Goal: Transaction & Acquisition: Purchase product/service

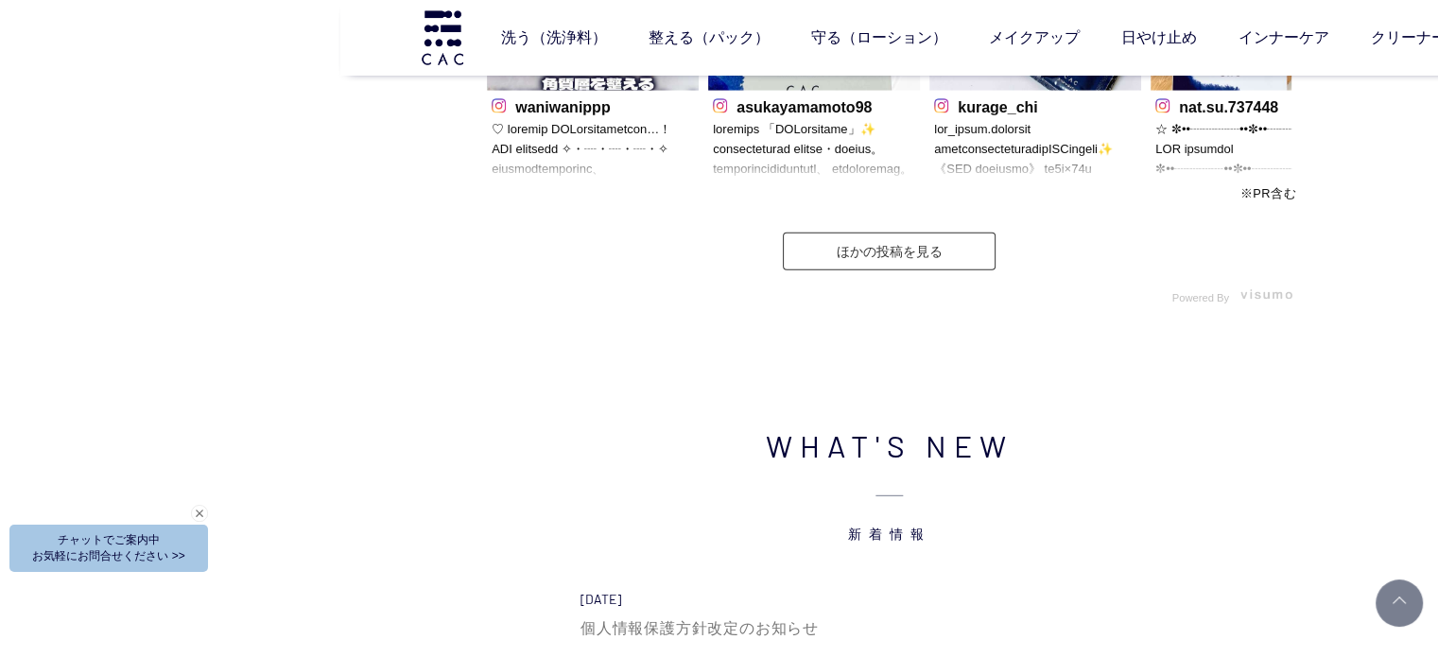
scroll to position [5576, 0]
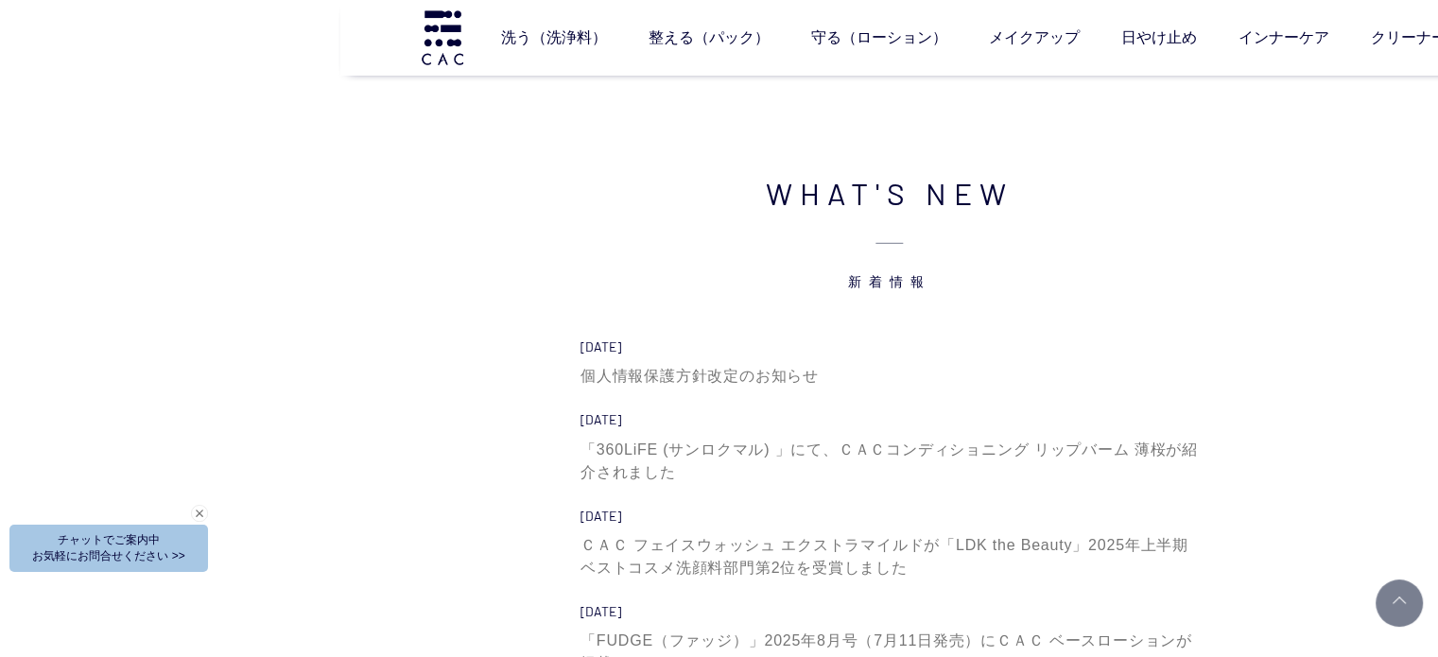
click at [688, 395] on li "2025.09.01 個人情報保護方針改定のお知らせ" at bounding box center [888, 374] width 617 height 73
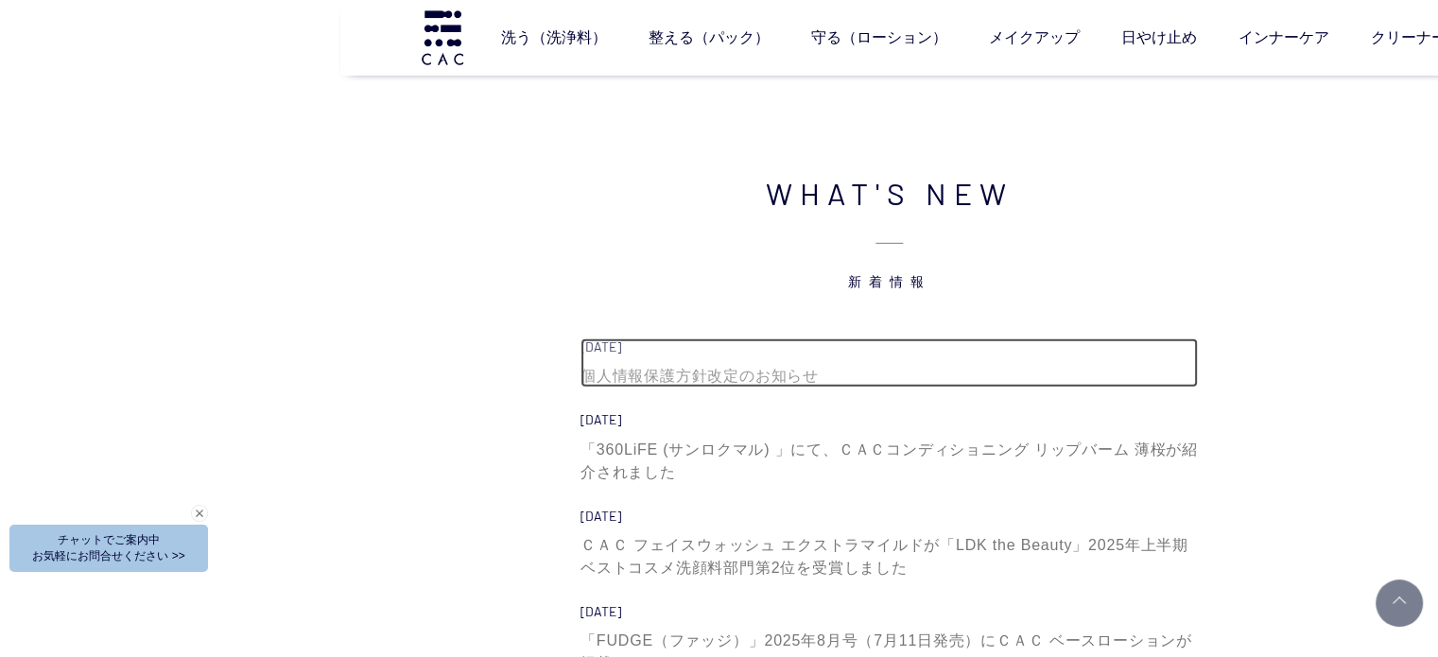
click at [688, 376] on div "個人情報保護方針改定のお知らせ" at bounding box center [888, 376] width 617 height 23
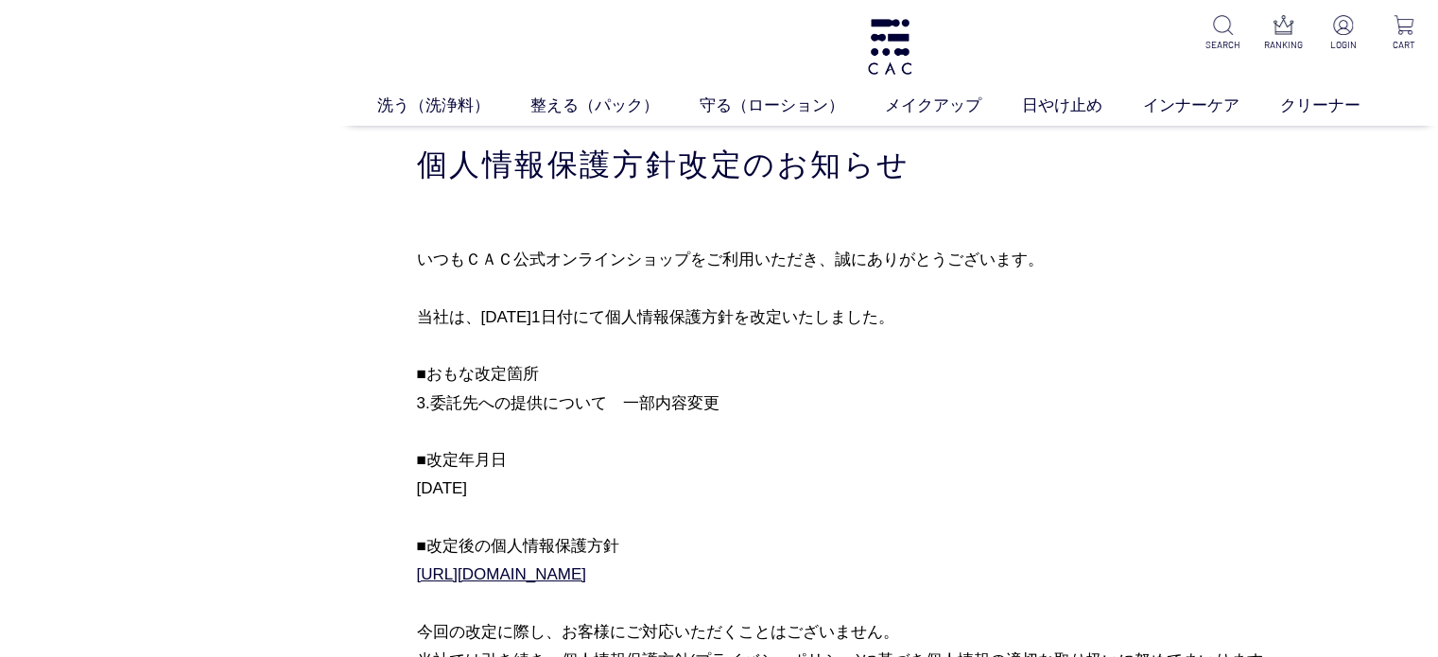
click at [1133, 404] on p "いつもＣＡＣ公式オンラインショップをご利用いただき、誠にありがとうございます。 当社は、2025年9月1日付にて個人情報保護方針を改定いたしました。 ■おもな…" at bounding box center [889, 575] width 945 height 660
drag, startPoint x: 767, startPoint y: 395, endPoint x: 824, endPoint y: 385, distance: 57.7
click at [769, 394] on p "いつもＣＡＣ公式オンラインショップをご利用いただき、誠にありがとうございます。 当社は、2025年9月1日付にて個人情報保護方針を改定いたしました。 ■おもな…" at bounding box center [889, 575] width 945 height 660
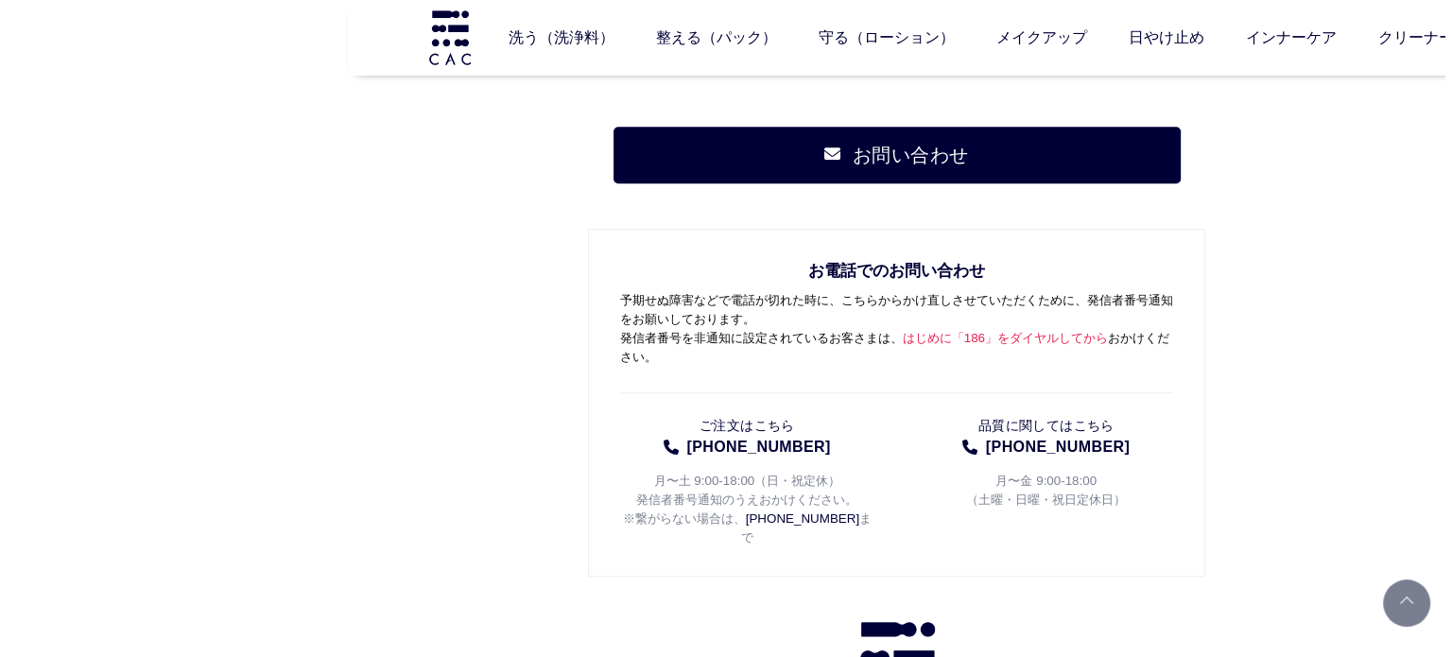
scroll to position [944, 0]
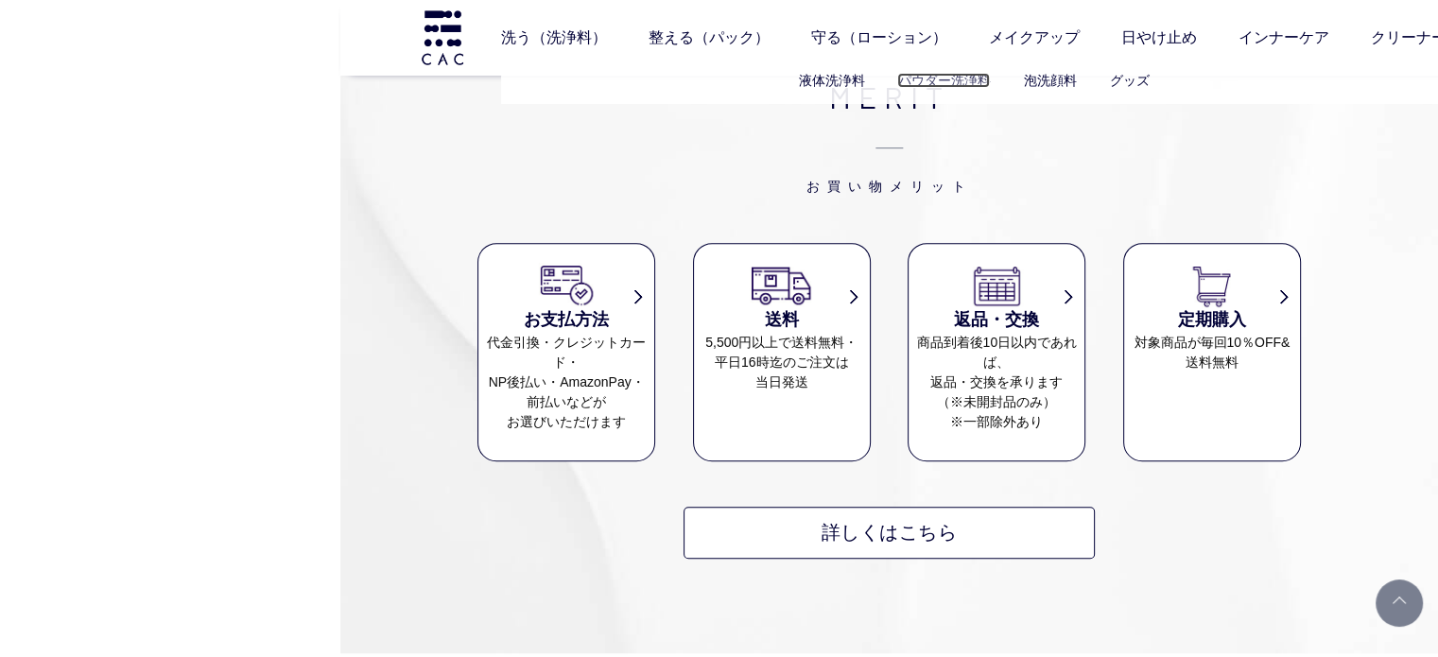
click at [942, 88] on link "パウダー洗浄料" at bounding box center [943, 80] width 93 height 15
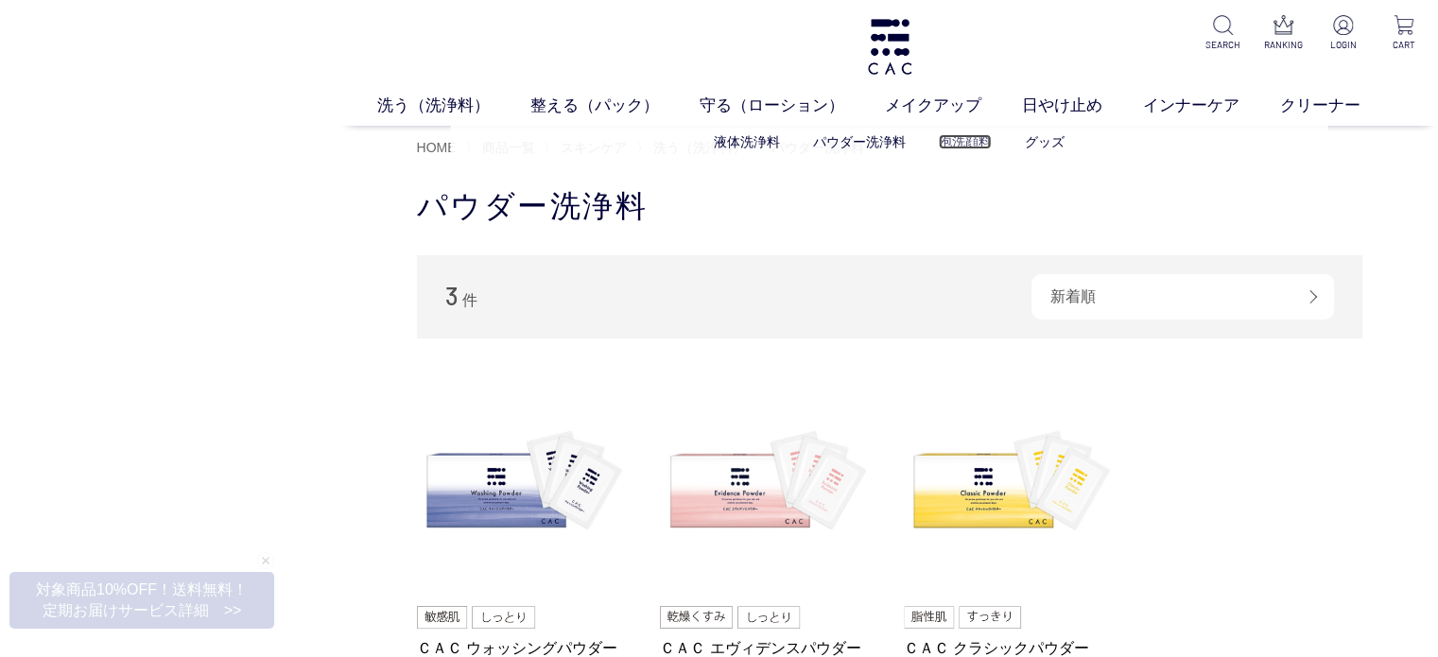
click at [953, 146] on link "泡洗顔料" at bounding box center [965, 141] width 53 height 15
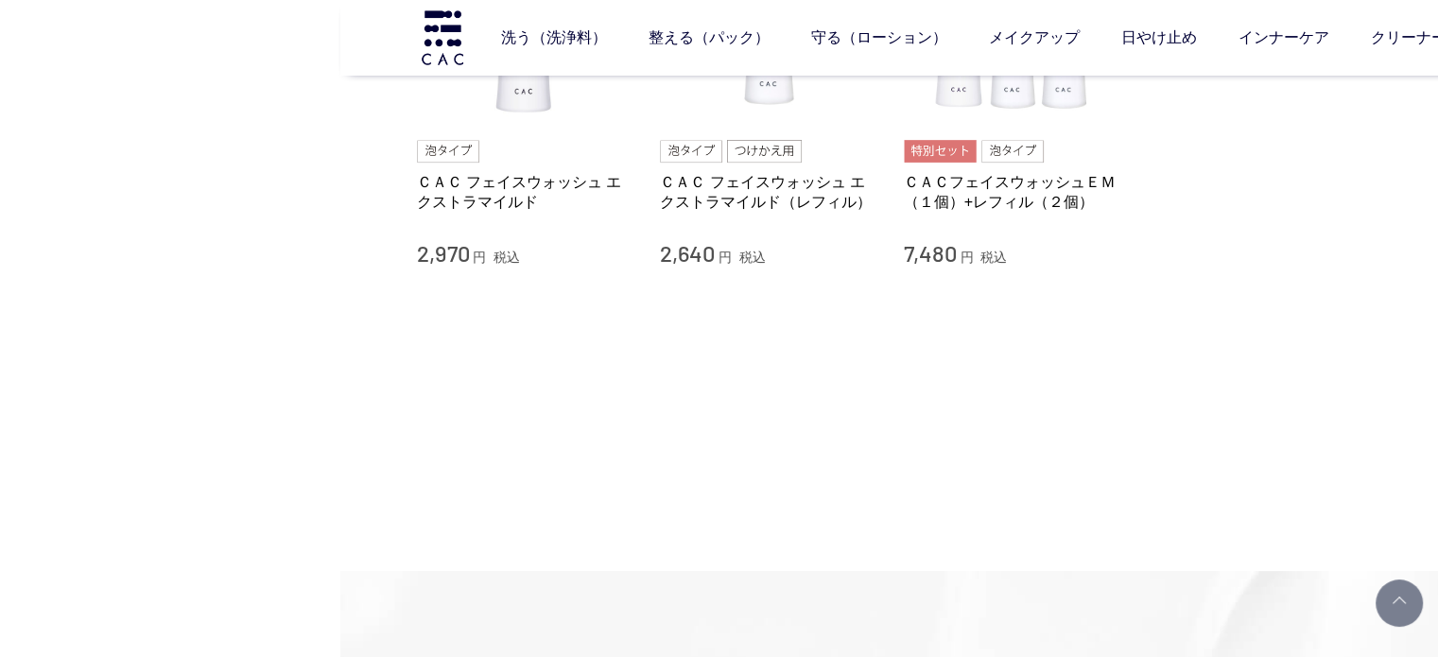
scroll to position [284, 0]
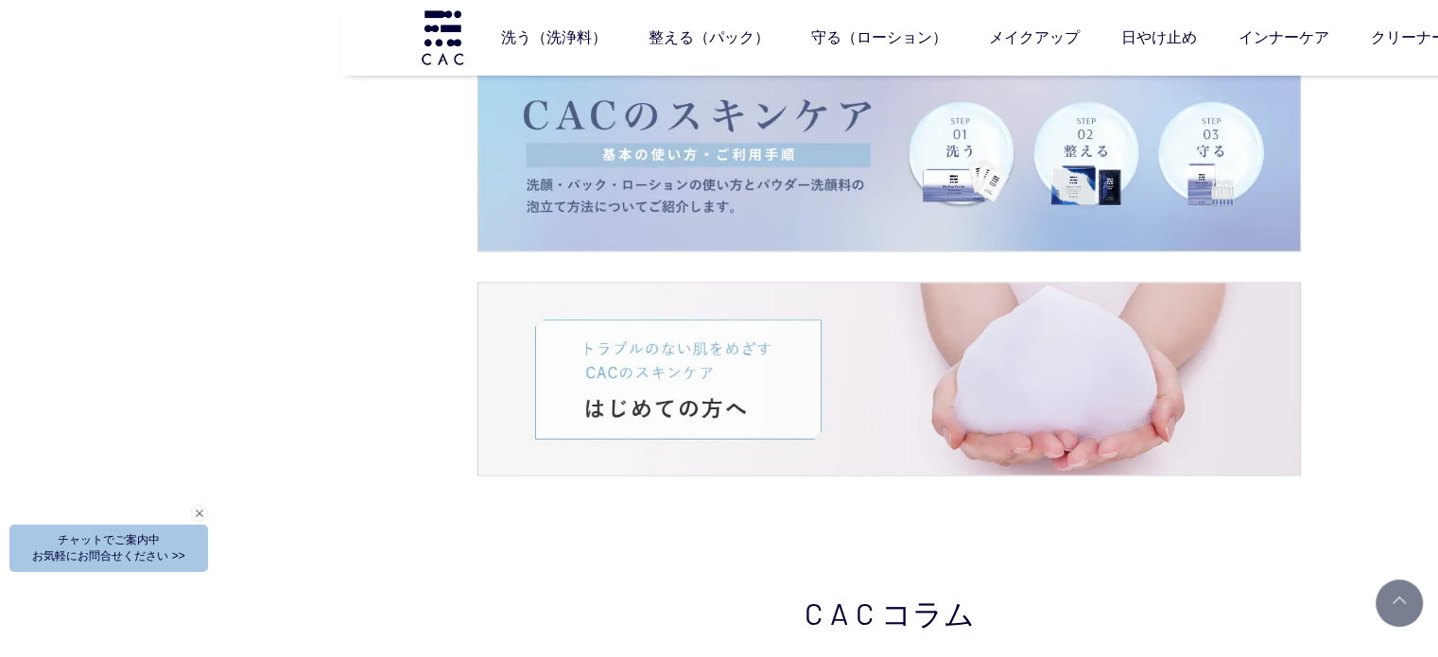
scroll to position [2839, 0]
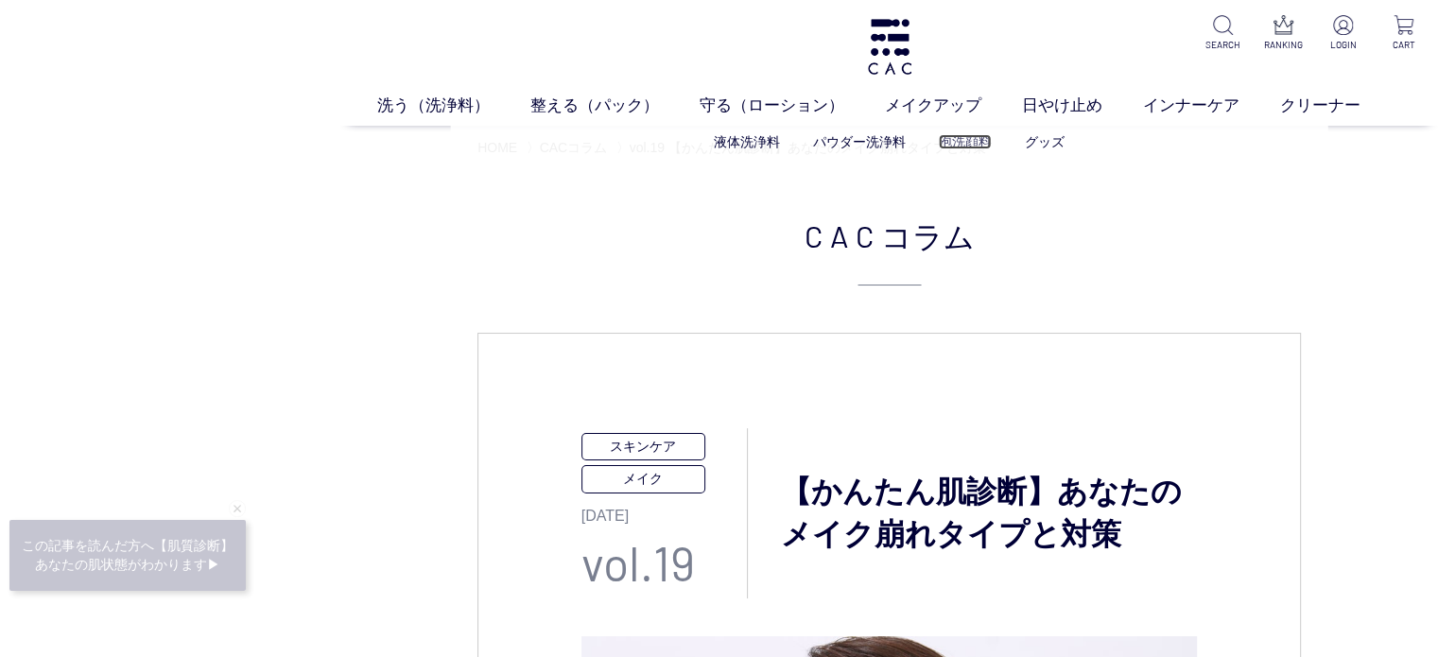
drag, startPoint x: 975, startPoint y: 141, endPoint x: 961, endPoint y: 149, distance: 16.5
click at [975, 141] on link "泡洗顔料" at bounding box center [965, 141] width 53 height 15
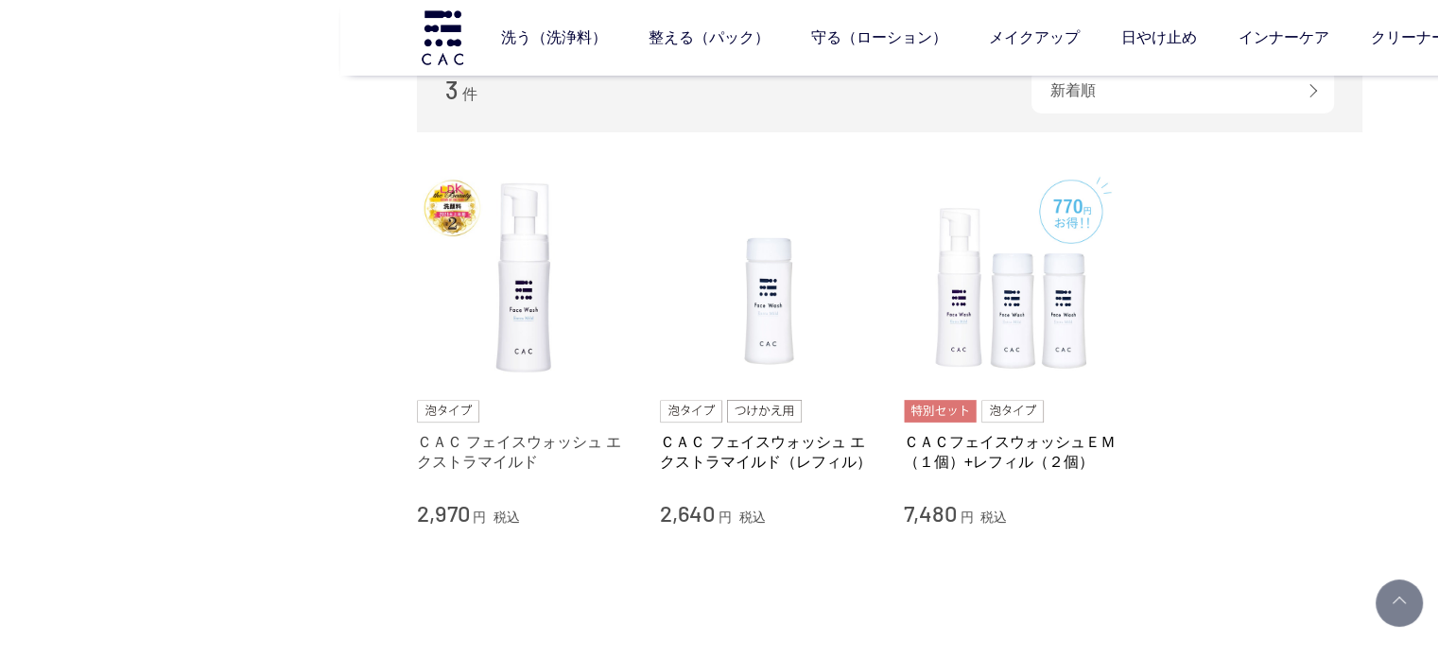
scroll to position [189, 0]
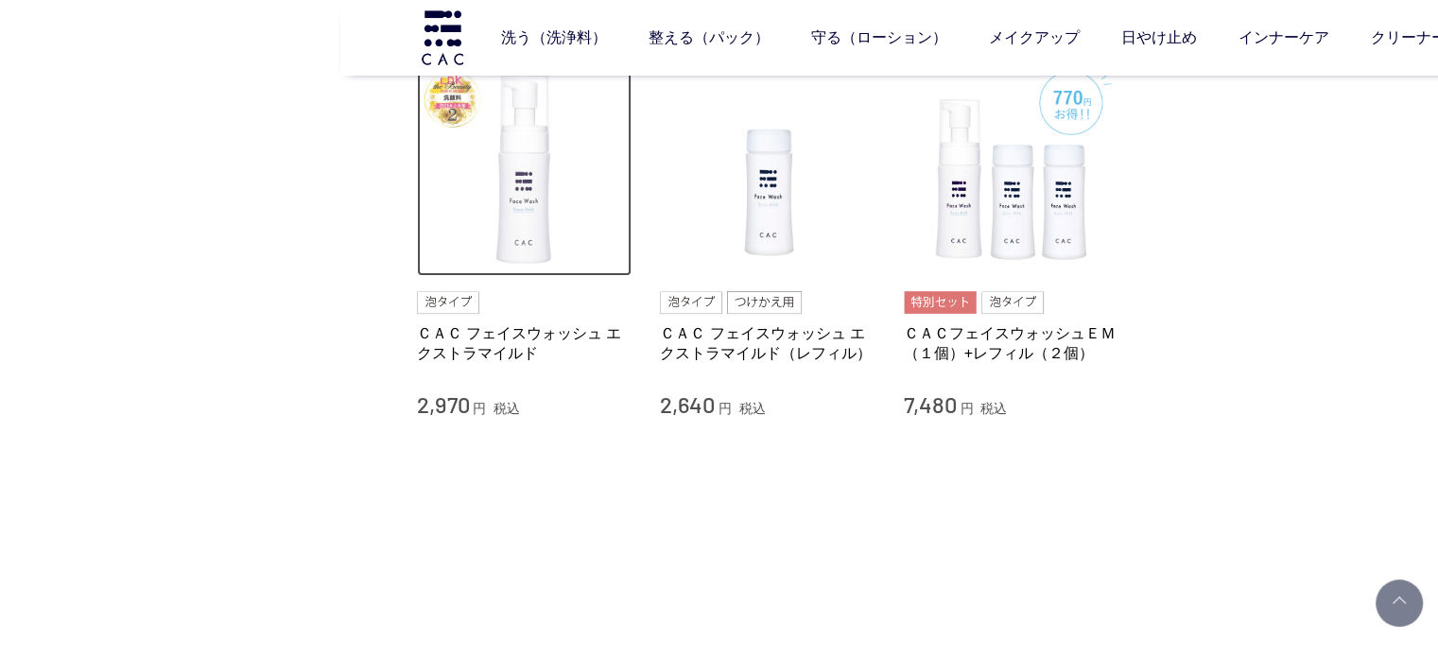
click at [583, 228] on img at bounding box center [524, 168] width 215 height 215
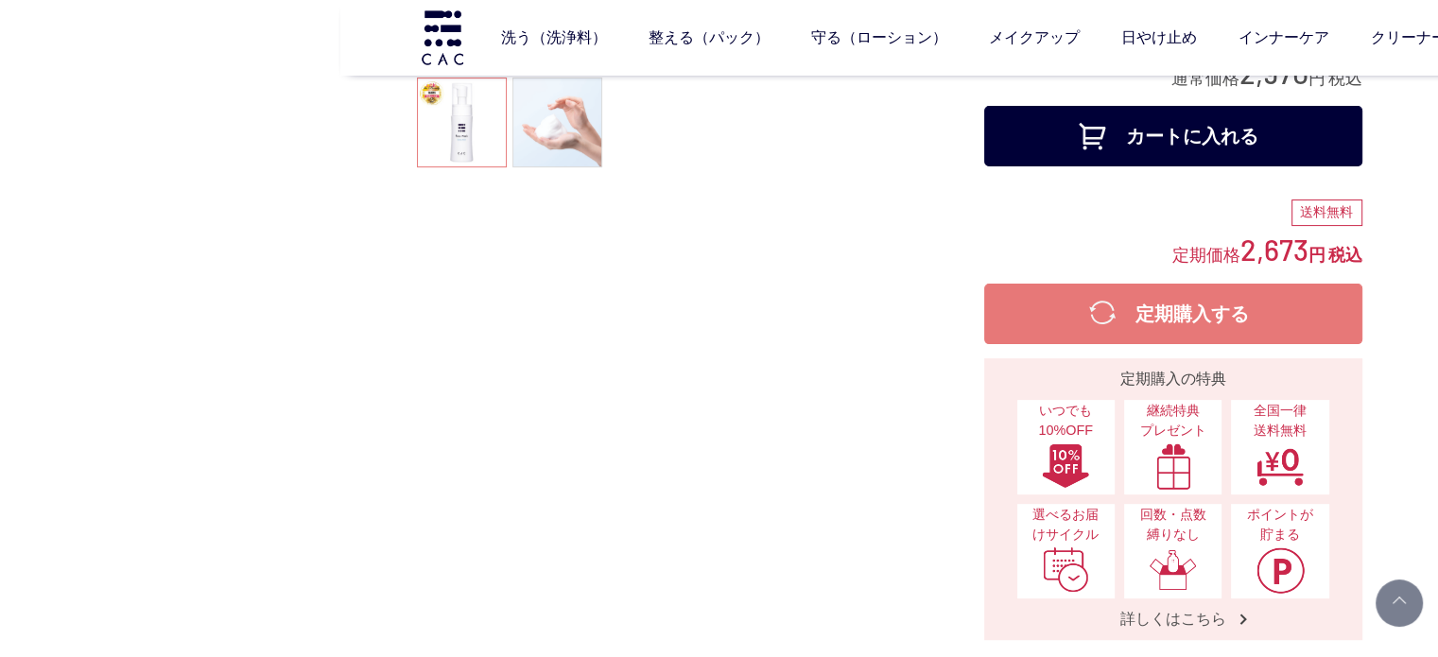
scroll to position [95, 0]
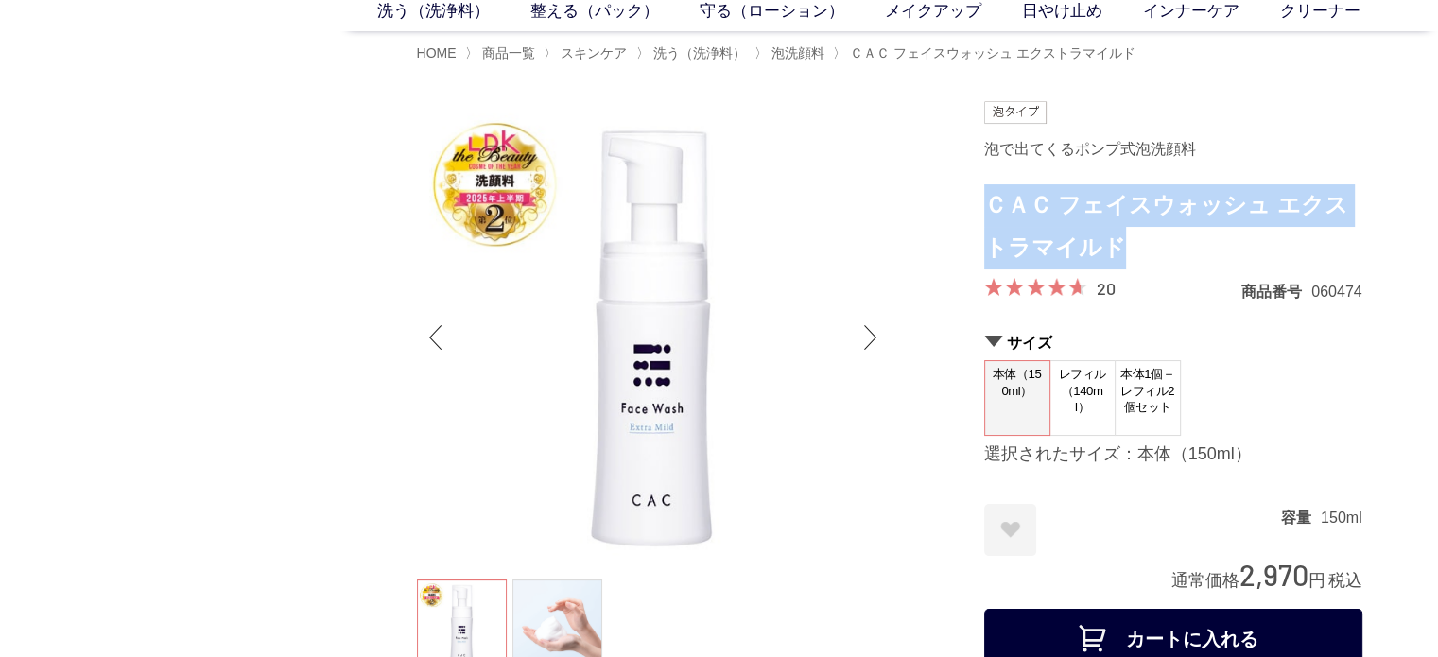
drag, startPoint x: 1104, startPoint y: 243, endPoint x: 991, endPoint y: 198, distance: 120.9
click at [991, 198] on h1 "ＣＡＣ フェイスウォッシュ エクストラマイルド" at bounding box center [1173, 226] width 378 height 85
copy h1 "ＣＡＣ フェイスウォッシュ エクストラマイルド"
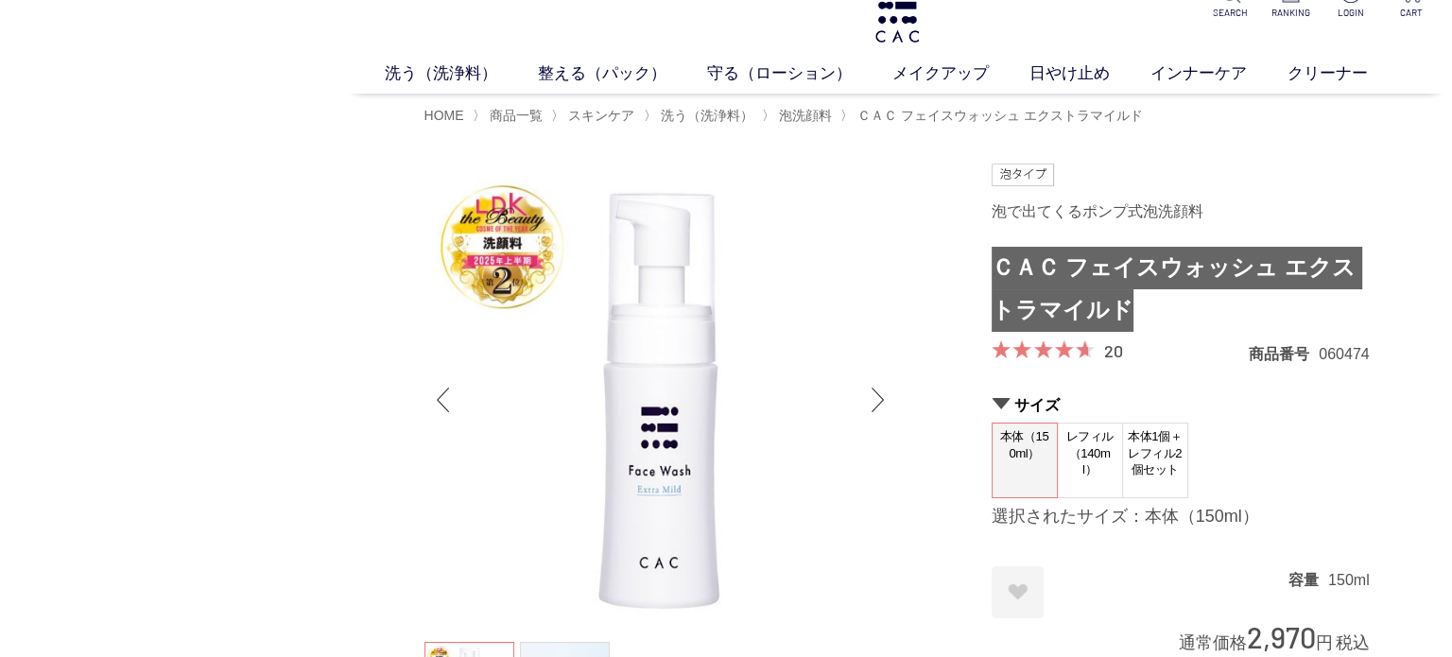
scroll to position [0, 0]
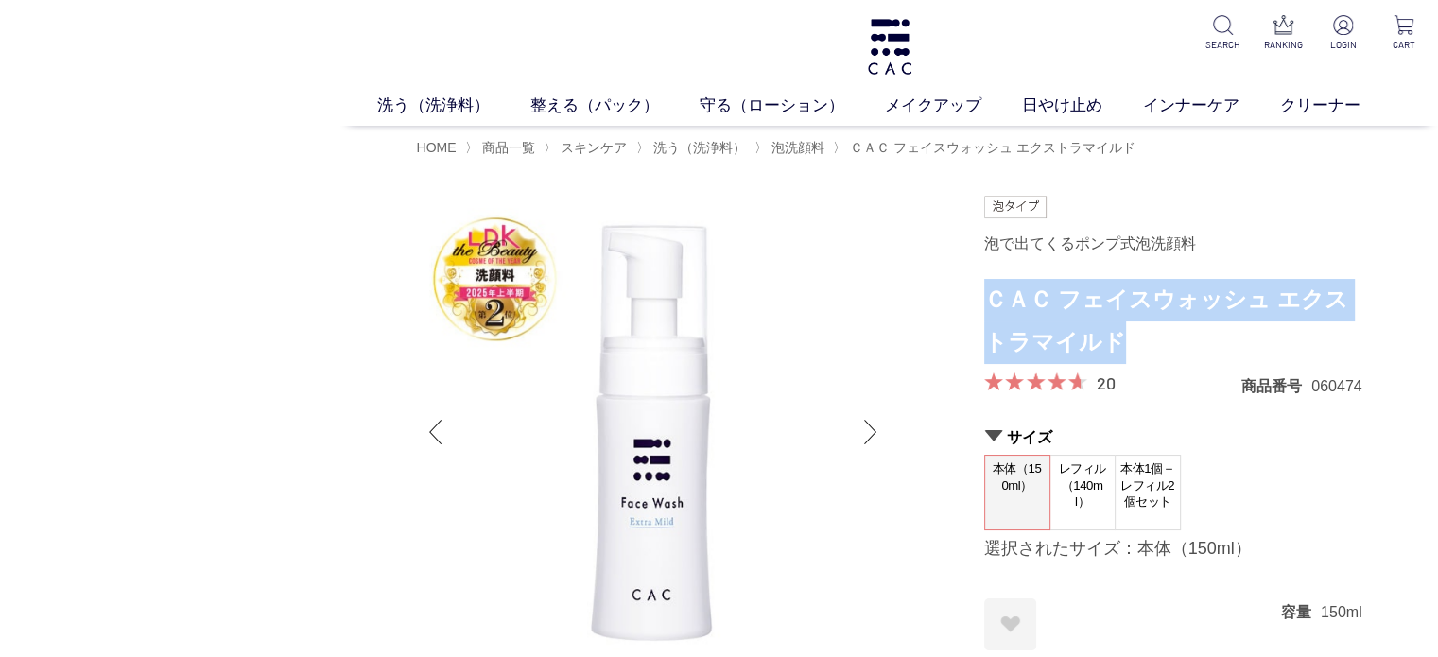
click at [873, 118] on ul "洗う（洗浄料） 液体洗浄料 パウダー洗浄料 泡洗顔料 グッズ 整える（パック） フェイスパック ヘアパック 守る（ローション） 保湿化粧水 柔軟化粧水 美容液…" at bounding box center [888, 110] width 1097 height 32
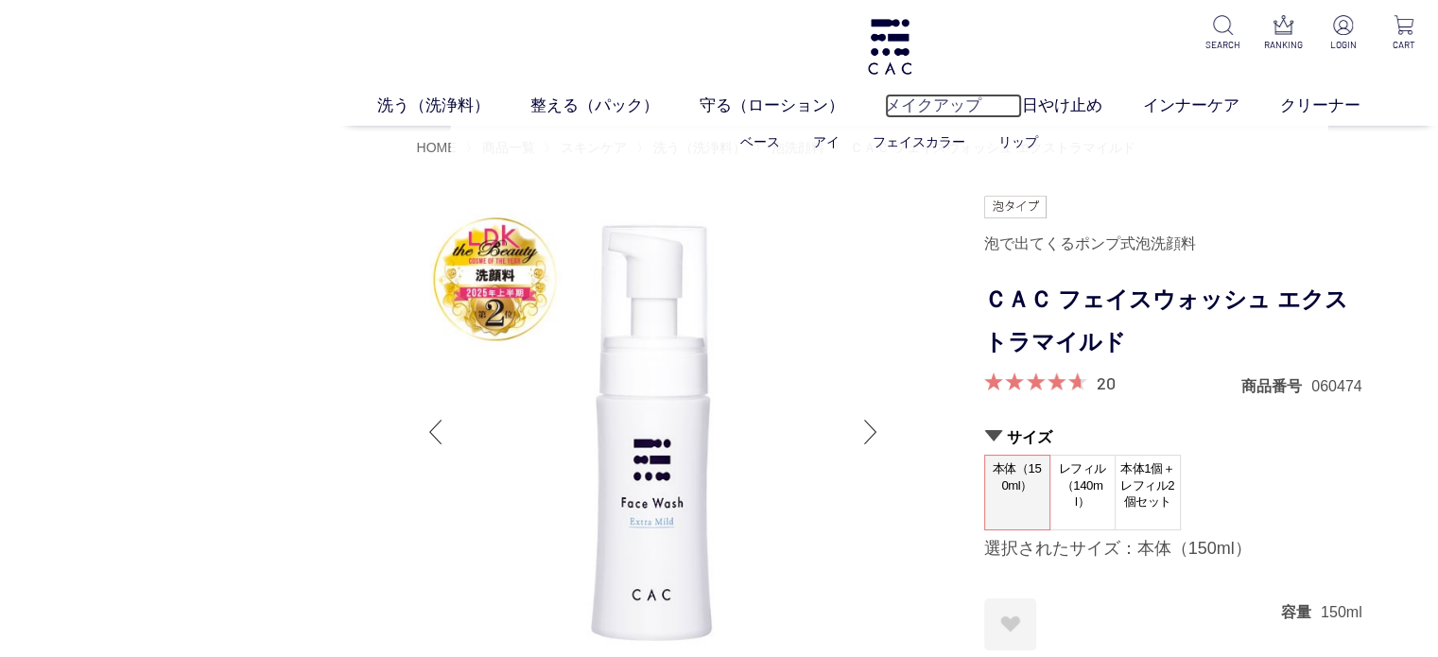
click at [910, 108] on link "メイクアップ" at bounding box center [953, 106] width 137 height 25
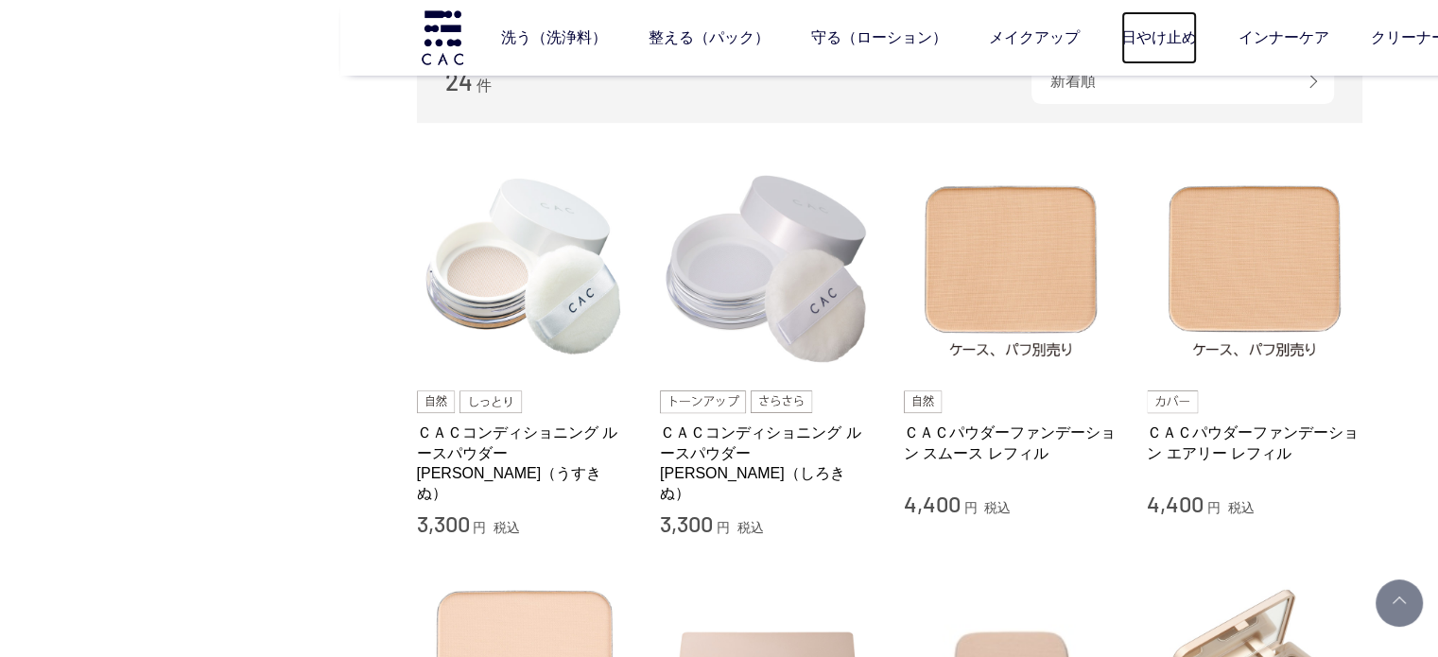
scroll to position [662, 0]
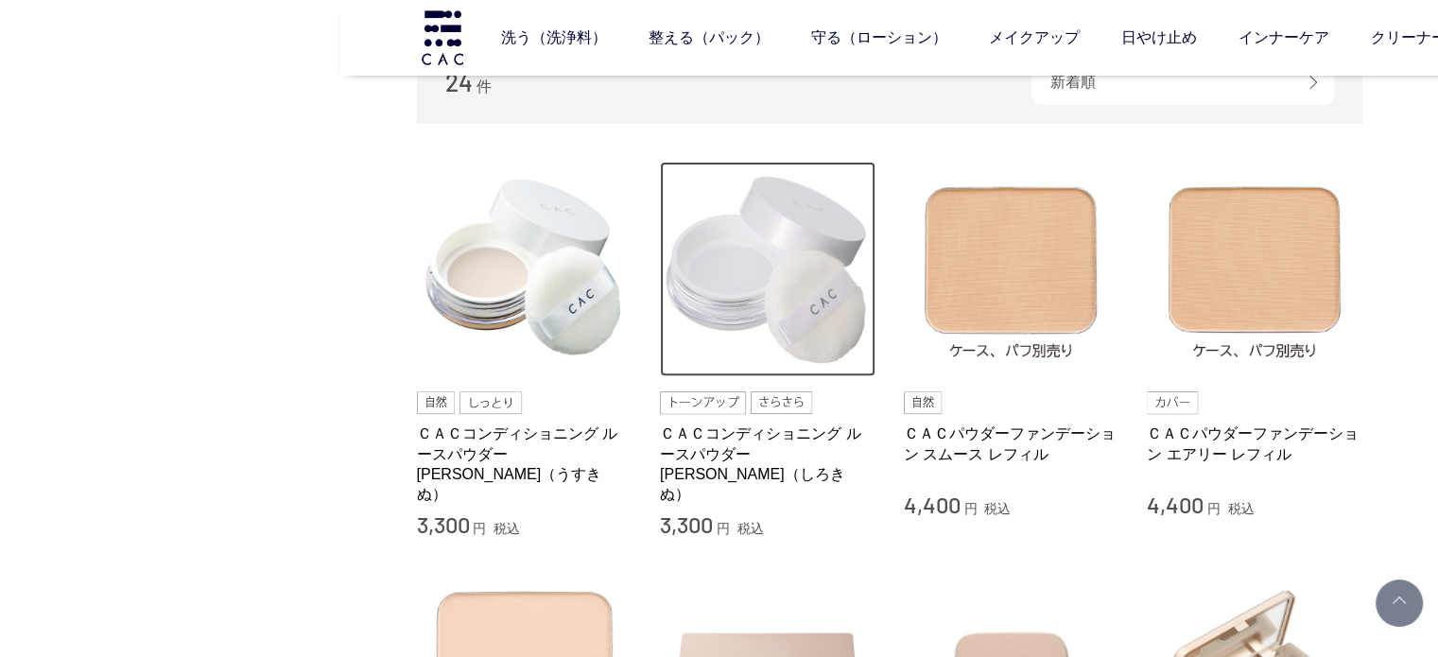
click at [681, 301] on img at bounding box center [767, 269] width 215 height 215
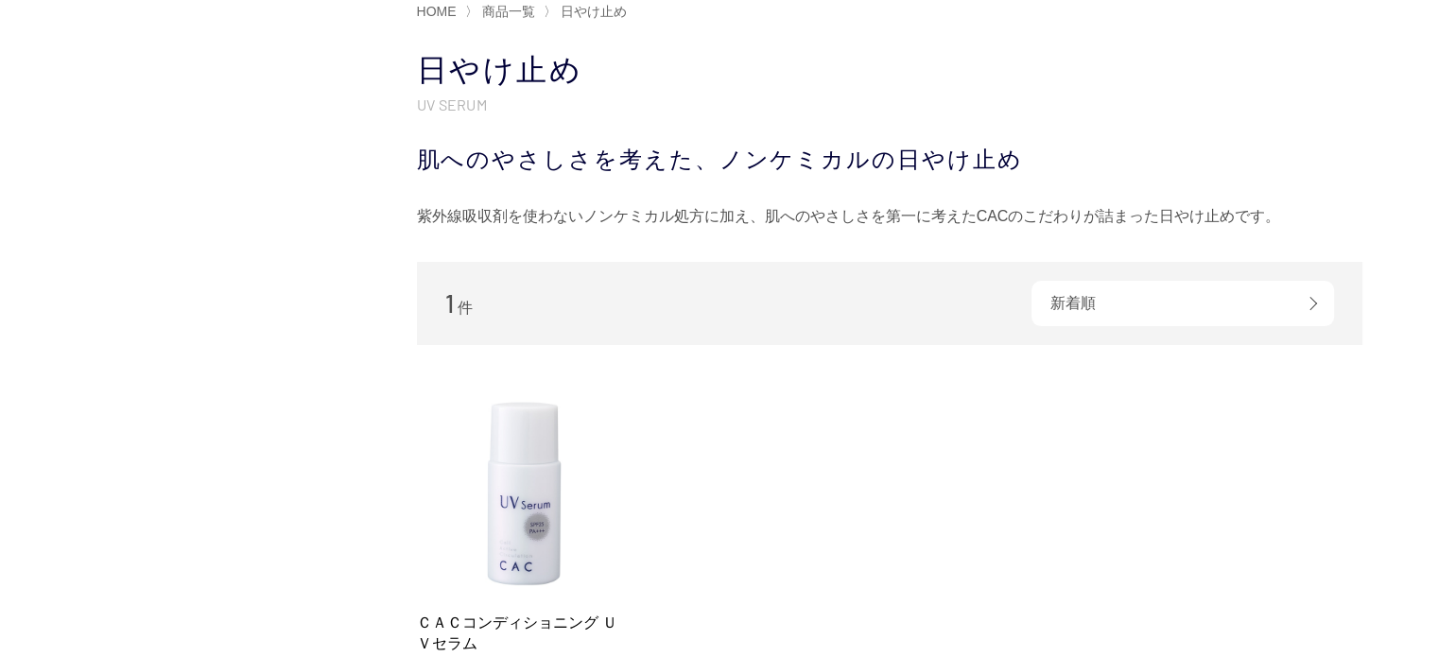
scroll to position [378, 0]
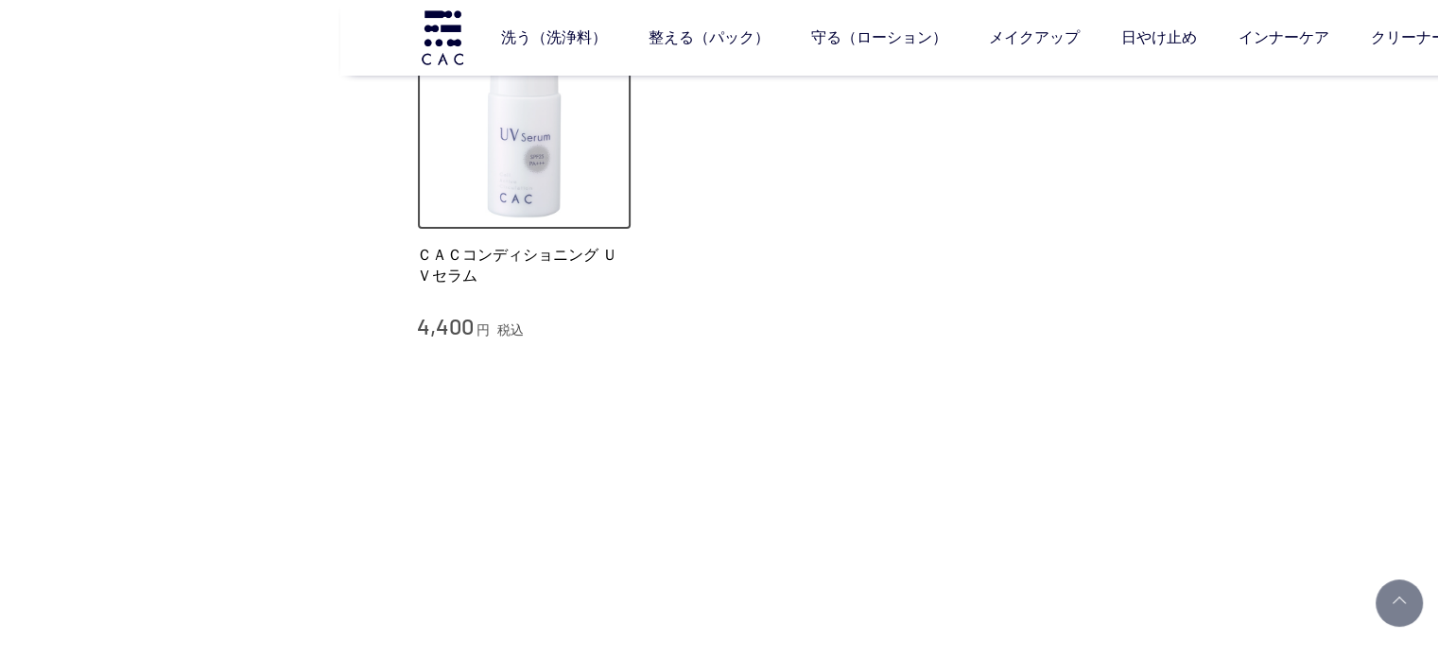
click at [569, 123] on img at bounding box center [524, 122] width 215 height 215
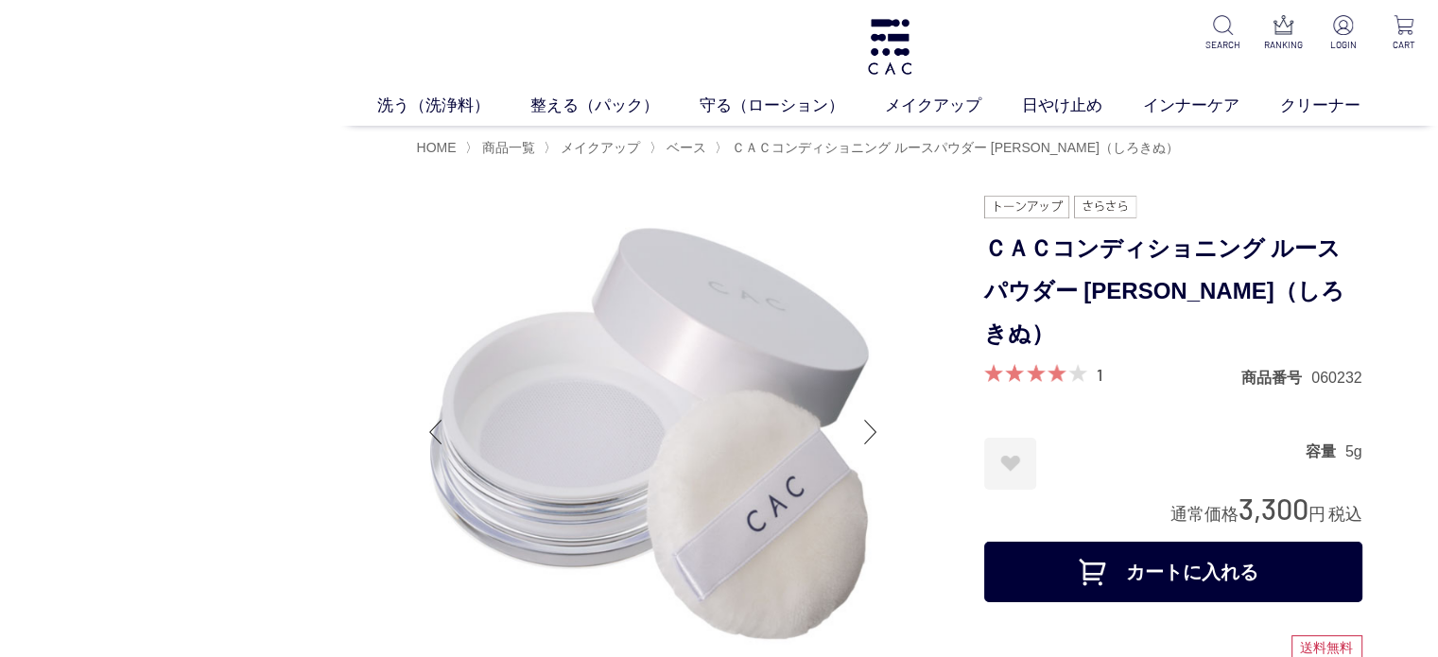
drag, startPoint x: 1117, startPoint y: 260, endPoint x: 1131, endPoint y: 260, distance: 14.2
click at [1117, 260] on h1 "ＣＡＣコンディショニング ルースパウダー 白絹（しろきぬ）" at bounding box center [1173, 291] width 378 height 127
click at [872, 50] on img at bounding box center [889, 47] width 49 height 56
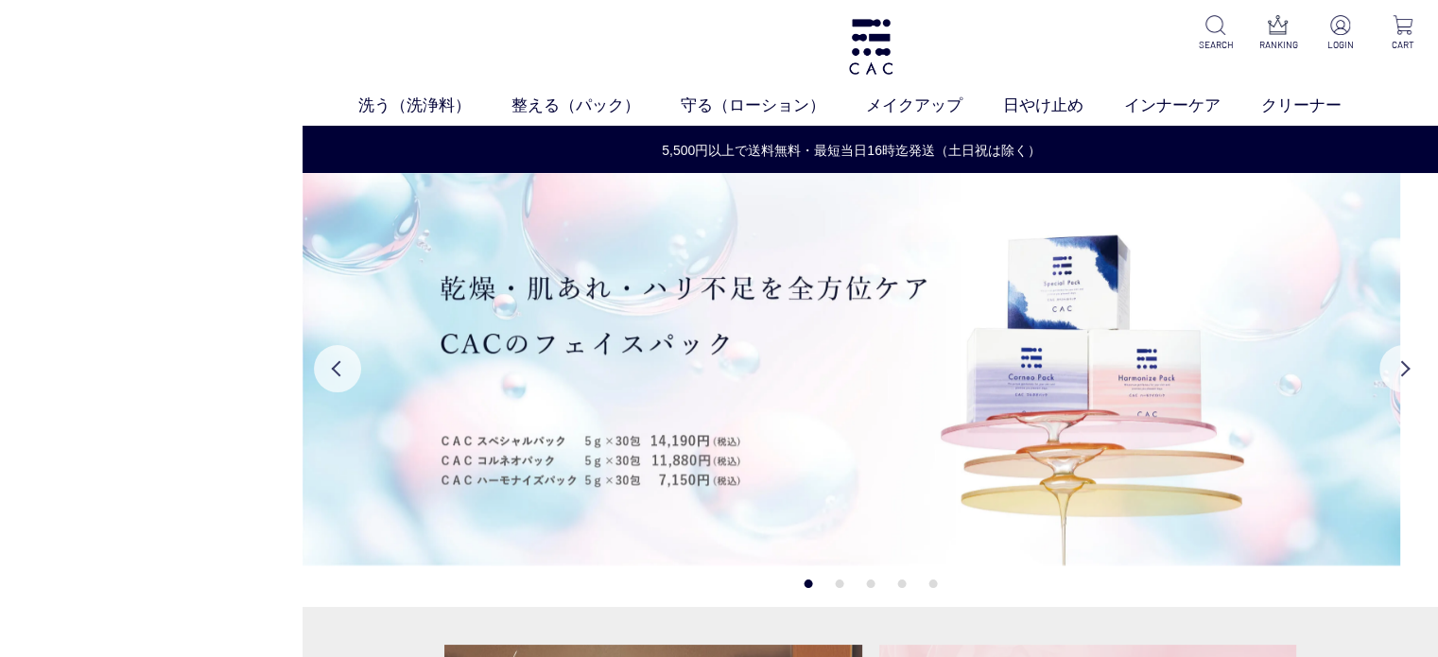
drag, startPoint x: 325, startPoint y: 291, endPoint x: 118, endPoint y: 307, distance: 207.6
click at [0, 0] on headings-map at bounding box center [0, 0] width 0 height 0
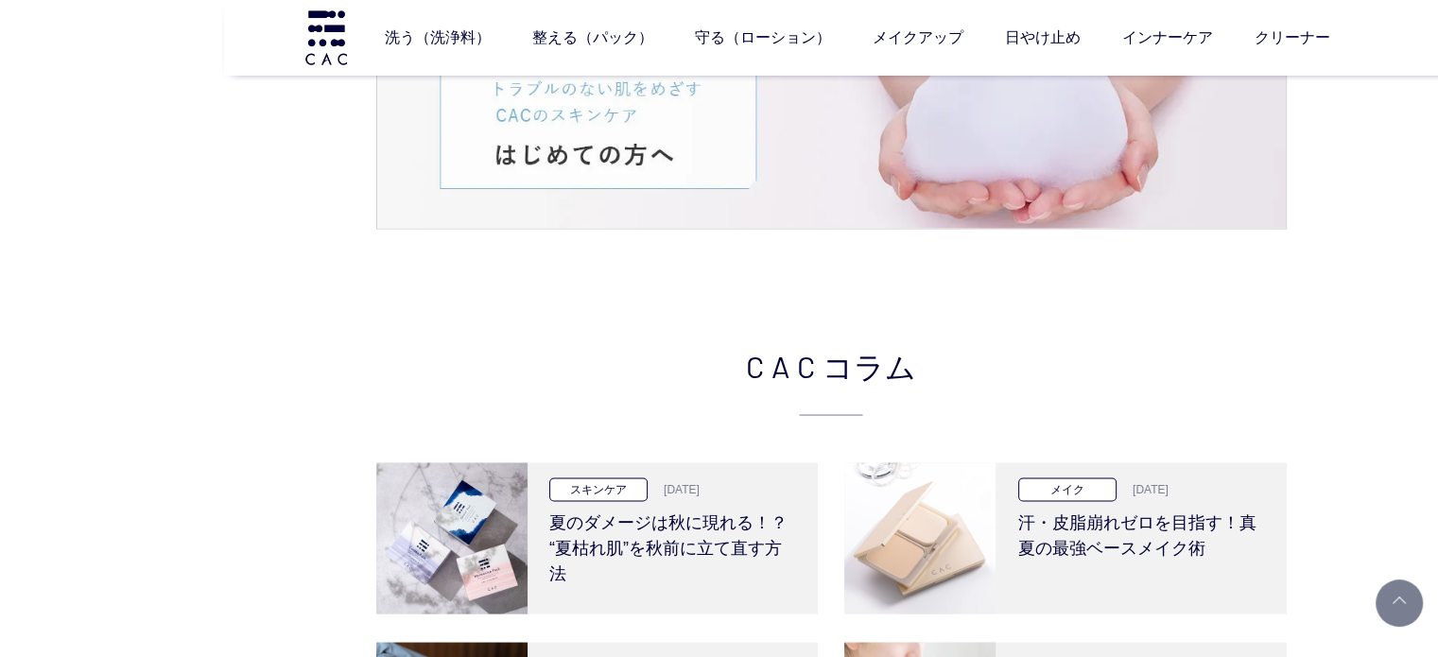
scroll to position [3592, 0]
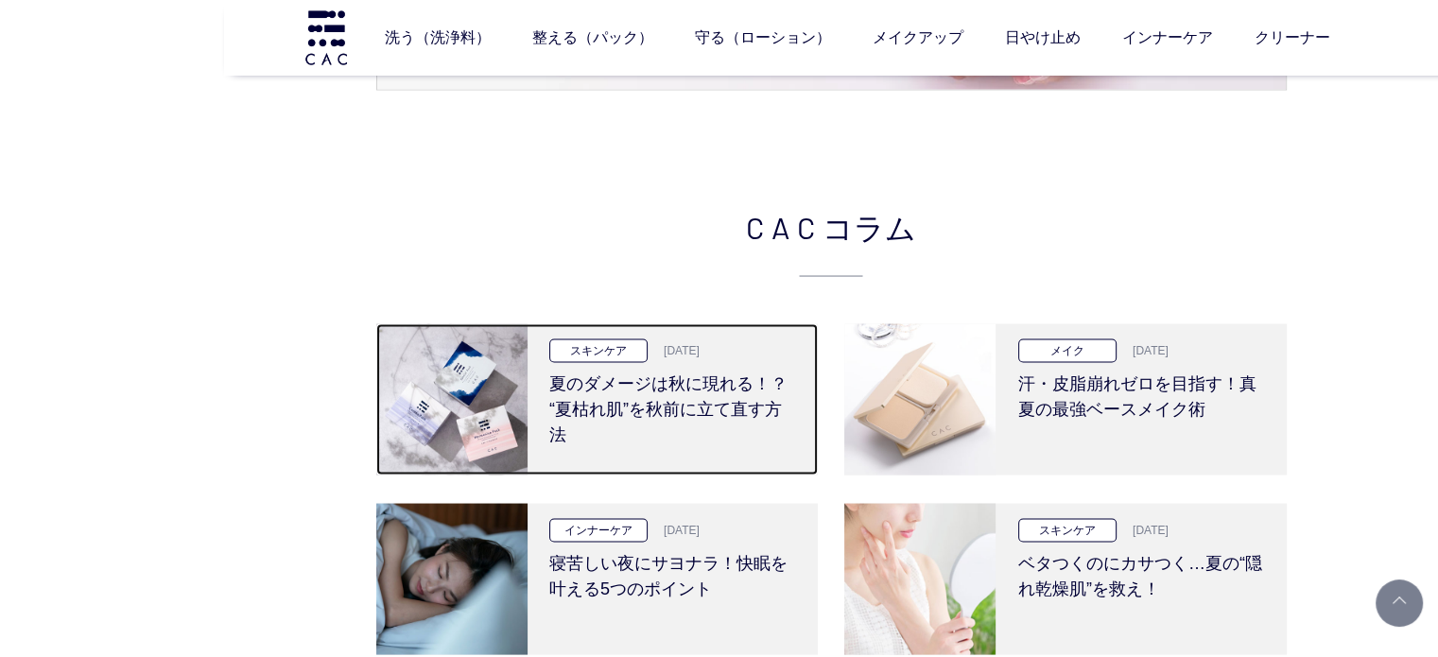
click at [602, 398] on h3 "夏のダメージは秋に現れる！？ “夏枯れ肌”を秋前に立て直す方法" at bounding box center [672, 404] width 246 height 85
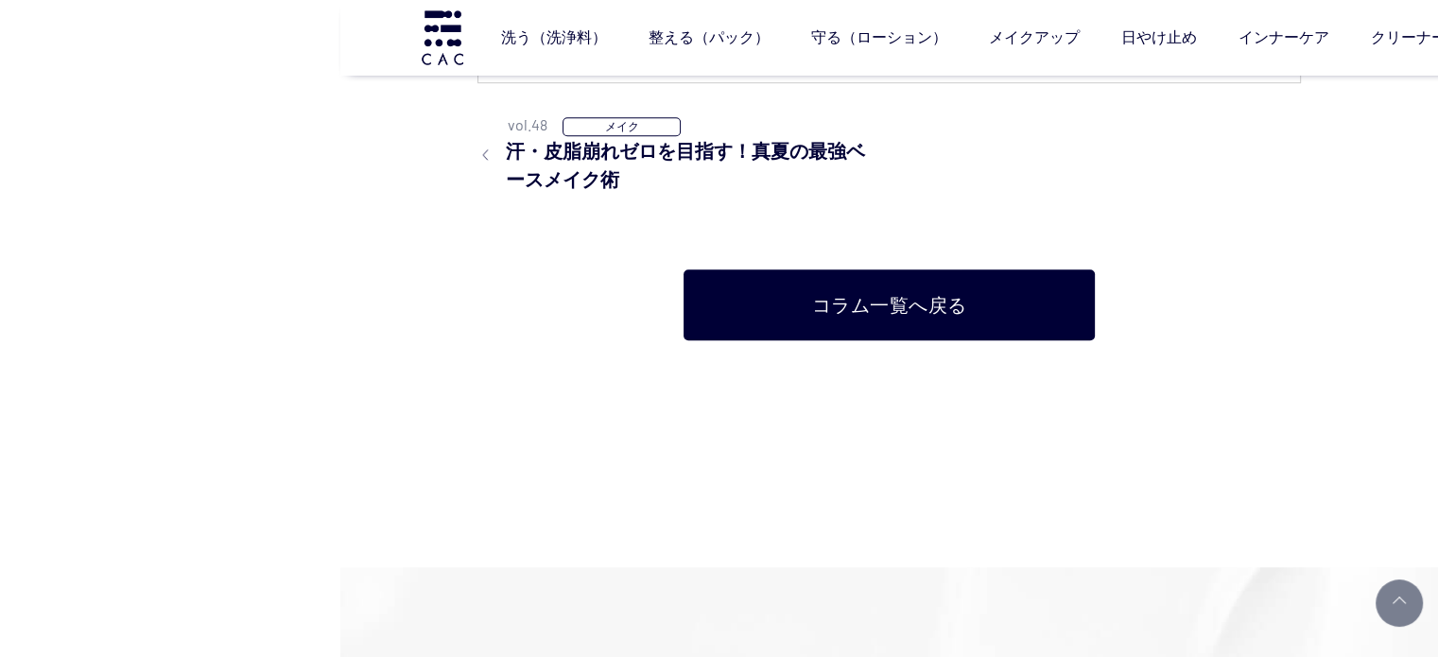
scroll to position [8317, 0]
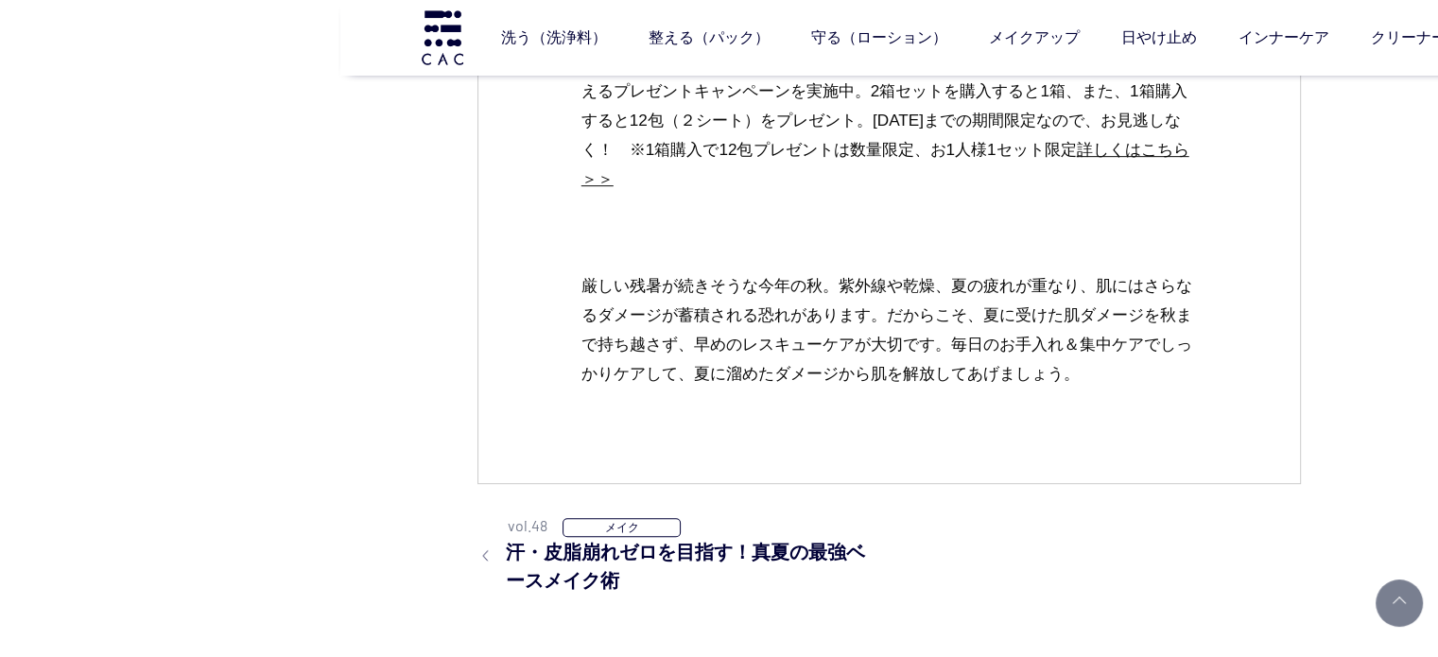
scroll to position [8034, 0]
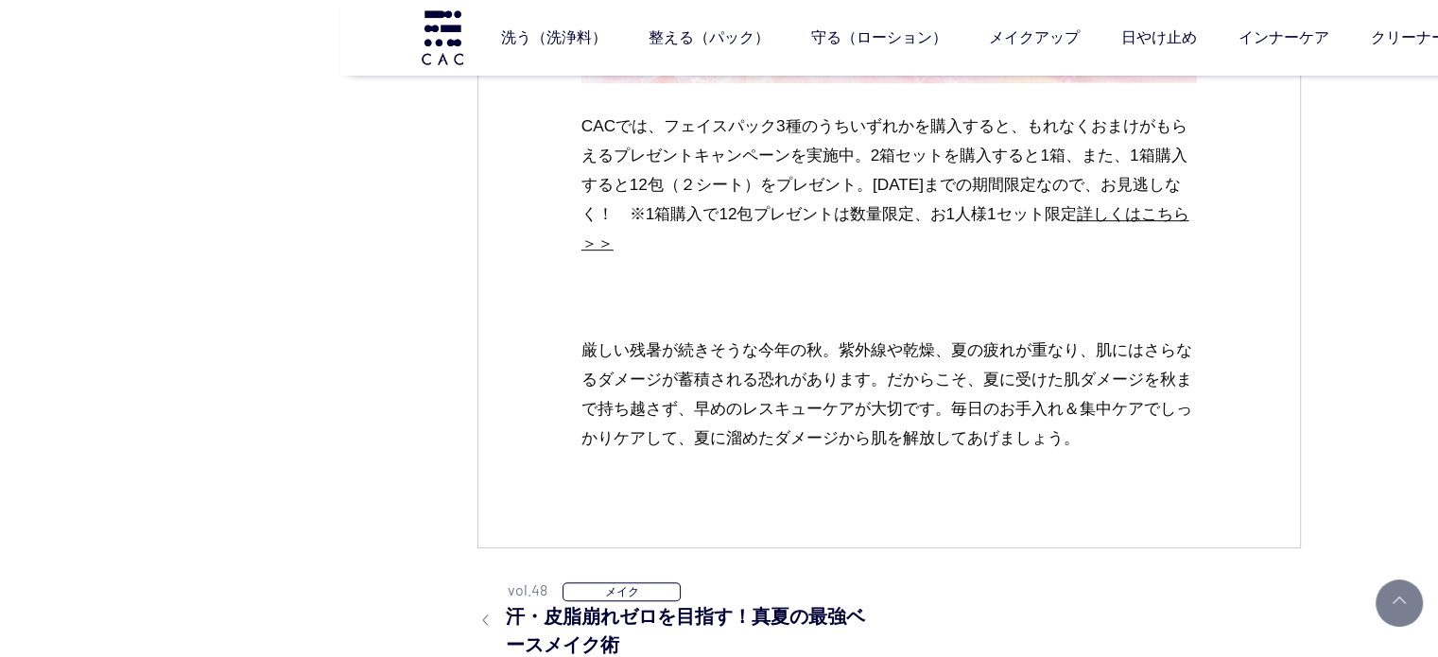
drag, startPoint x: 437, startPoint y: 323, endPoint x: 441, endPoint y: 309, distance: 14.9
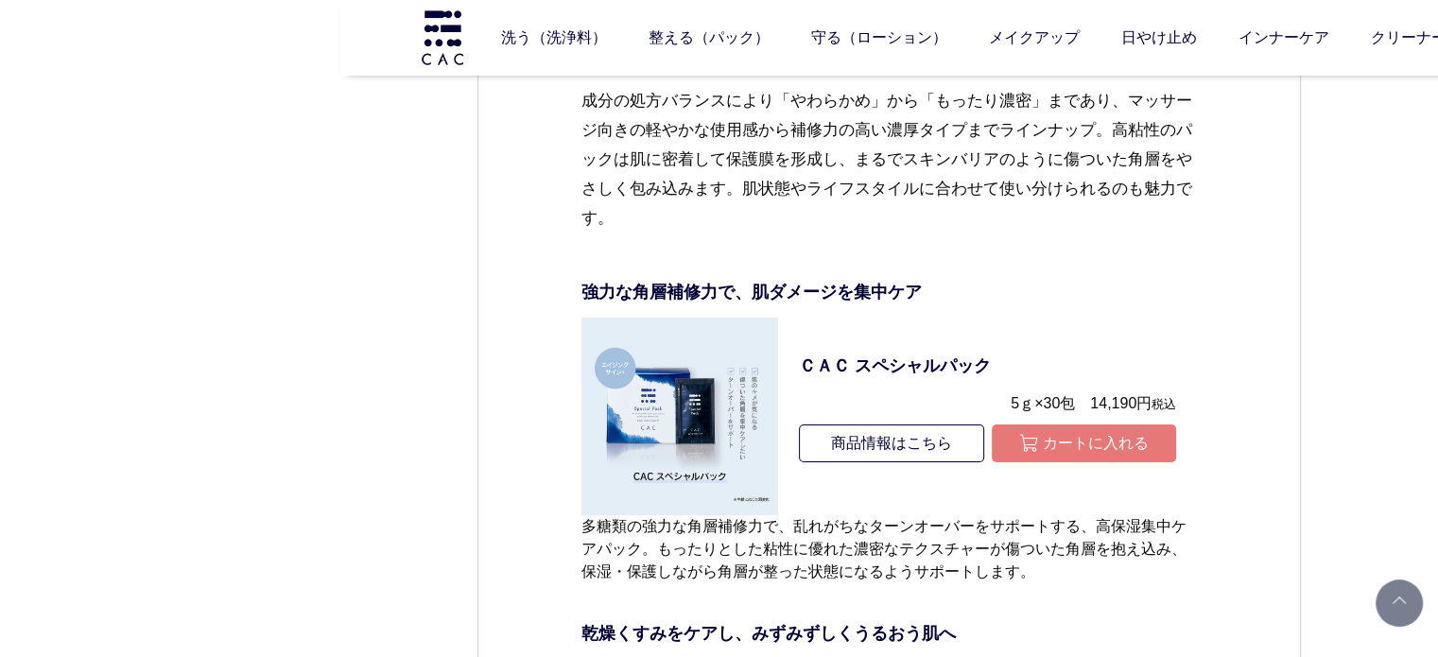
scroll to position [6188, 0]
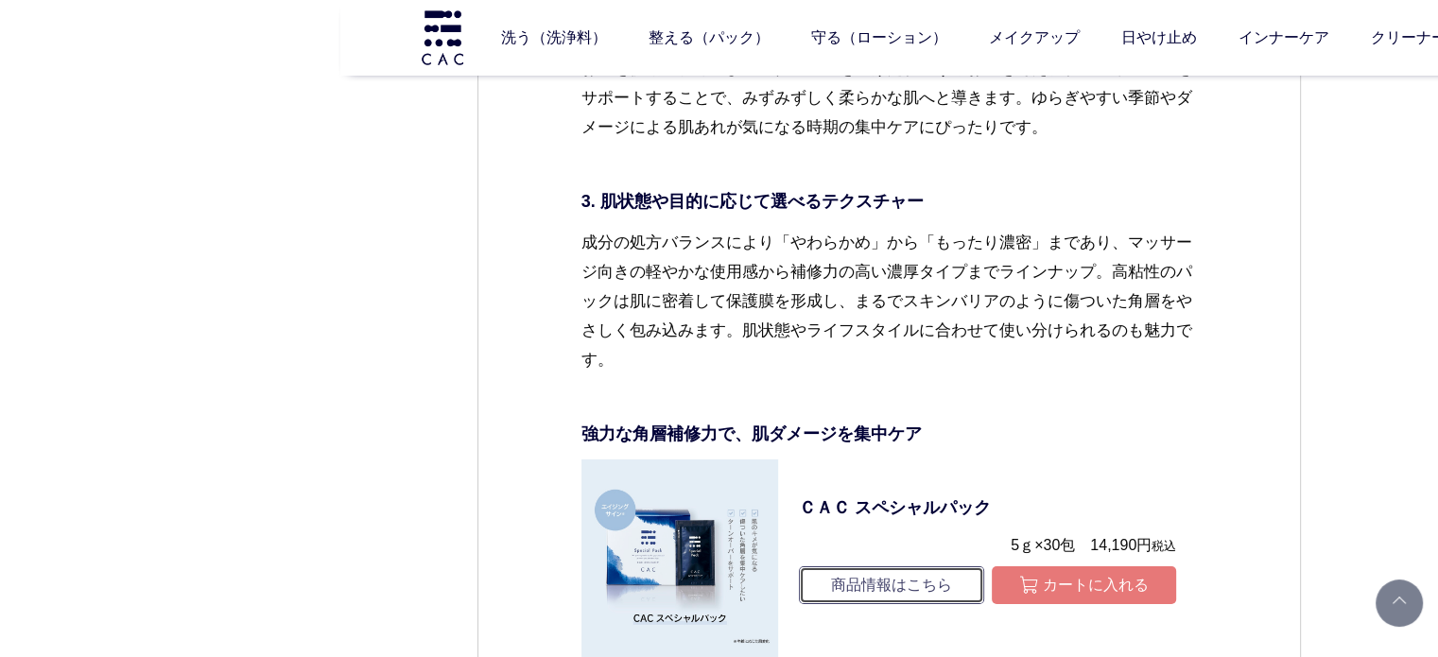
click at [870, 581] on link "商品情報はこちら" at bounding box center [891, 585] width 184 height 38
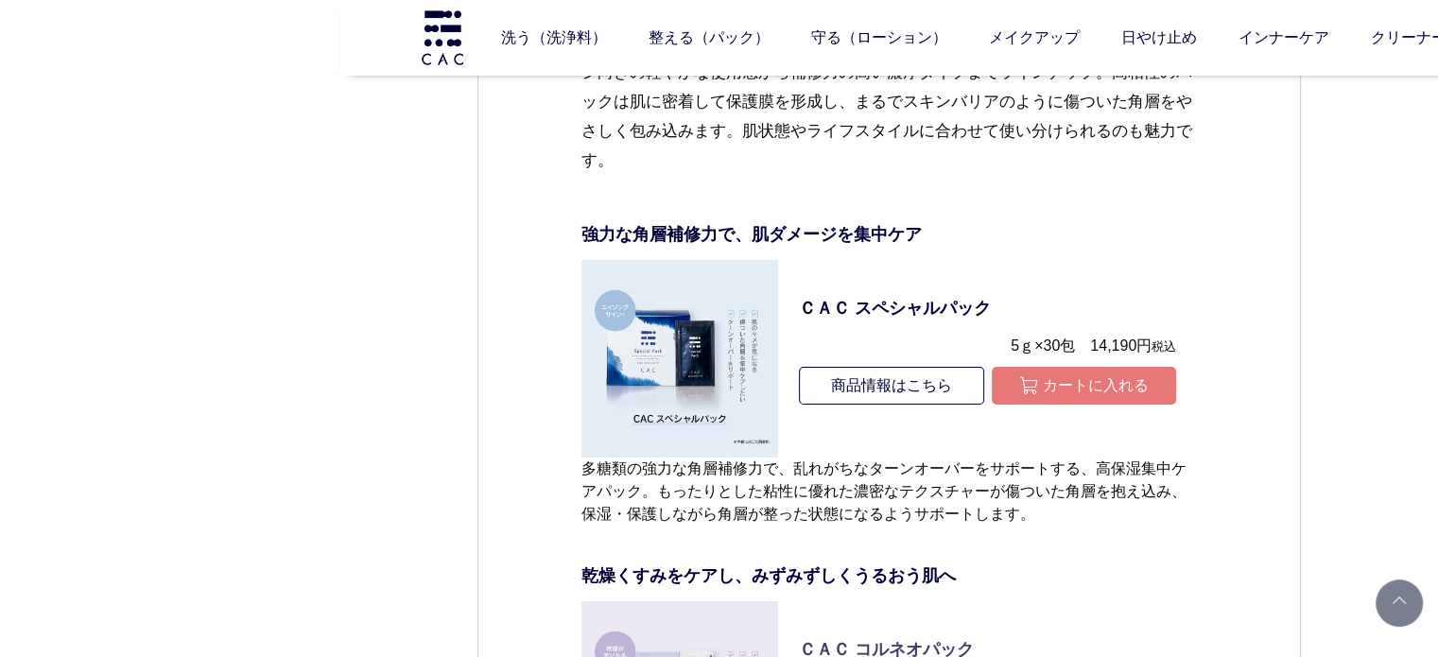
scroll to position [6538, 0]
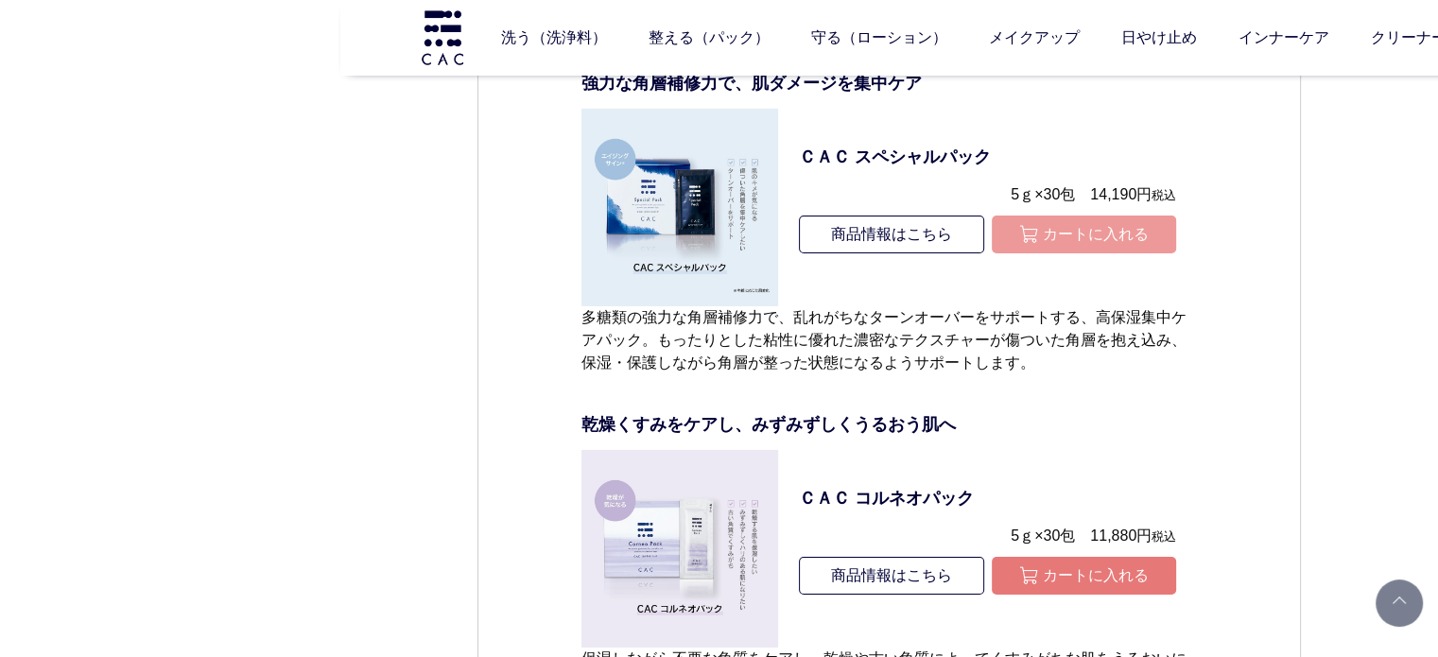
click at [1139, 219] on button "カートに入れる" at bounding box center [1083, 234] width 184 height 38
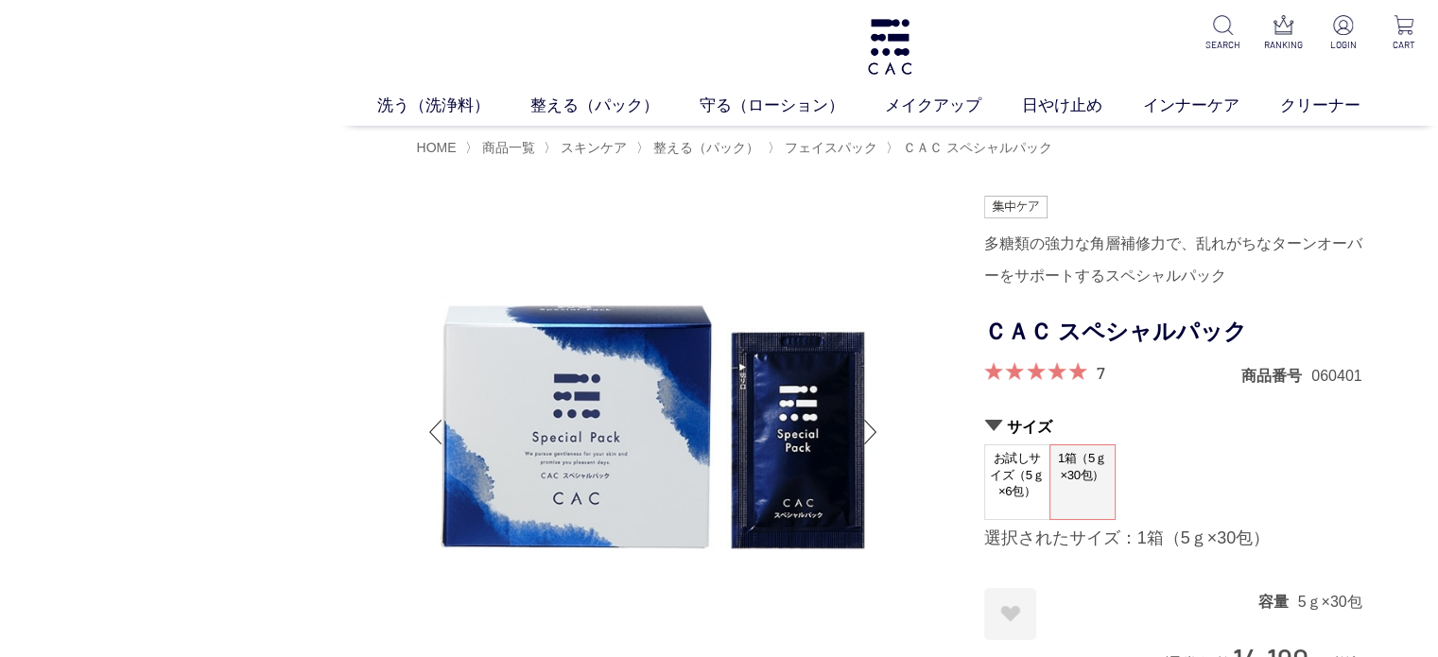
click at [1119, 260] on div "多糖類の強力な角層補修力で、乱れがちなターンオーバーをサポートするスペシャルパック" at bounding box center [1173, 260] width 378 height 64
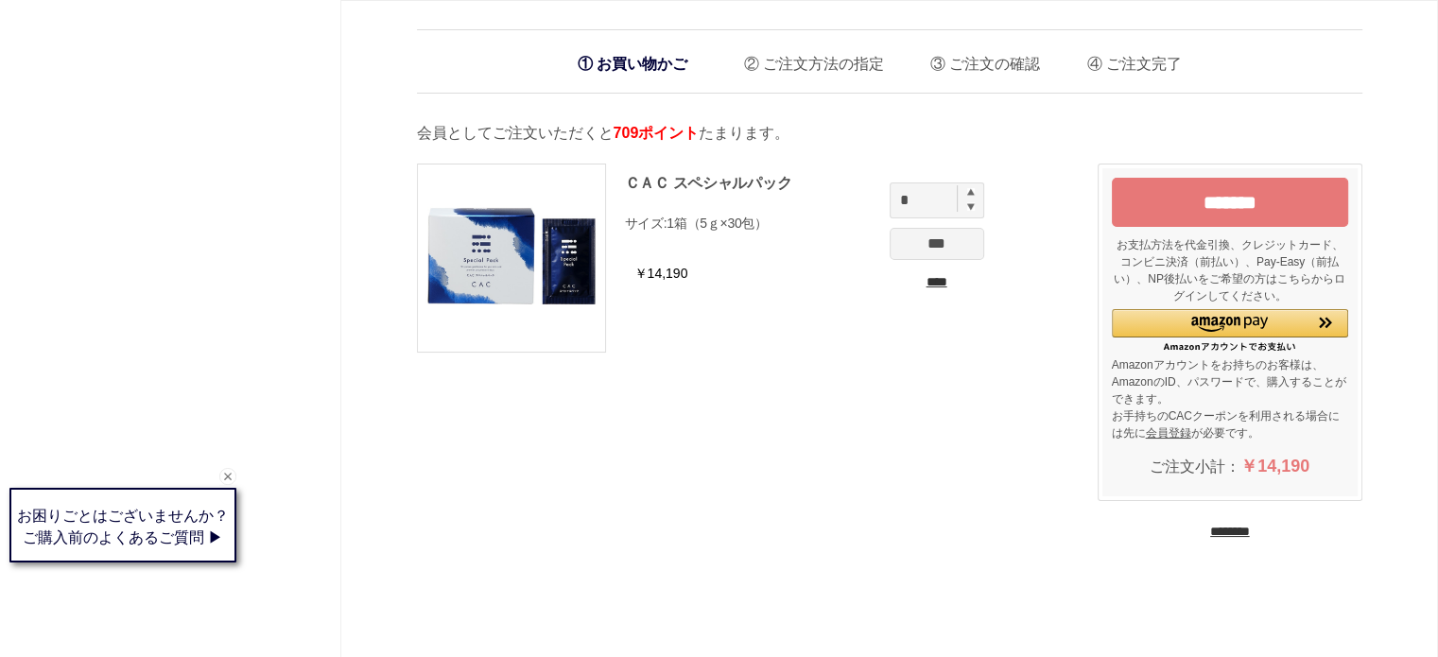
click at [703, 383] on div "ＣＡＣ スペシャルパック サイズ: 1箱（5ｇ×30包） ￥14,190 * *** ****" at bounding box center [748, 268] width 662 height 246
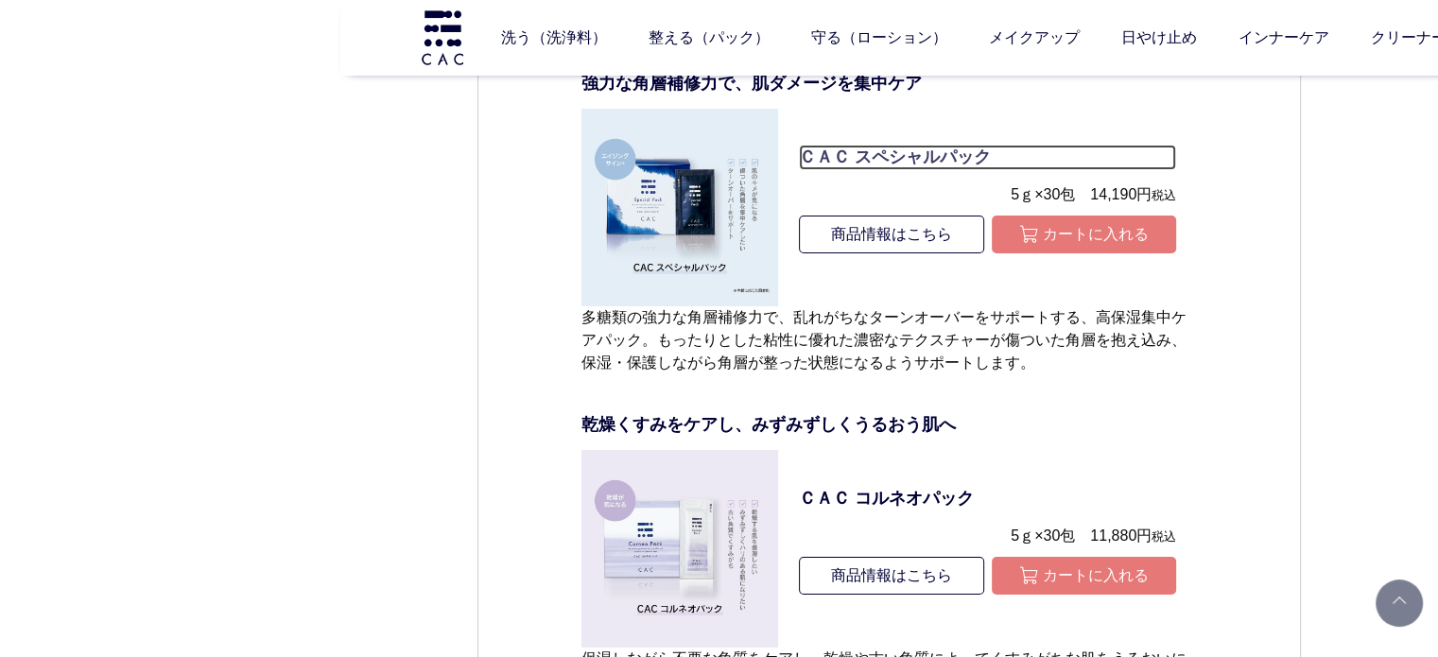
click at [856, 161] on p "ＣＡＣ スペシャルパック" at bounding box center [987, 158] width 377 height 26
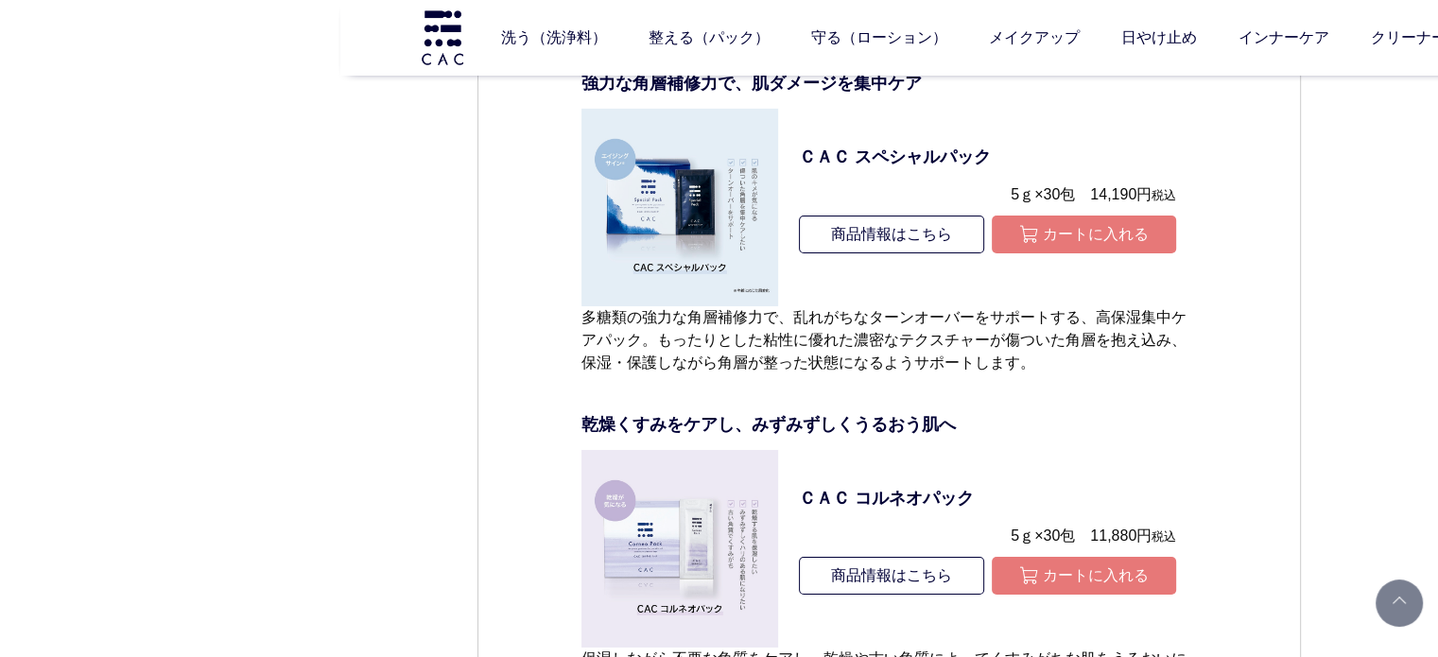
scroll to position [6633, 0]
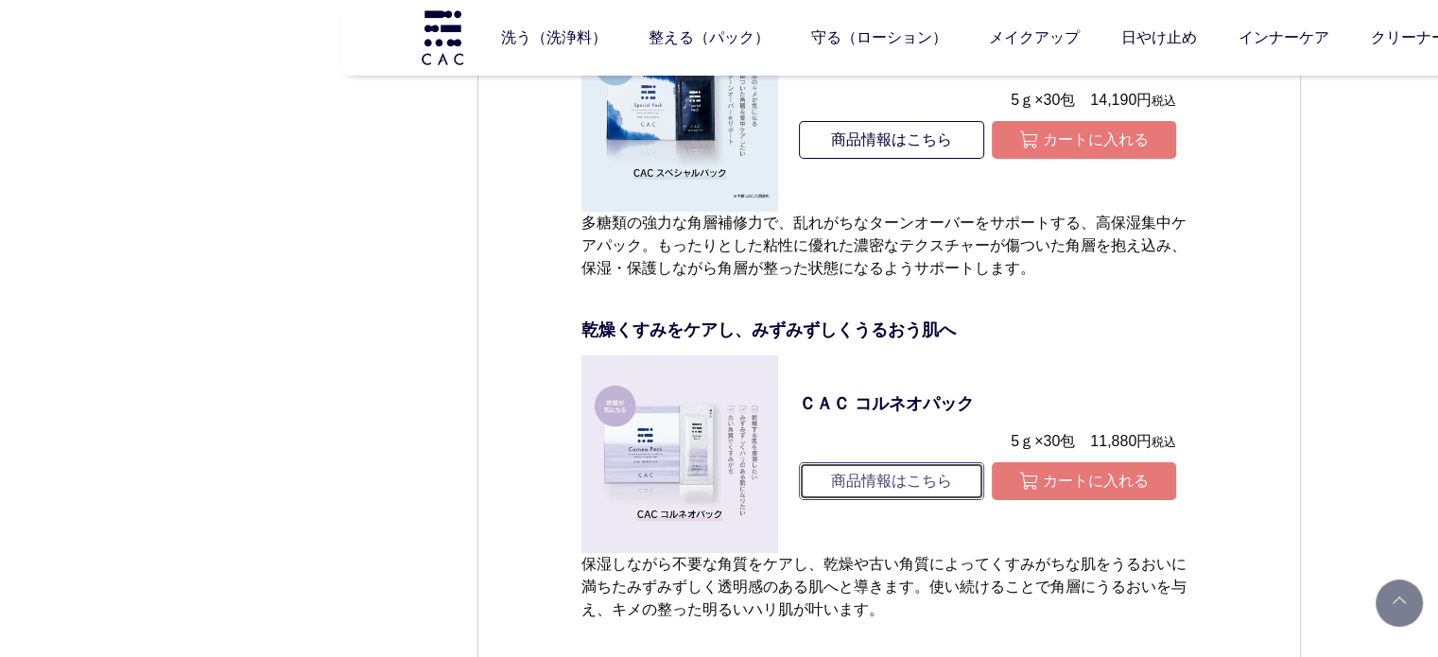
click at [907, 481] on link "商品情報はこちら" at bounding box center [891, 481] width 184 height 38
click at [824, 329] on p "乾燥くすみをケアし、みずみずしくうるおう肌へ" at bounding box center [889, 331] width 616 height 26
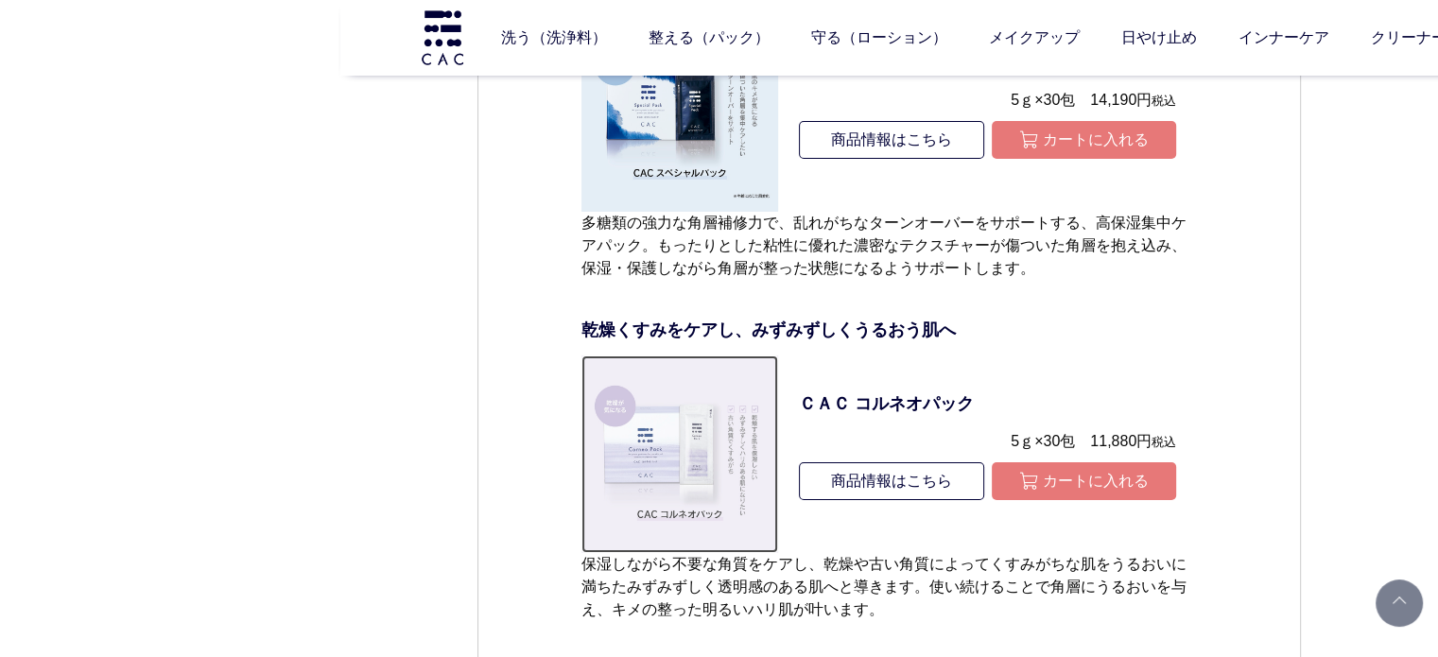
click at [605, 424] on img at bounding box center [680, 454] width 198 height 198
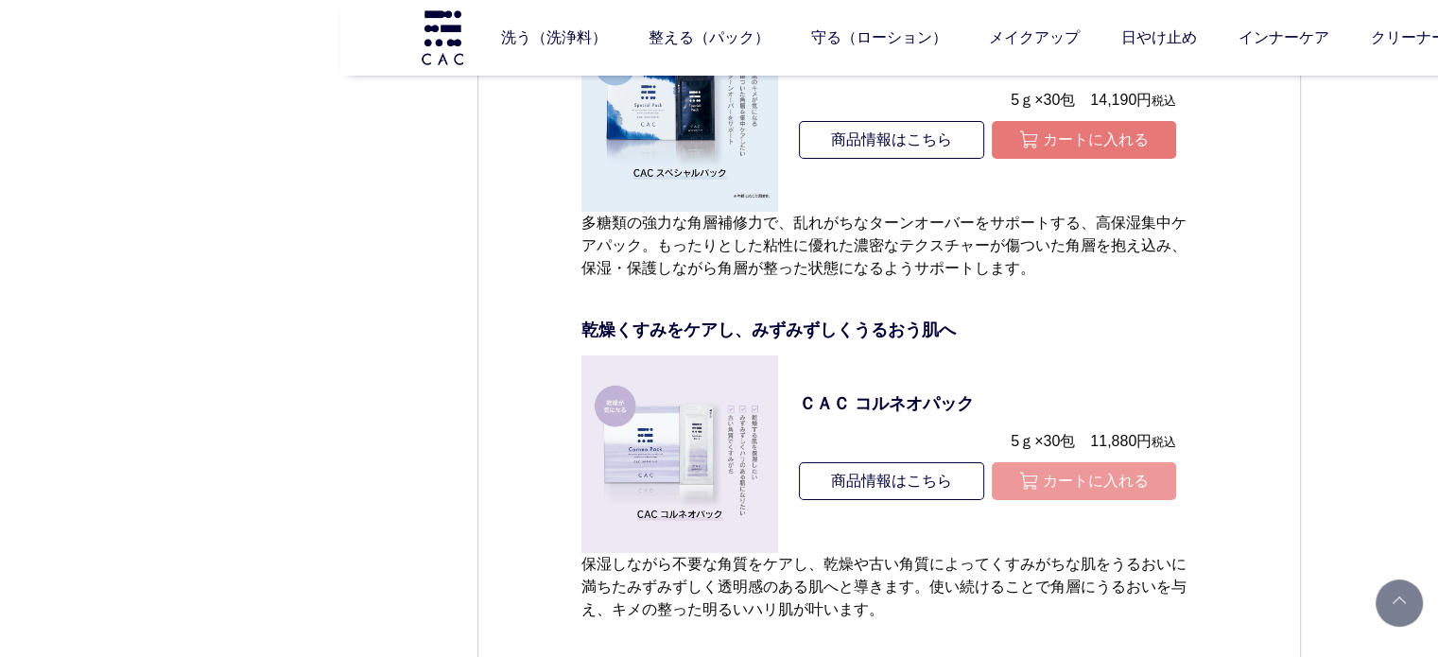
click at [1077, 493] on button "カートに入れる" at bounding box center [1083, 481] width 184 height 38
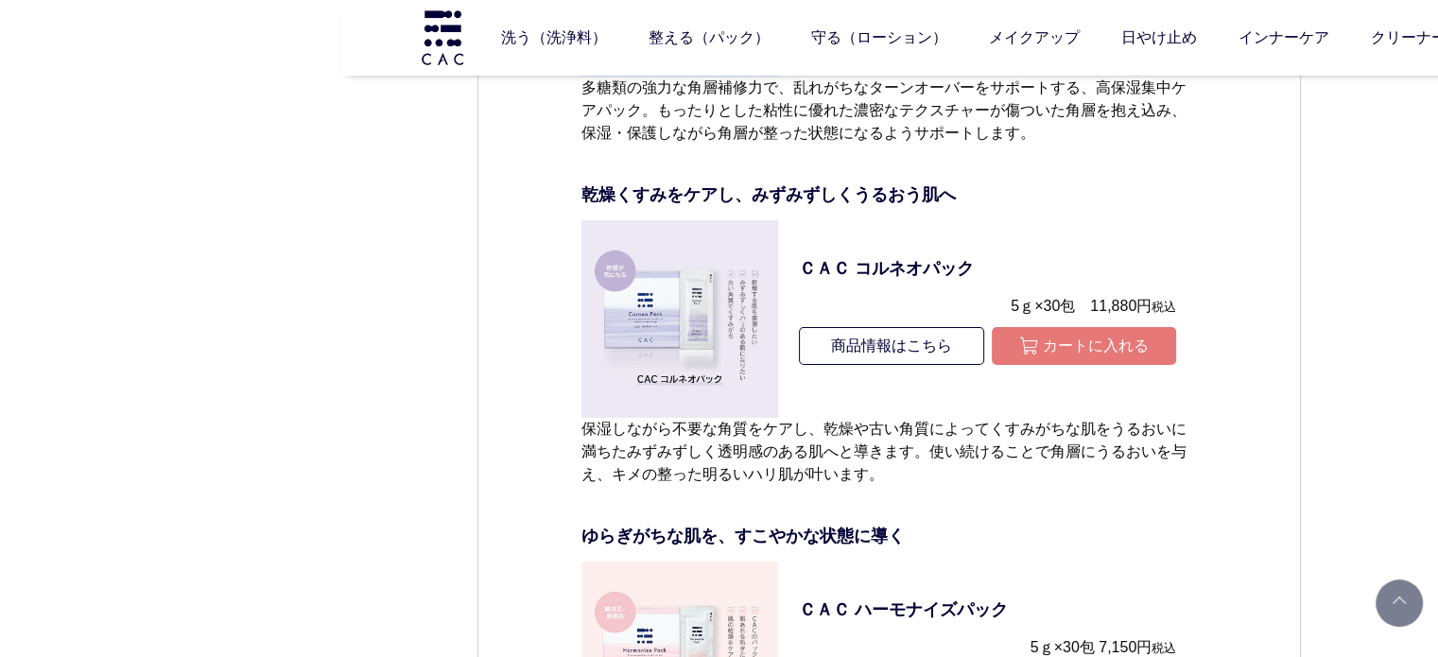
scroll to position [7011, 0]
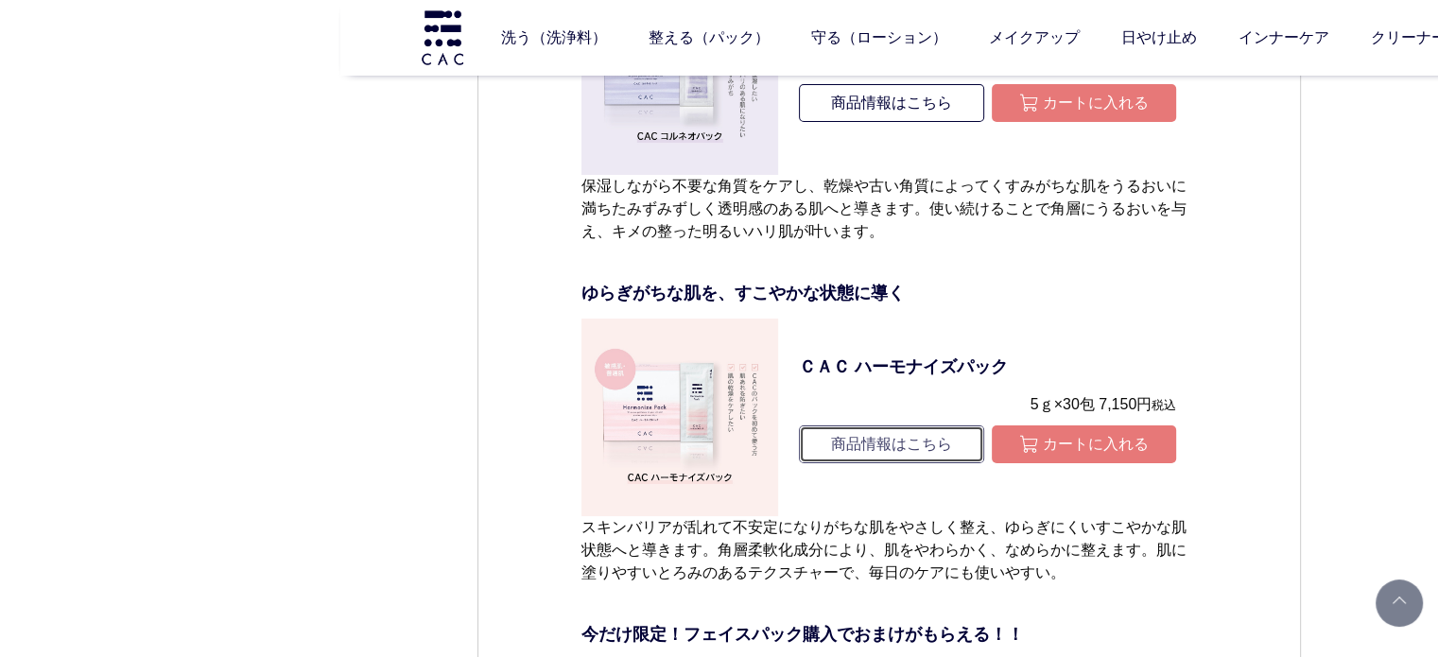
click at [862, 449] on link "商品情報はこちら" at bounding box center [891, 444] width 184 height 38
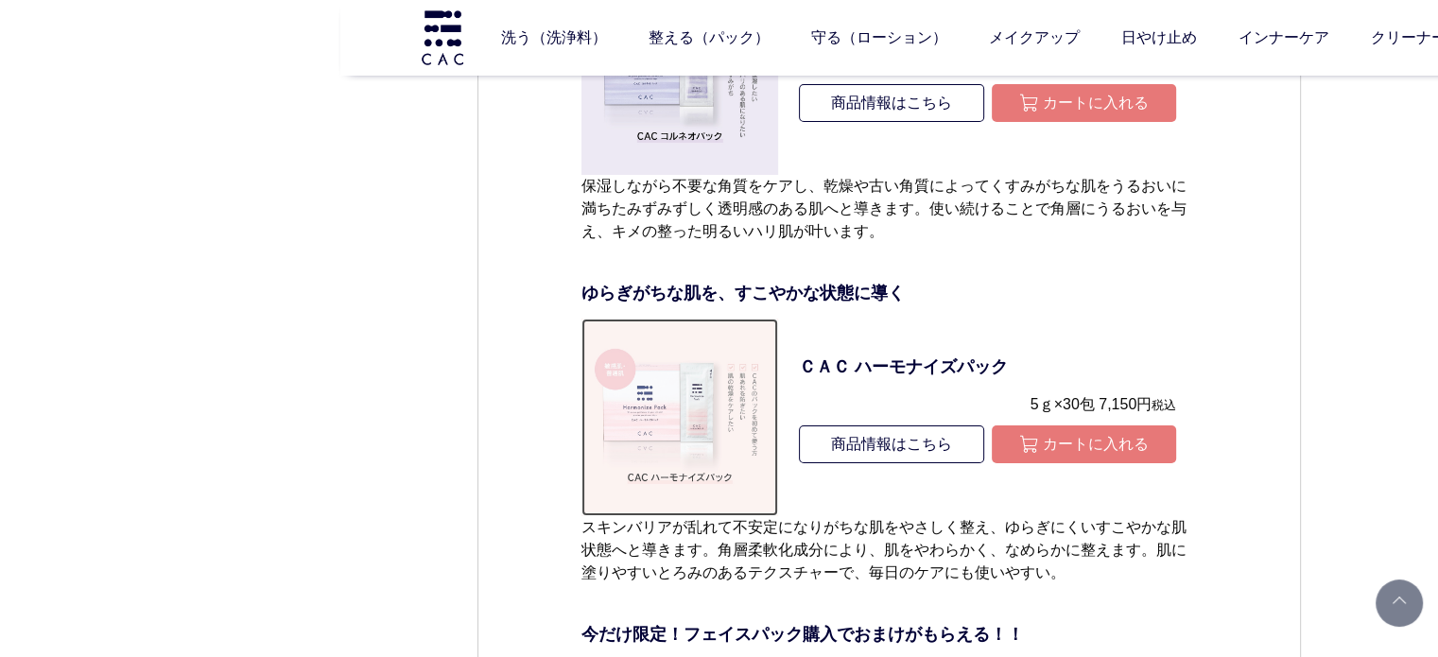
click at [678, 426] on img at bounding box center [680, 418] width 198 height 198
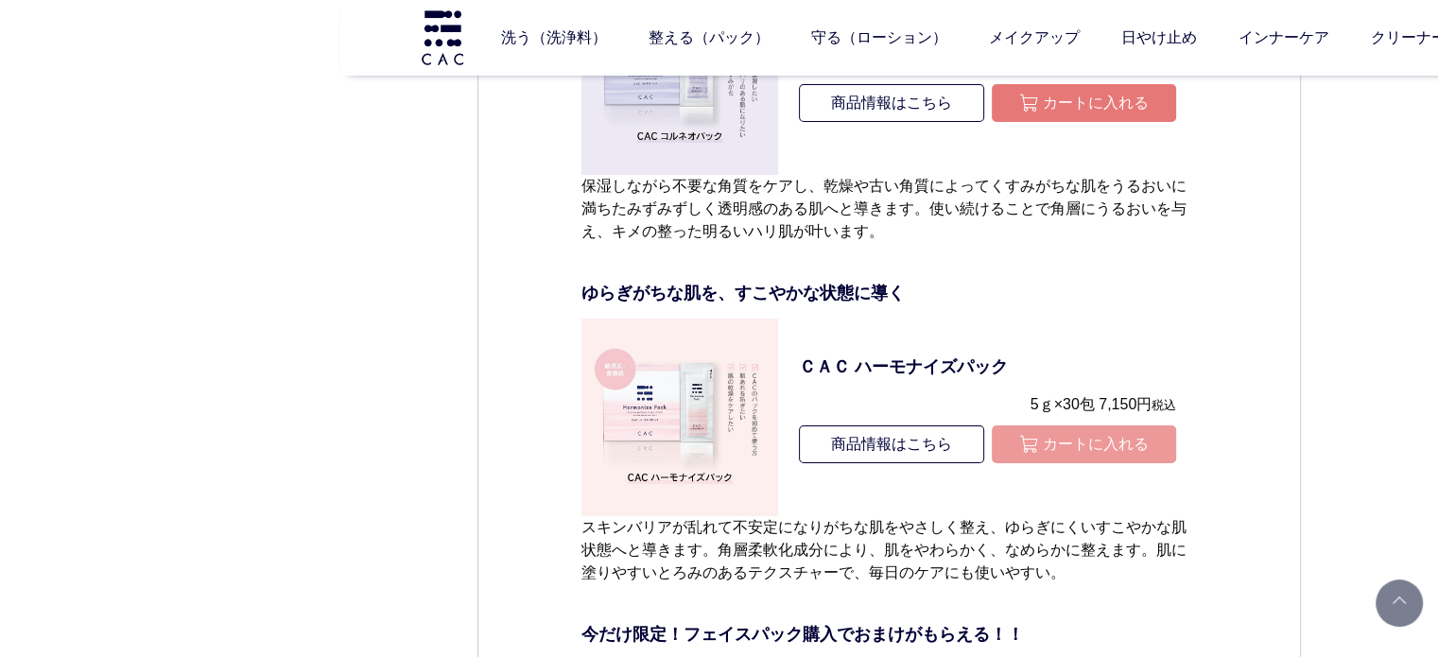
click at [1093, 453] on button "カートに入れる" at bounding box center [1083, 444] width 184 height 38
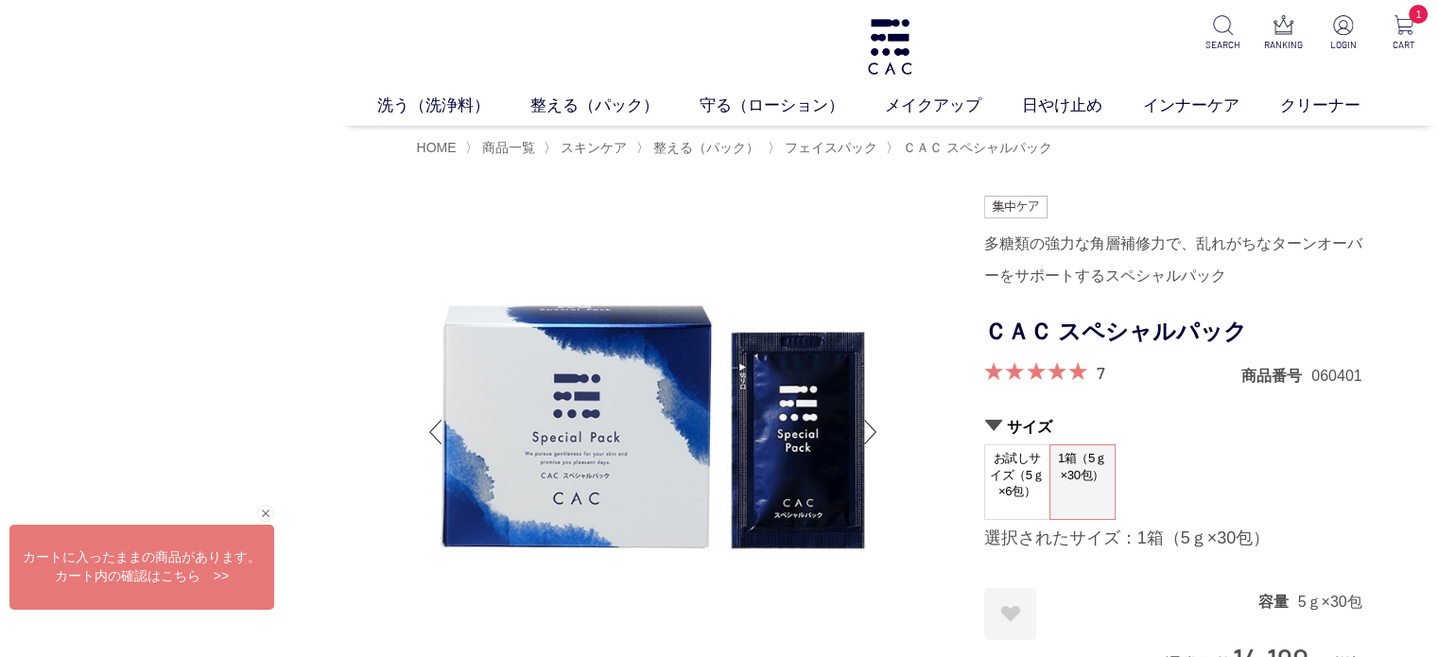
click at [1162, 292] on form "多糖類の強力な角層補修力で、乱れがちなターンオーバーをサポートするスペシャルパック ＣＡＣ スペシャルパック 7 商品番号 060401 サイズ お試しサイズ…" at bounding box center [1173, 479] width 378 height 566
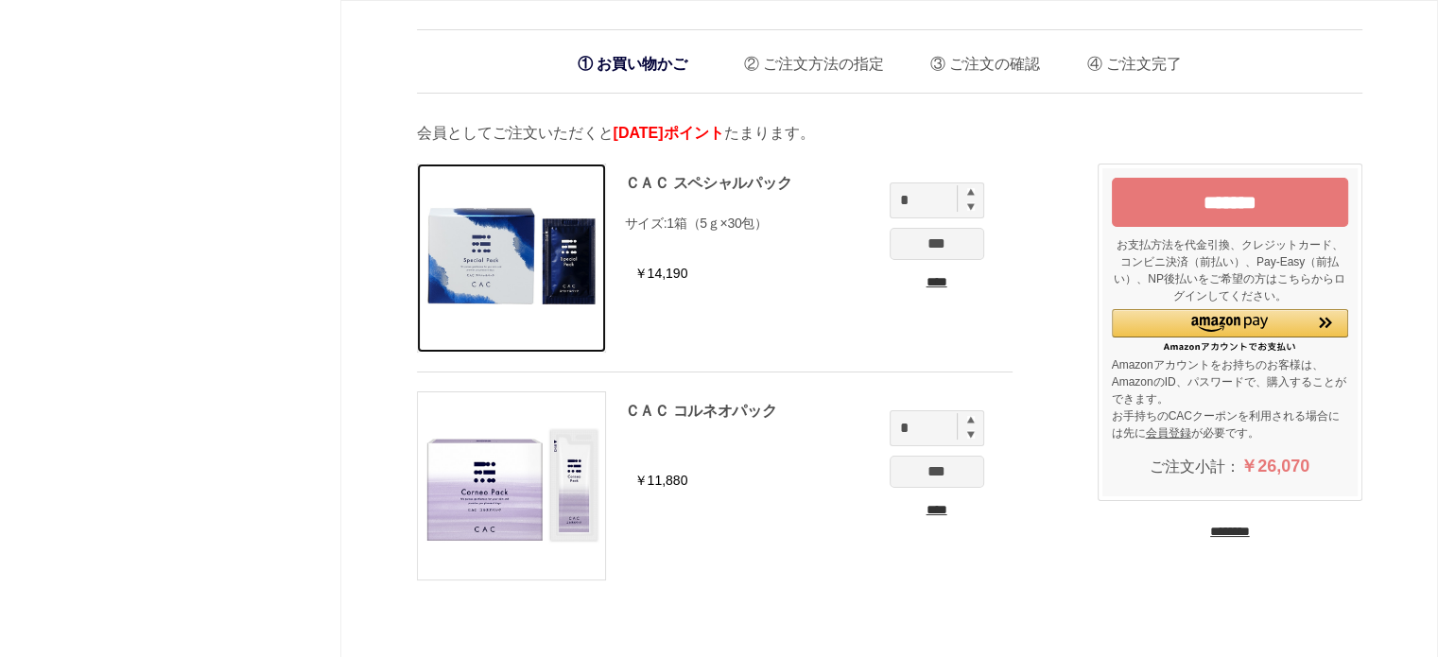
drag, startPoint x: 0, startPoint y: 0, endPoint x: 606, endPoint y: 301, distance: 676.7
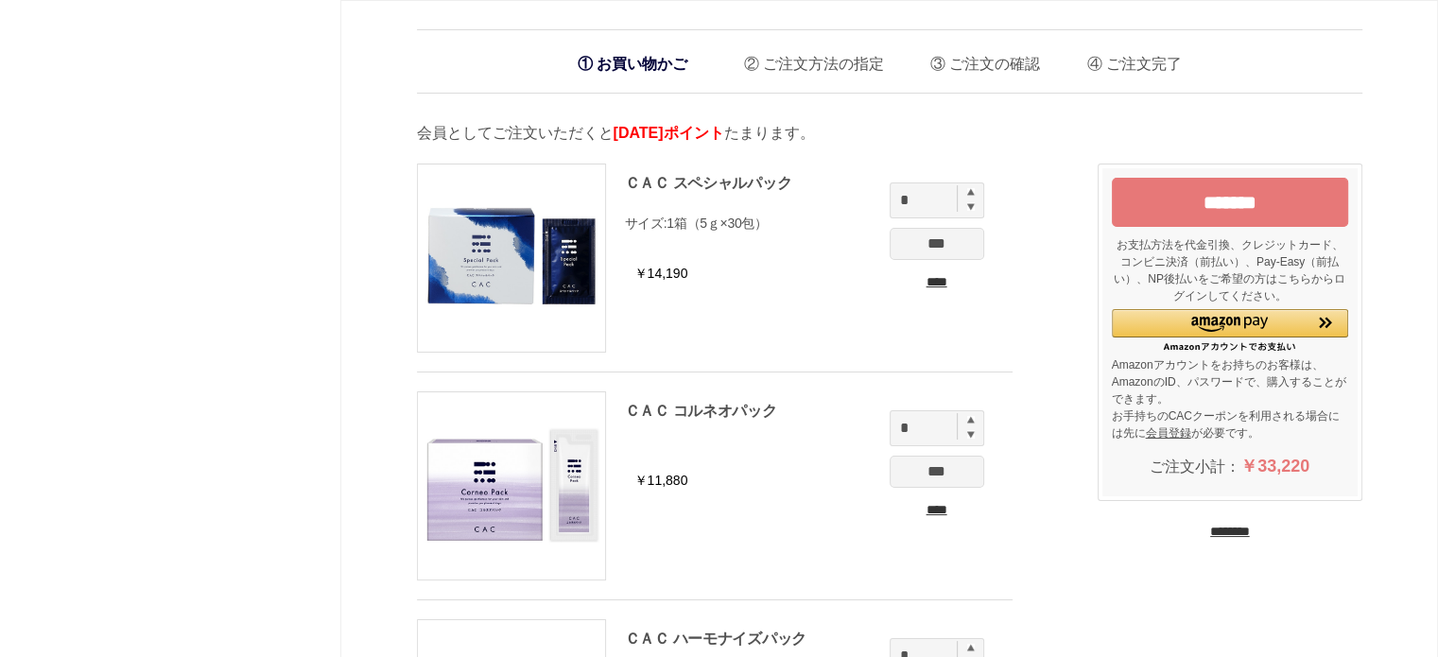
click at [630, 71] on li "お買い物かご" at bounding box center [632, 63] width 129 height 39
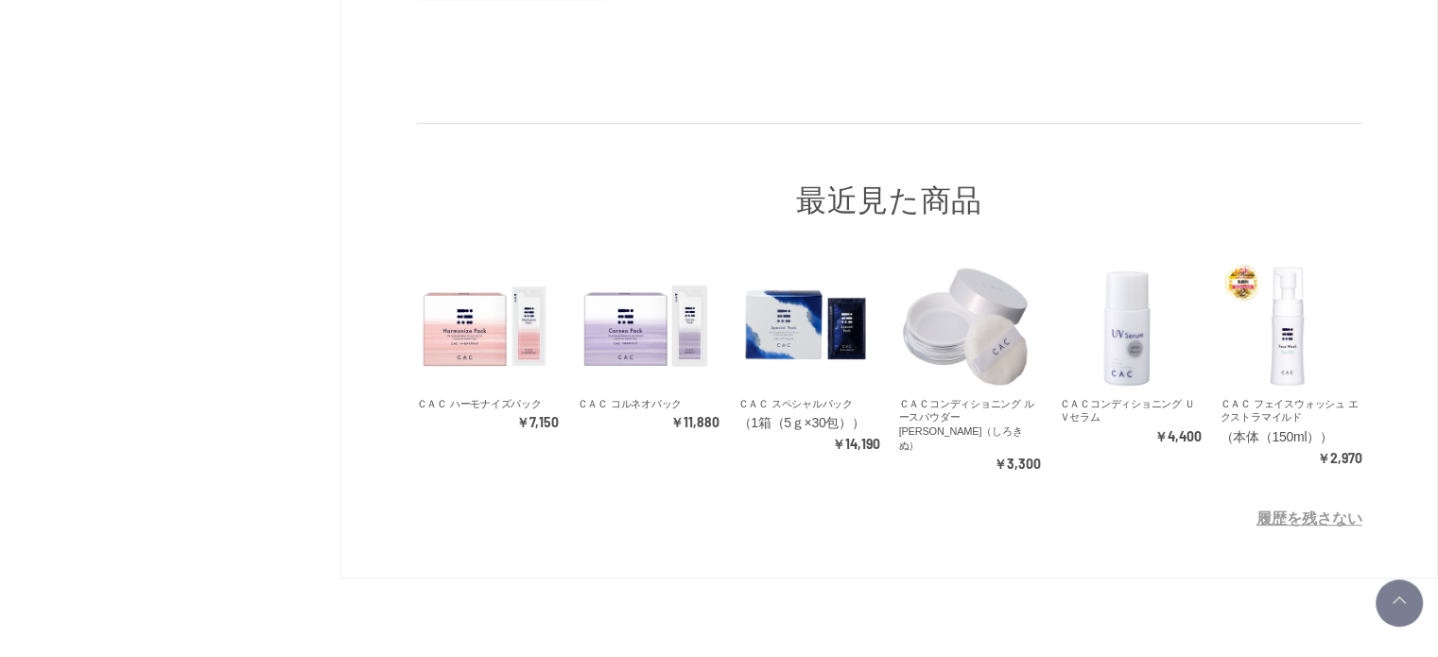
scroll to position [904, 0]
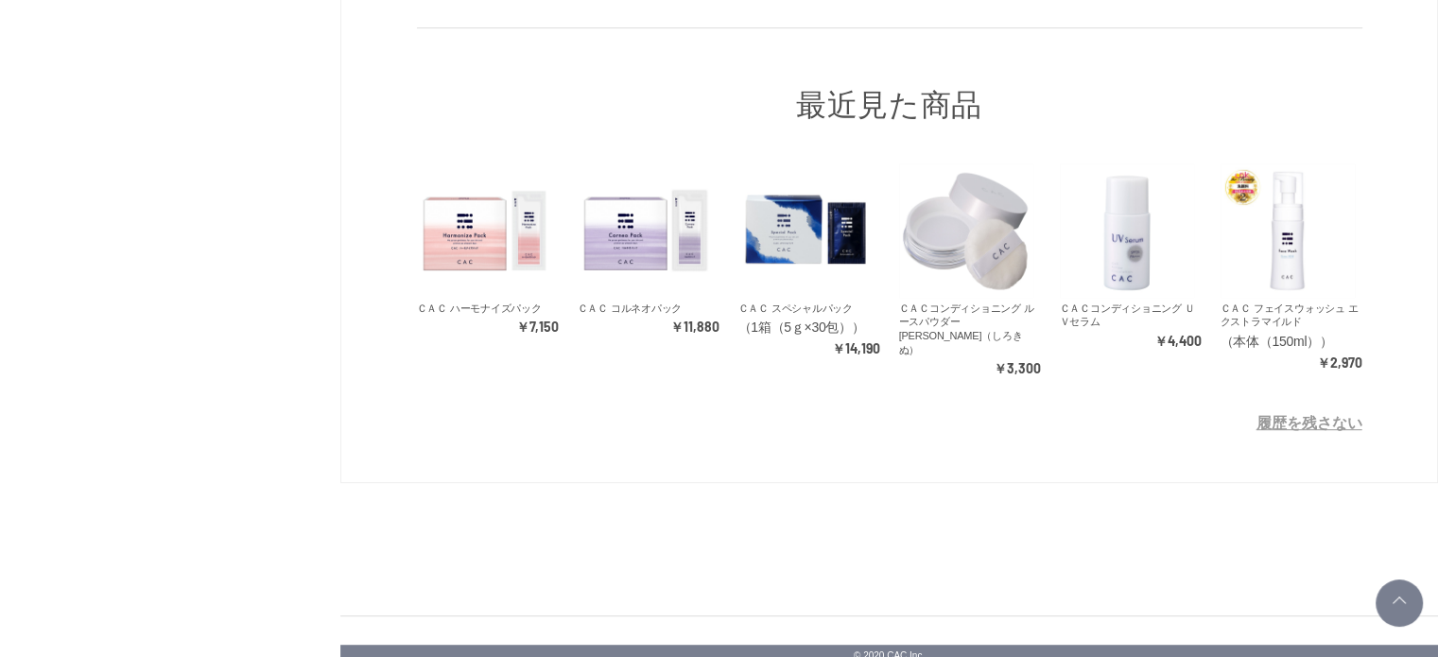
click at [887, 634] on footer "© 2020 CAC Inc." at bounding box center [888, 640] width 1097 height 51
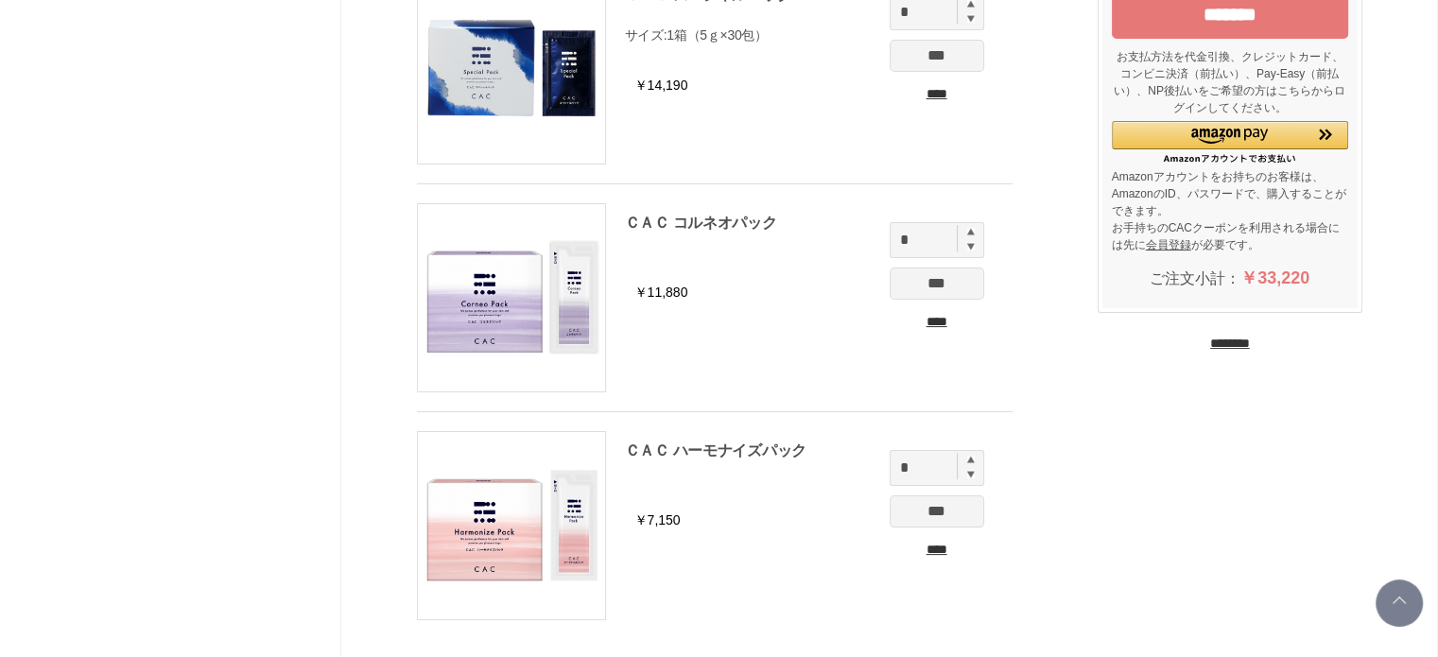
scroll to position [0, 0]
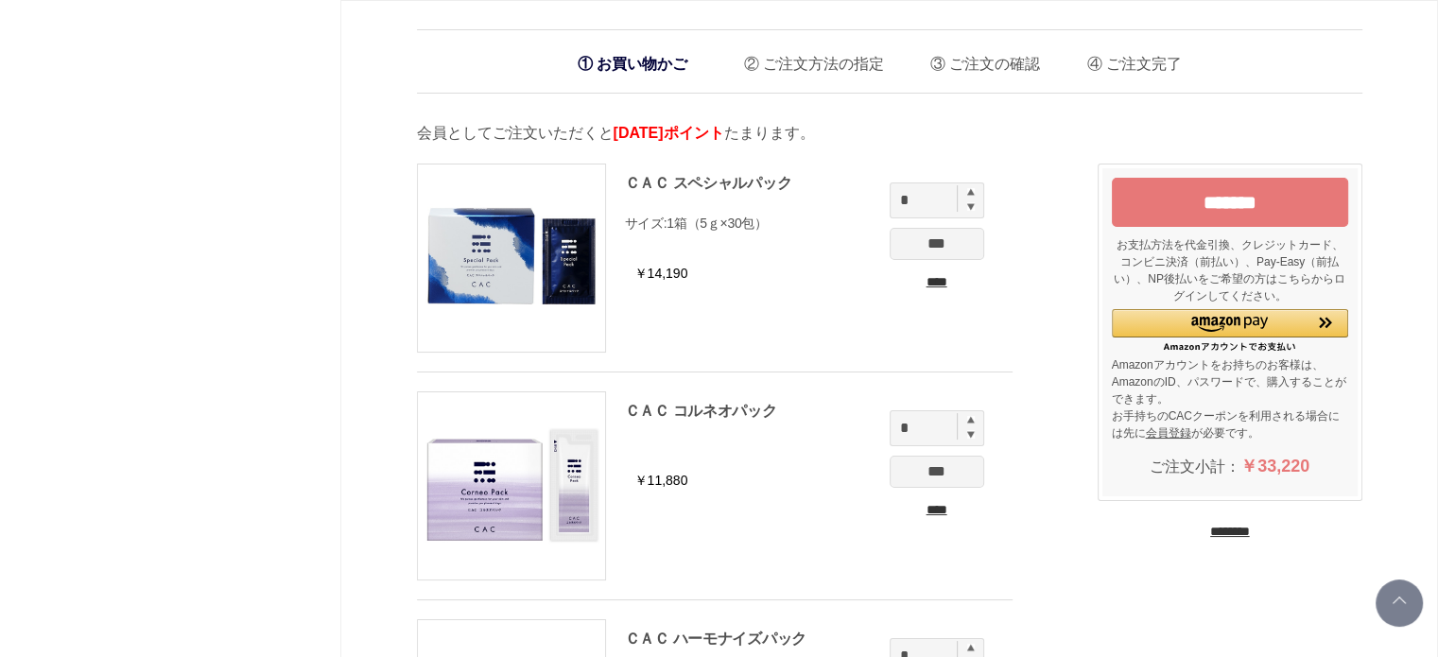
click at [956, 284] on input "****" at bounding box center [936, 282] width 95 height 20
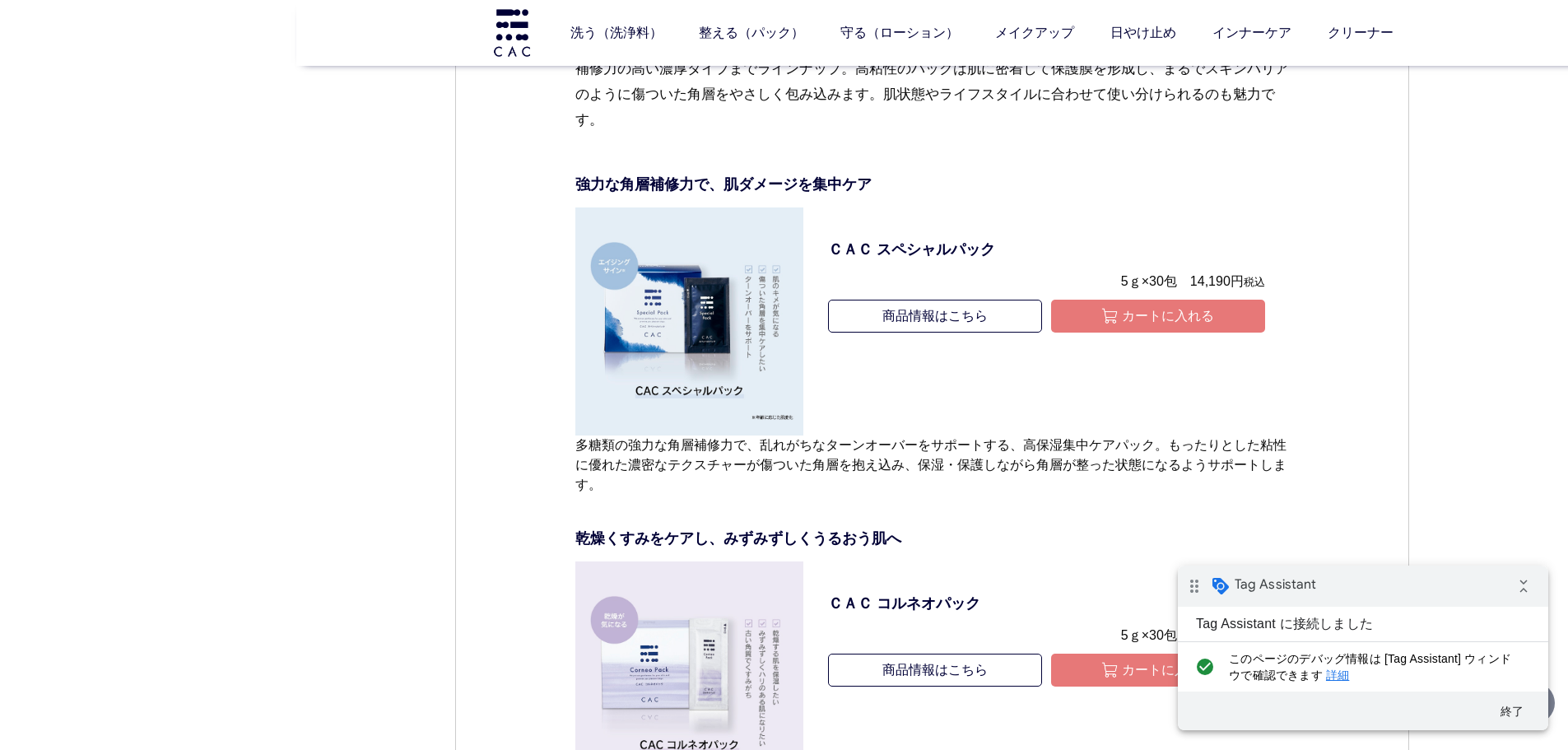
scroll to position [5516, 0]
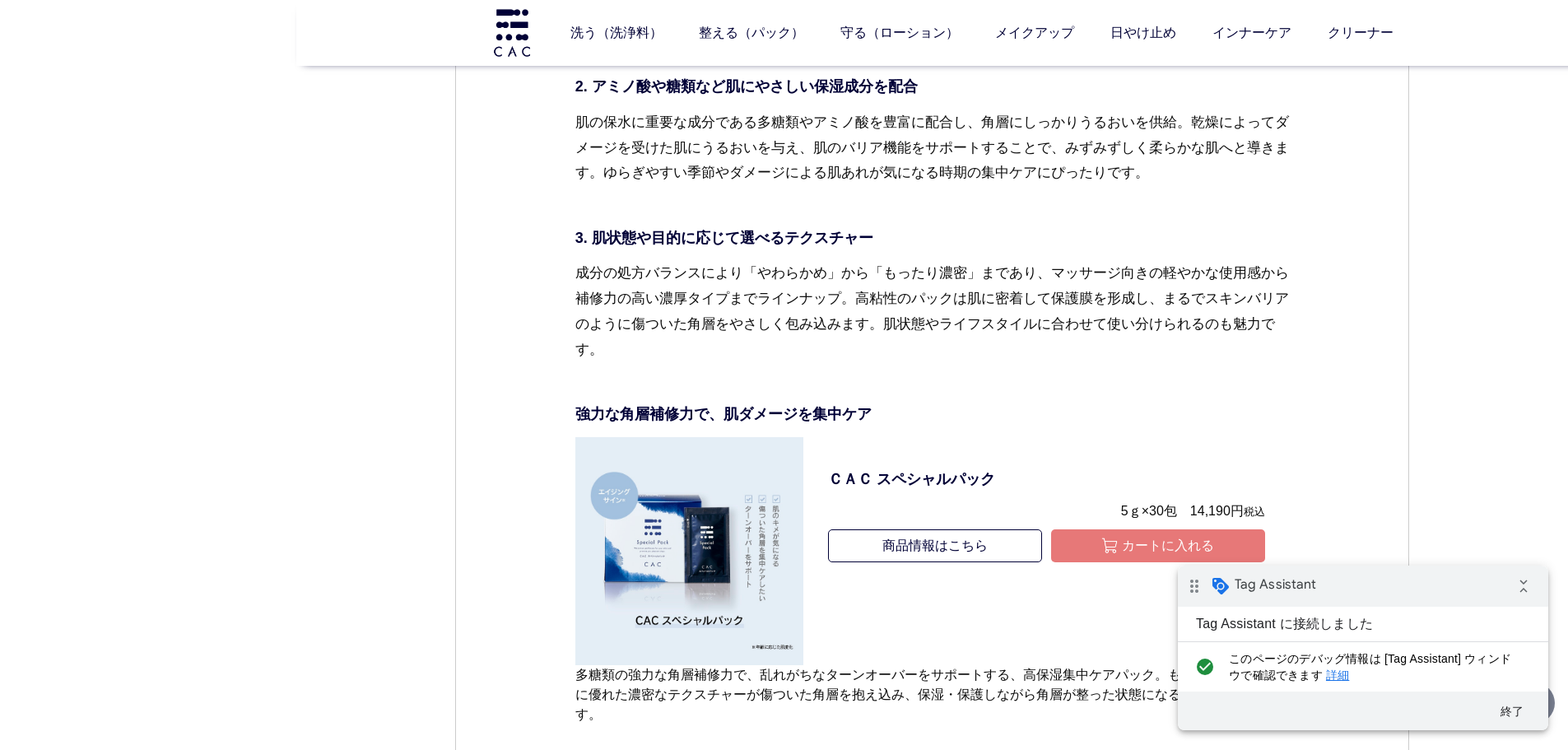
drag, startPoint x: 1135, startPoint y: 574, endPoint x: 1124, endPoint y: 589, distance: 18.6
click at [1135, 563] on button "カートに入れる" at bounding box center [1159, 546] width 214 height 33
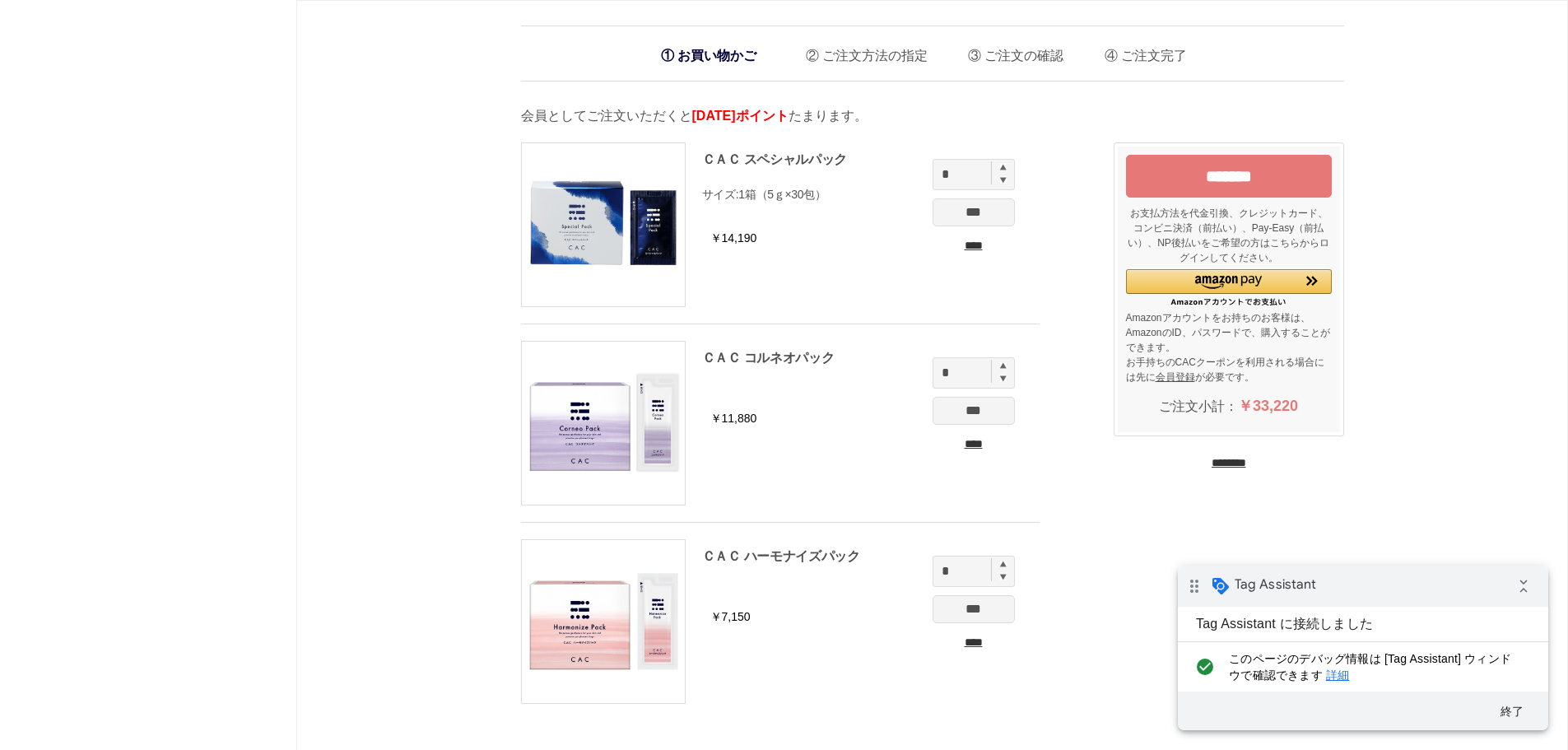
click at [472, 273] on div "お買い物かご ご注文方法の指定 ご注文の確認 ご注文完了 通信に時間がかかっています。しばらく経ってもAmazonに移動しない場合は、申し訳ございませんが他の…" at bounding box center [932, 604] width 1272 height 1208
click at [981, 247] on input "****" at bounding box center [974, 246] width 83 height 17
click at [961, 452] on input "****" at bounding box center [974, 444] width 83 height 17
click at [962, 446] on input "****" at bounding box center [974, 444] width 83 height 17
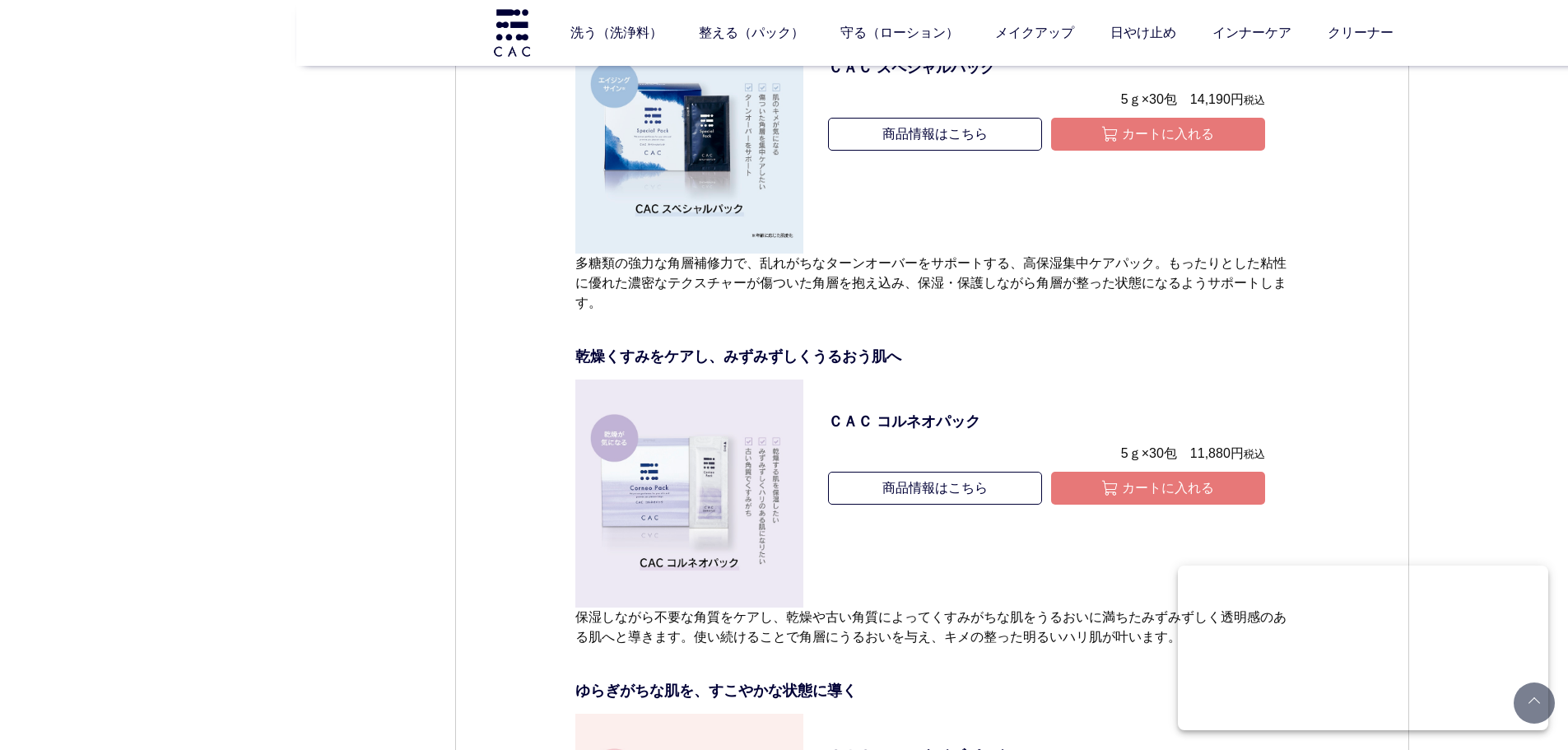
click at [877, 433] on p "ＣＡＣ コルネオパック" at bounding box center [1047, 422] width 437 height 23
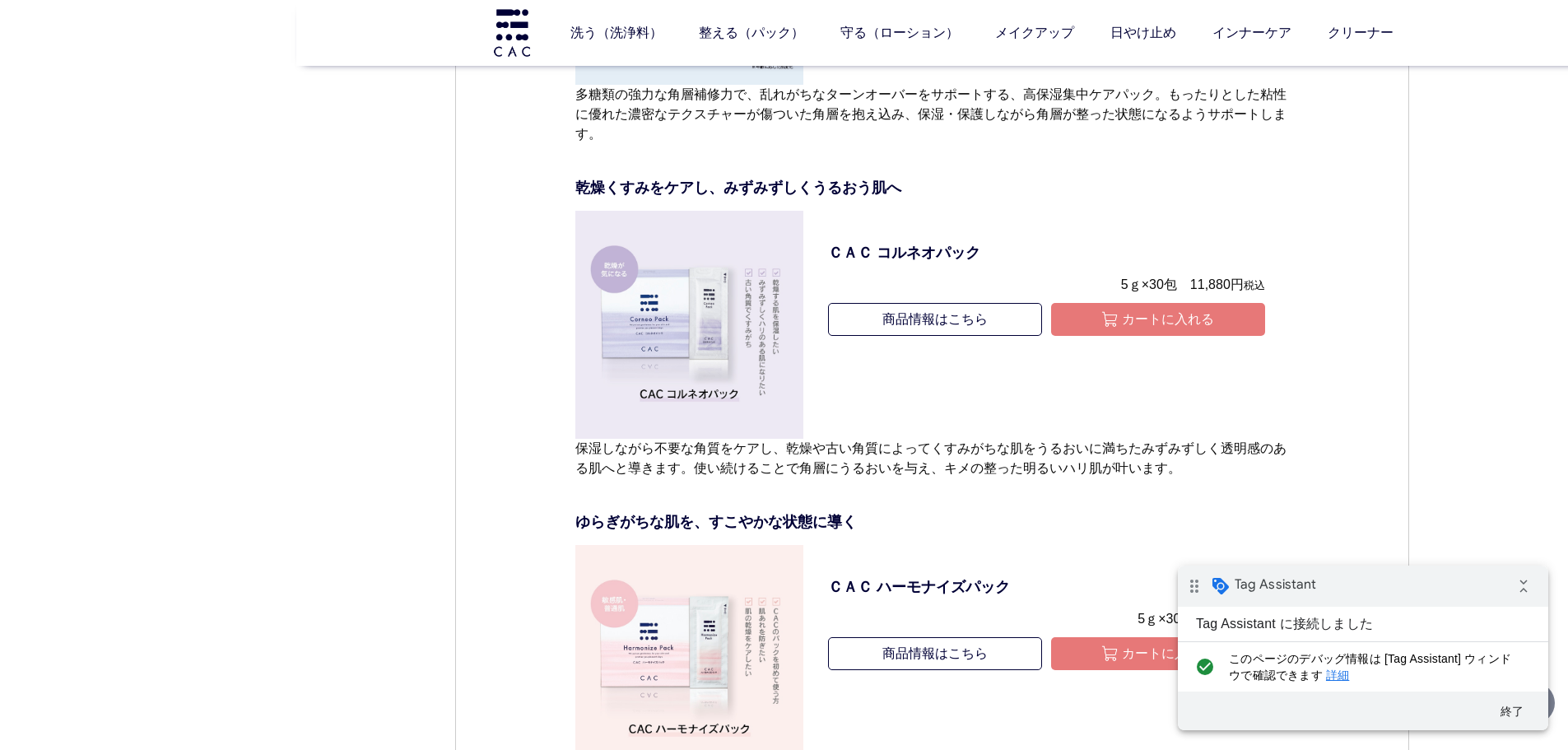
scroll to position [6092, 0]
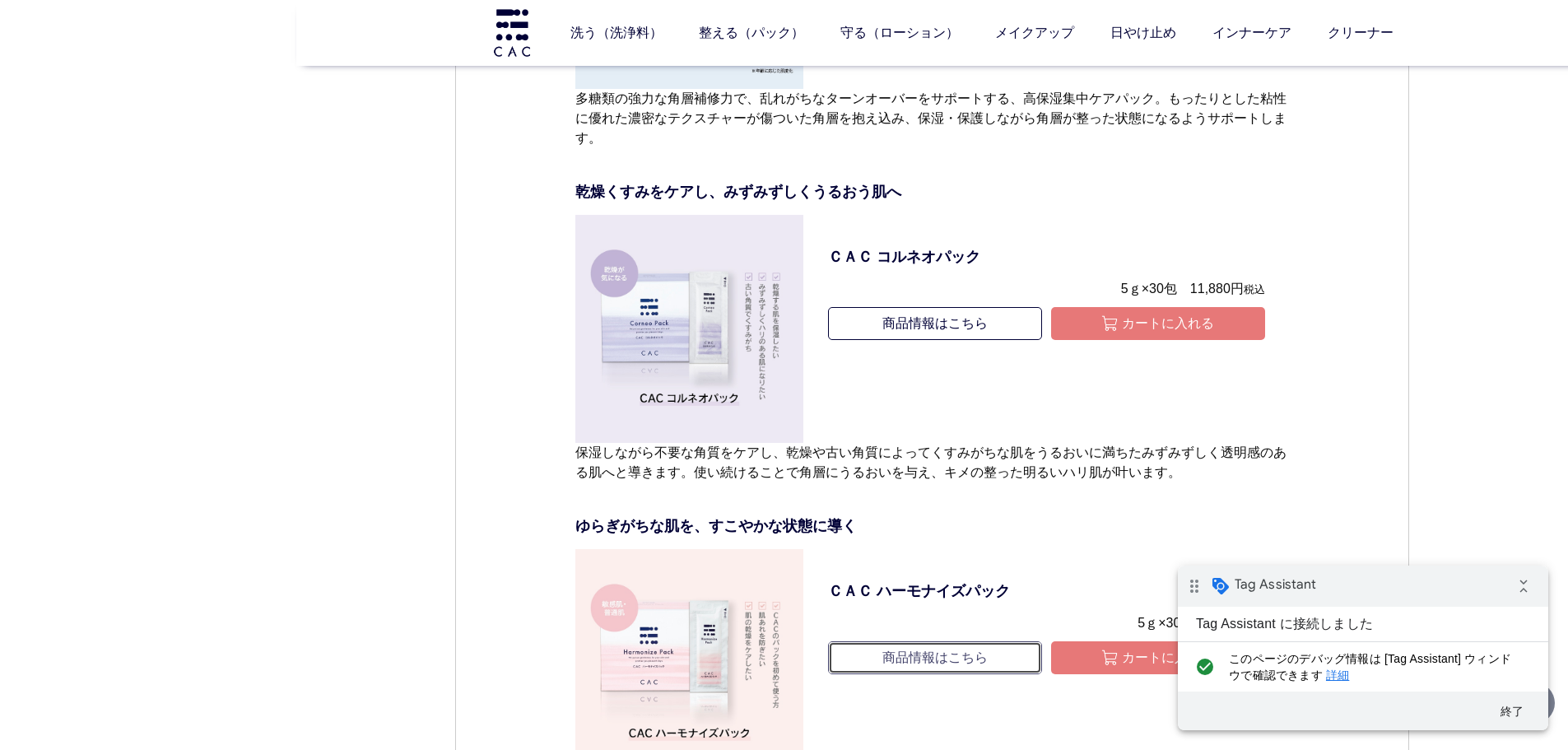
click at [980, 674] on link "商品情報はこちら" at bounding box center [936, 658] width 214 height 33
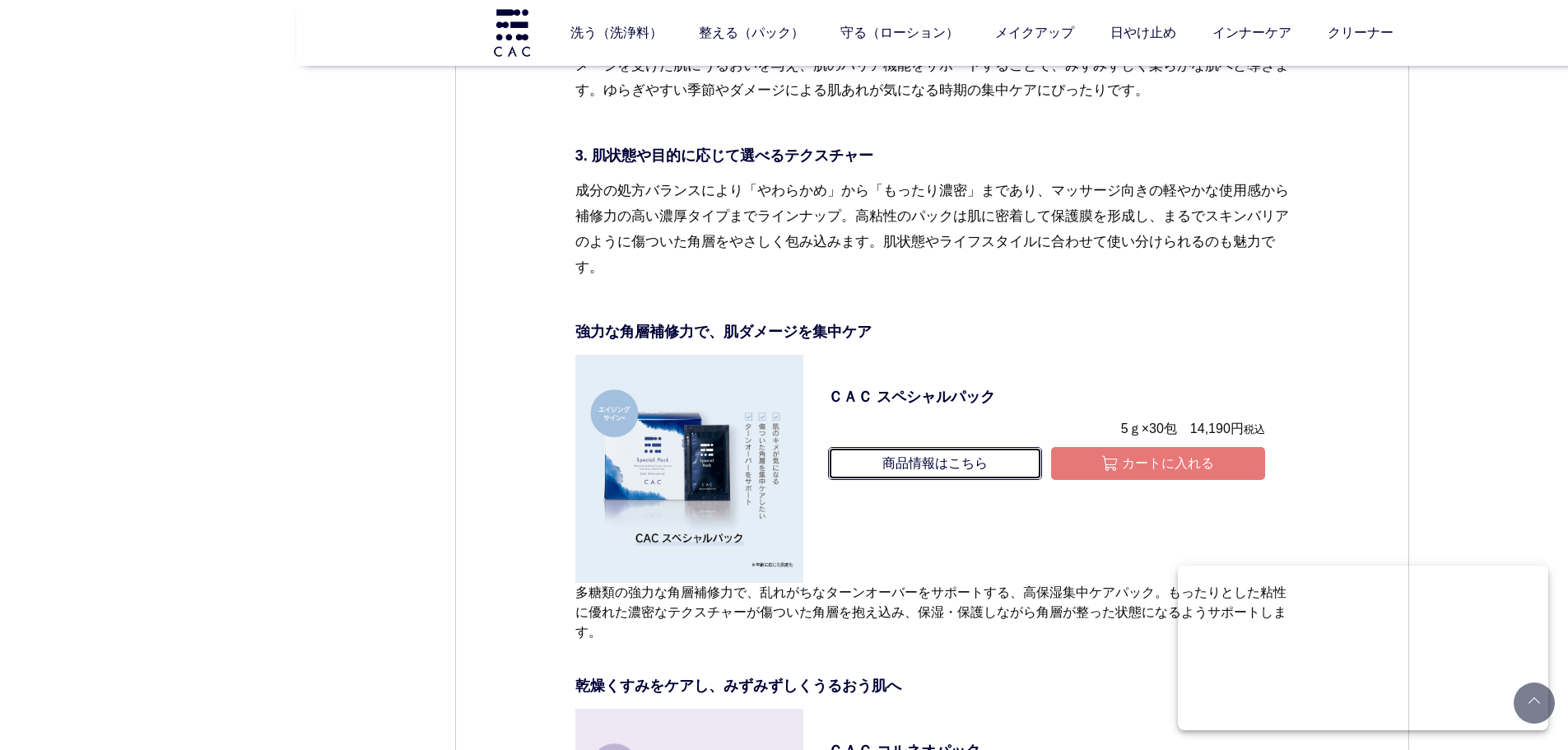
click at [948, 480] on link "商品情報はこちら" at bounding box center [936, 463] width 214 height 33
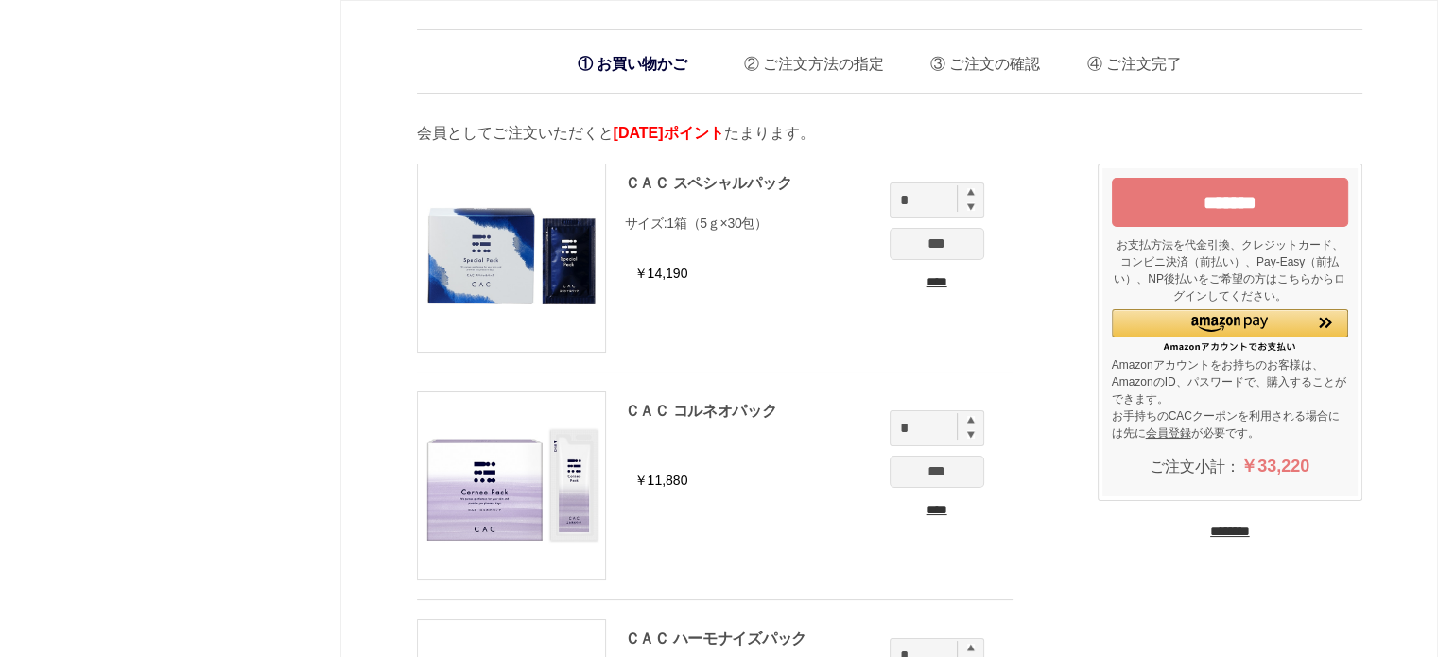
click at [946, 284] on input "****" at bounding box center [936, 282] width 95 height 20
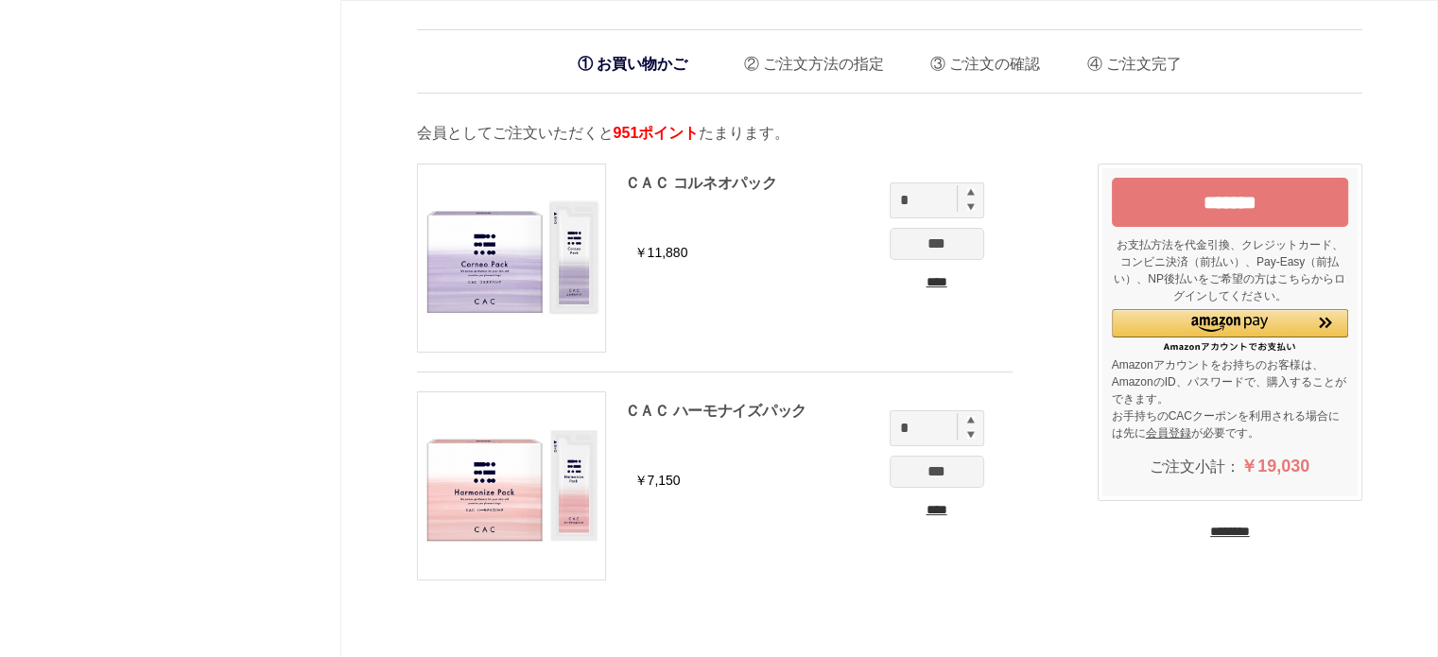
click at [961, 509] on input "****" at bounding box center [936, 510] width 95 height 20
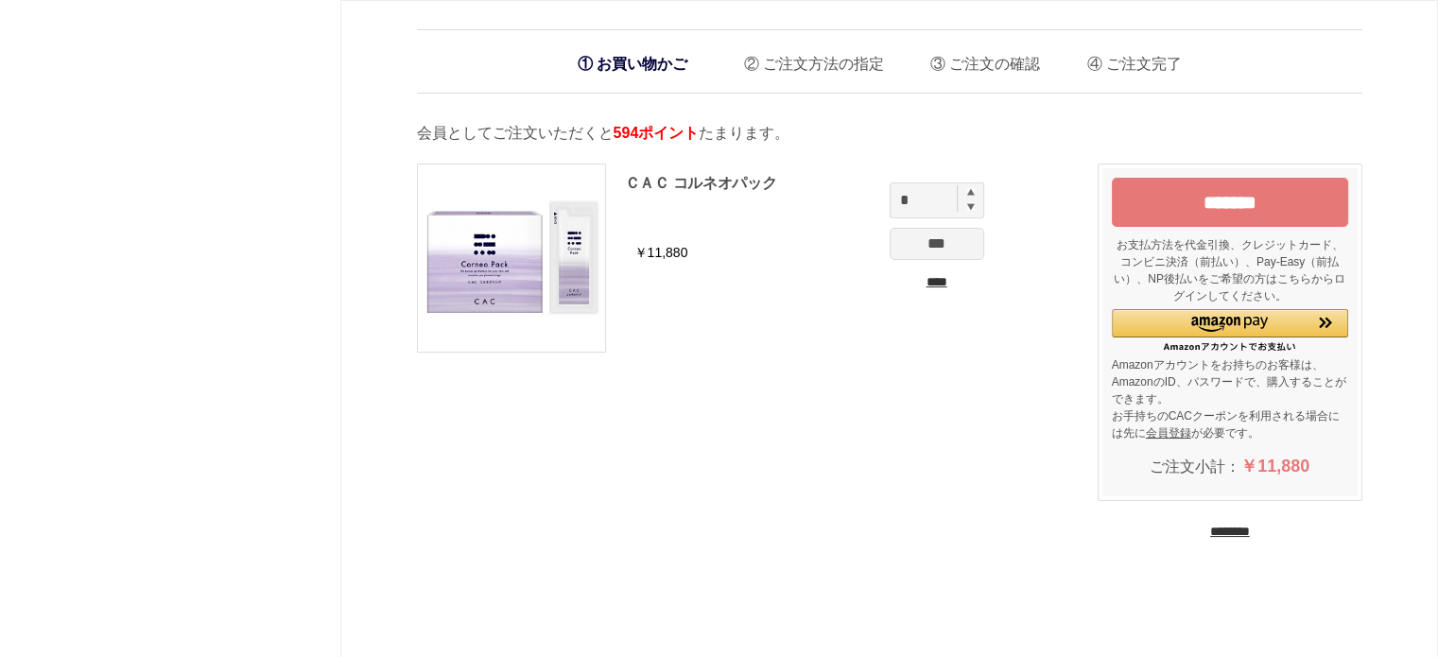
click at [942, 282] on input "****" at bounding box center [936, 282] width 95 height 20
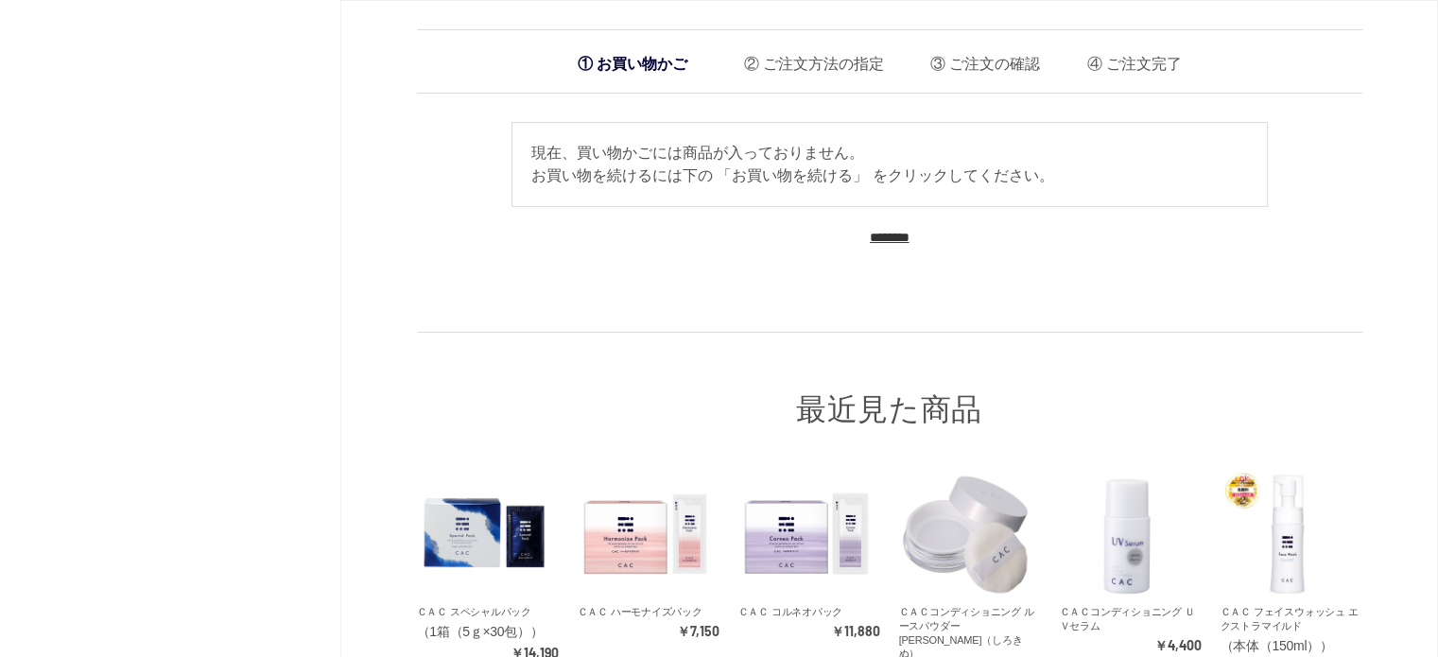
click at [909, 237] on input "********" at bounding box center [890, 238] width 40 height 18
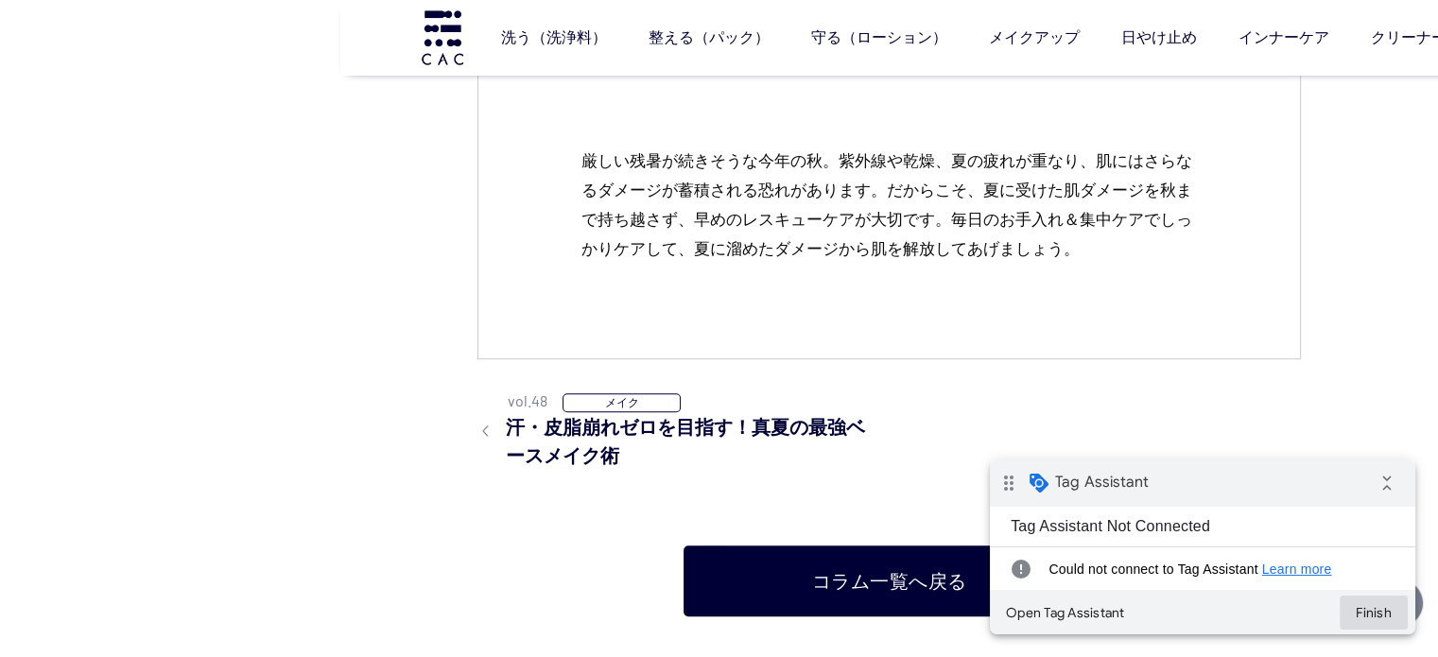
click at [1362, 602] on button "Finish" at bounding box center [1373, 612] width 68 height 34
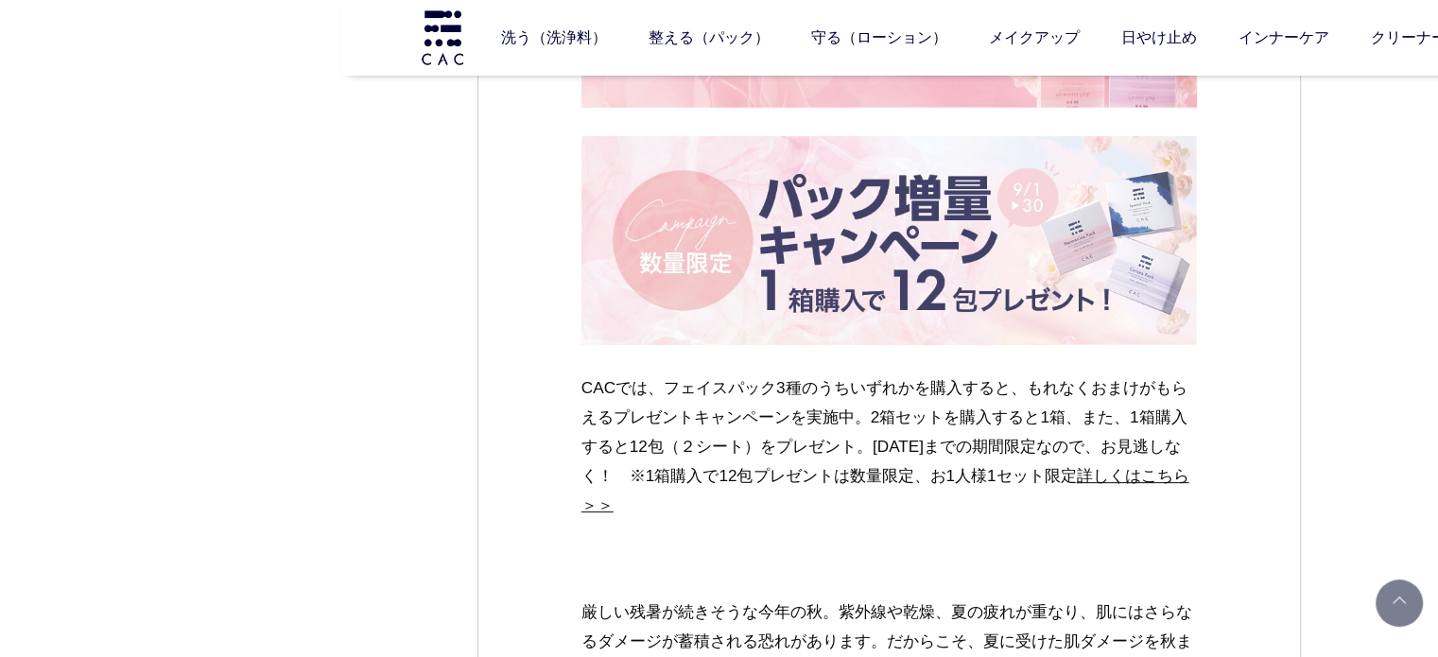
scroll to position [7750, 0]
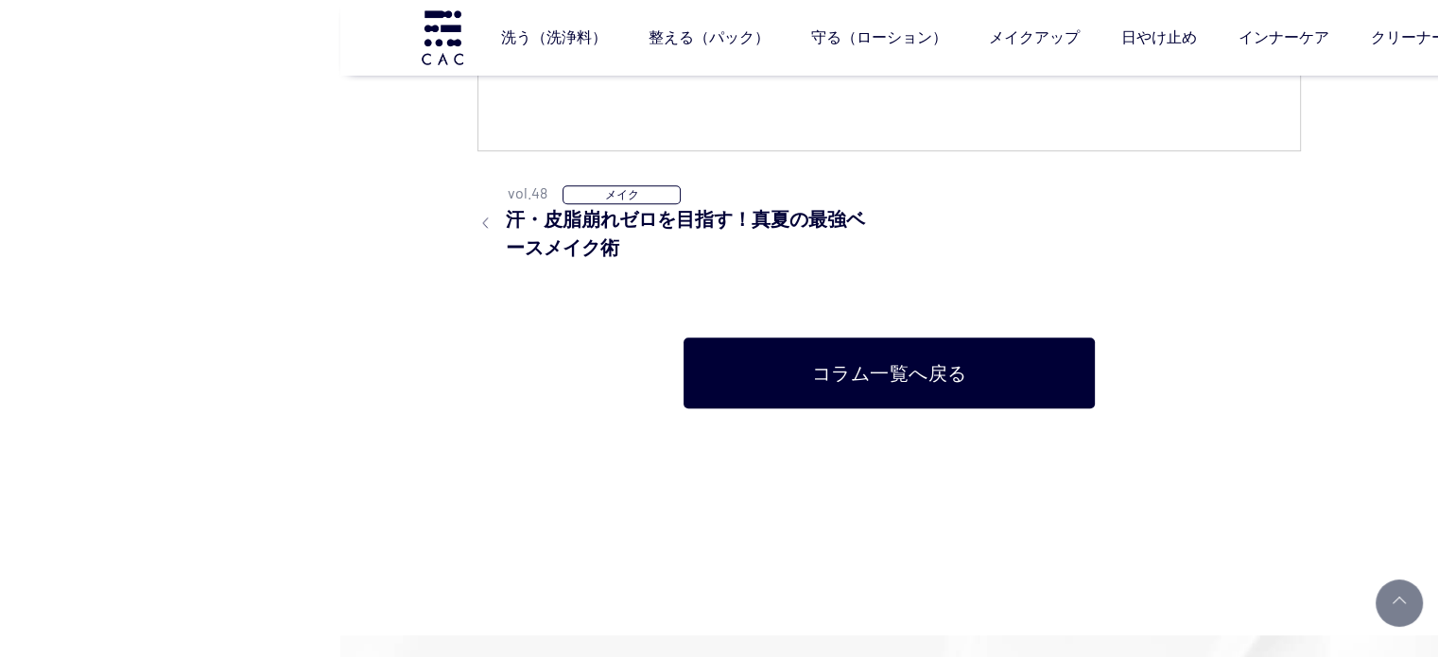
scroll to position [8506, 0]
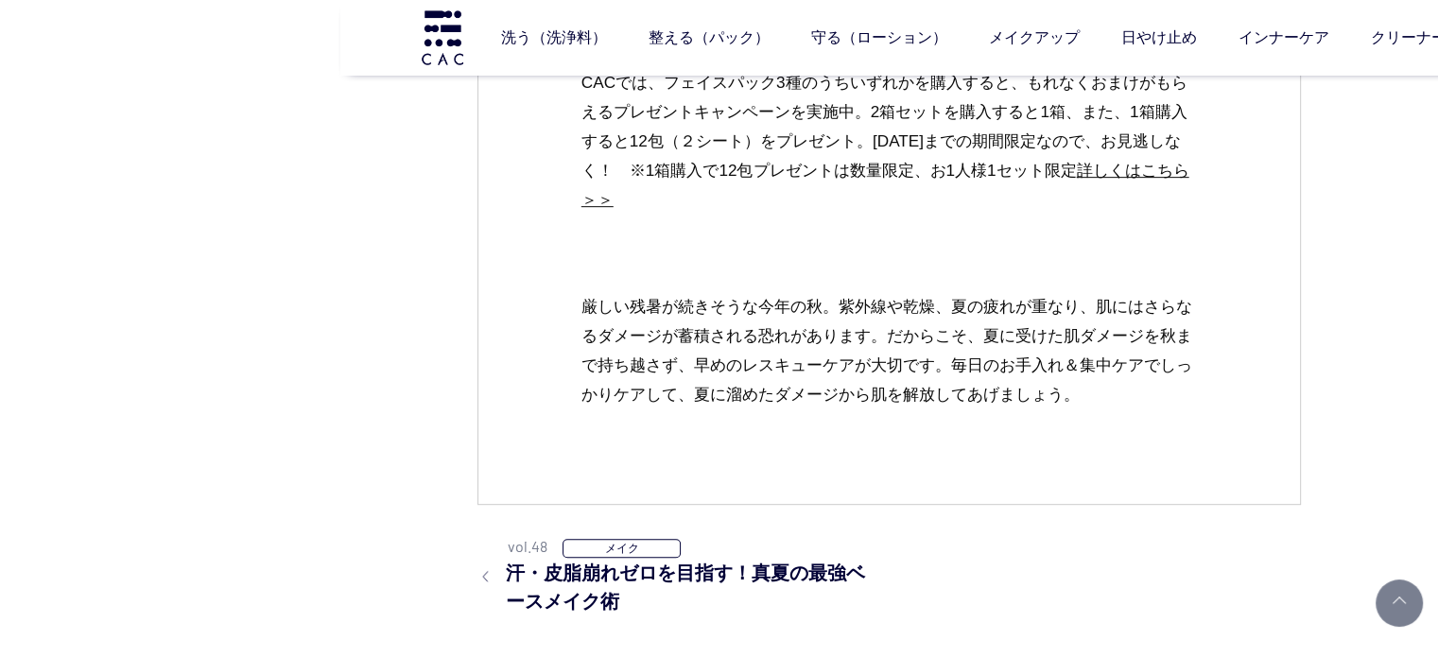
scroll to position [7939, 0]
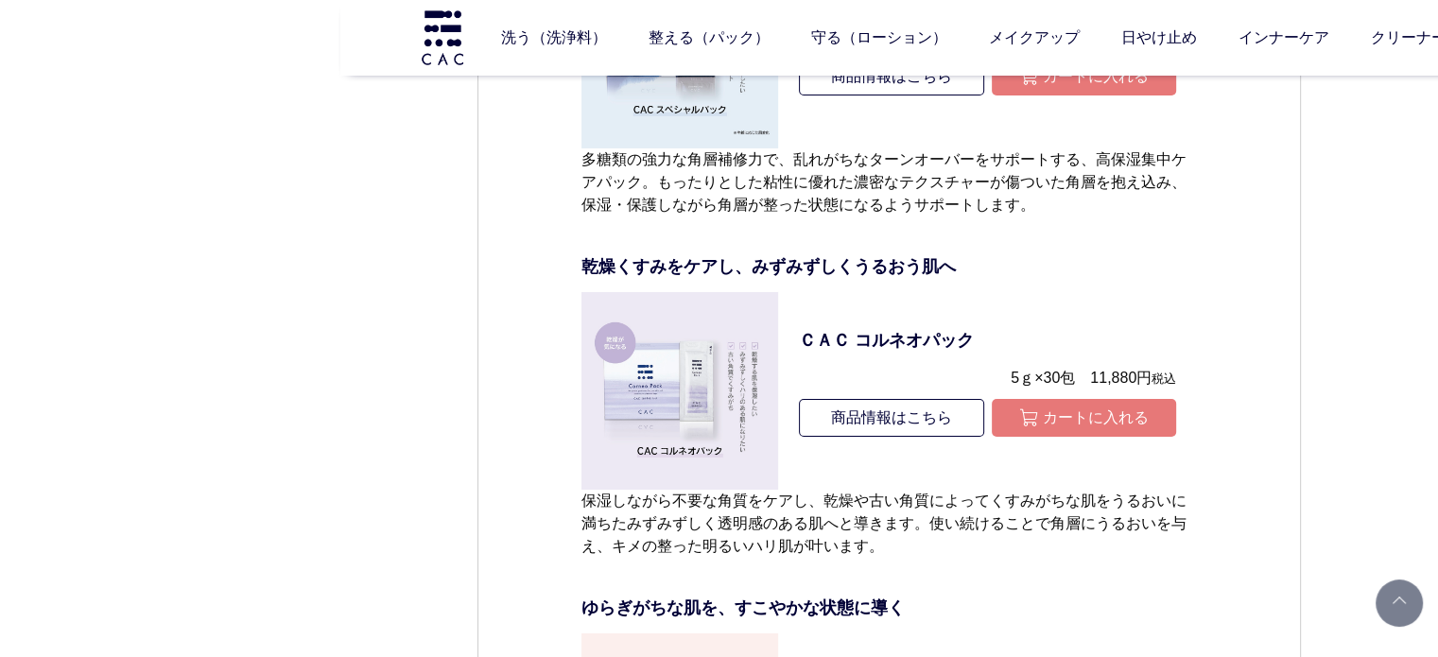
scroll to position [6805, 0]
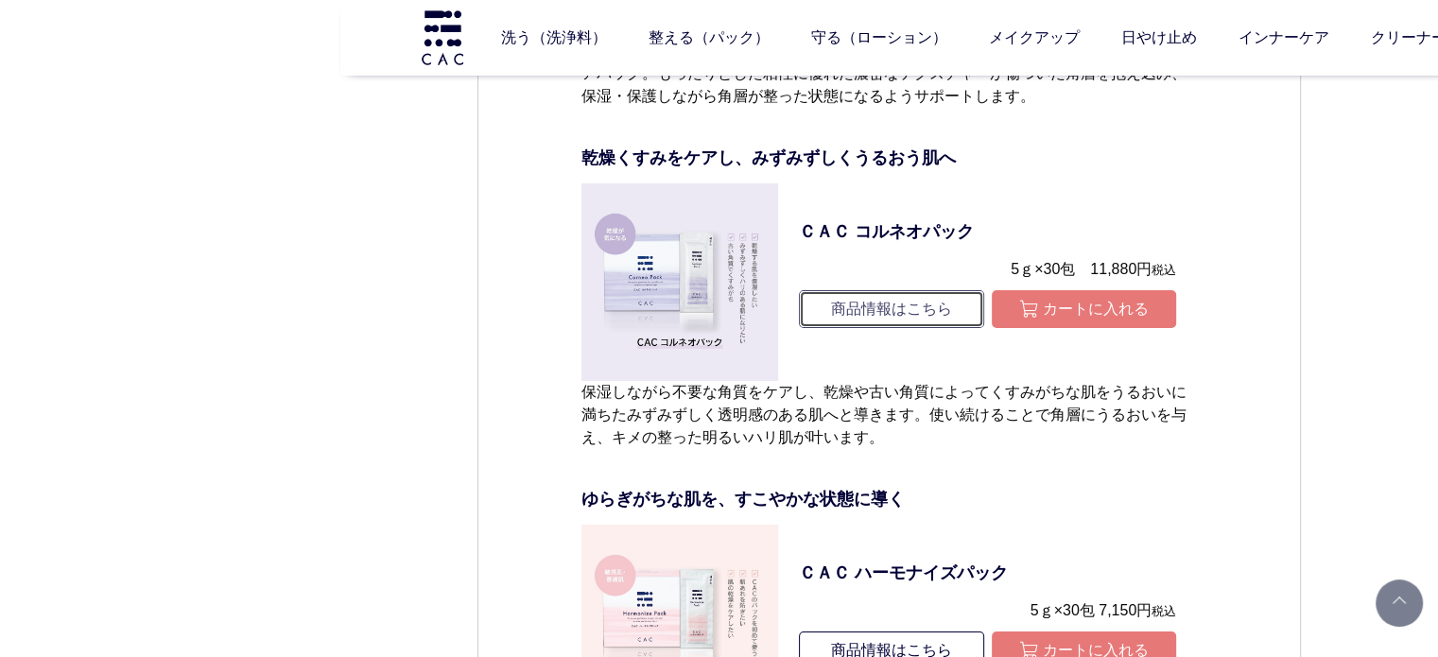
click at [926, 319] on link "商品情報はこちら" at bounding box center [891, 309] width 184 height 38
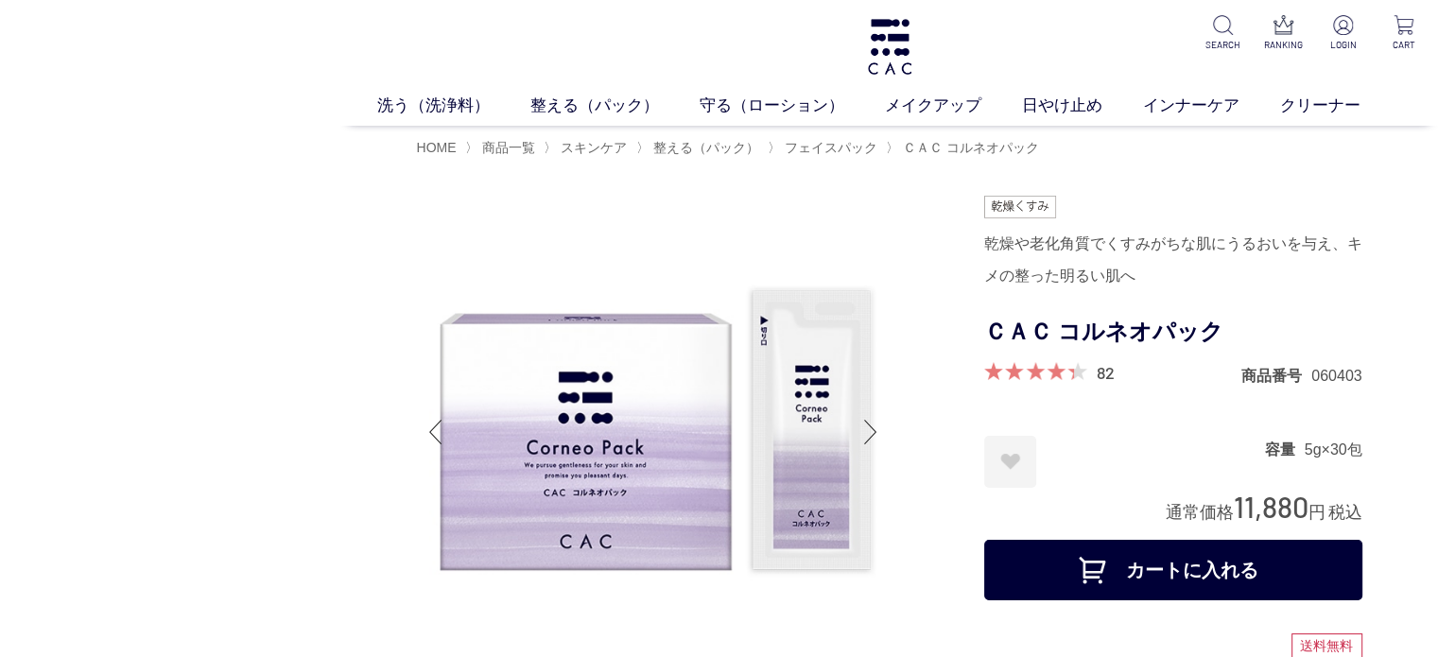
drag, startPoint x: 360, startPoint y: 198, endPoint x: 399, endPoint y: 193, distance: 39.2
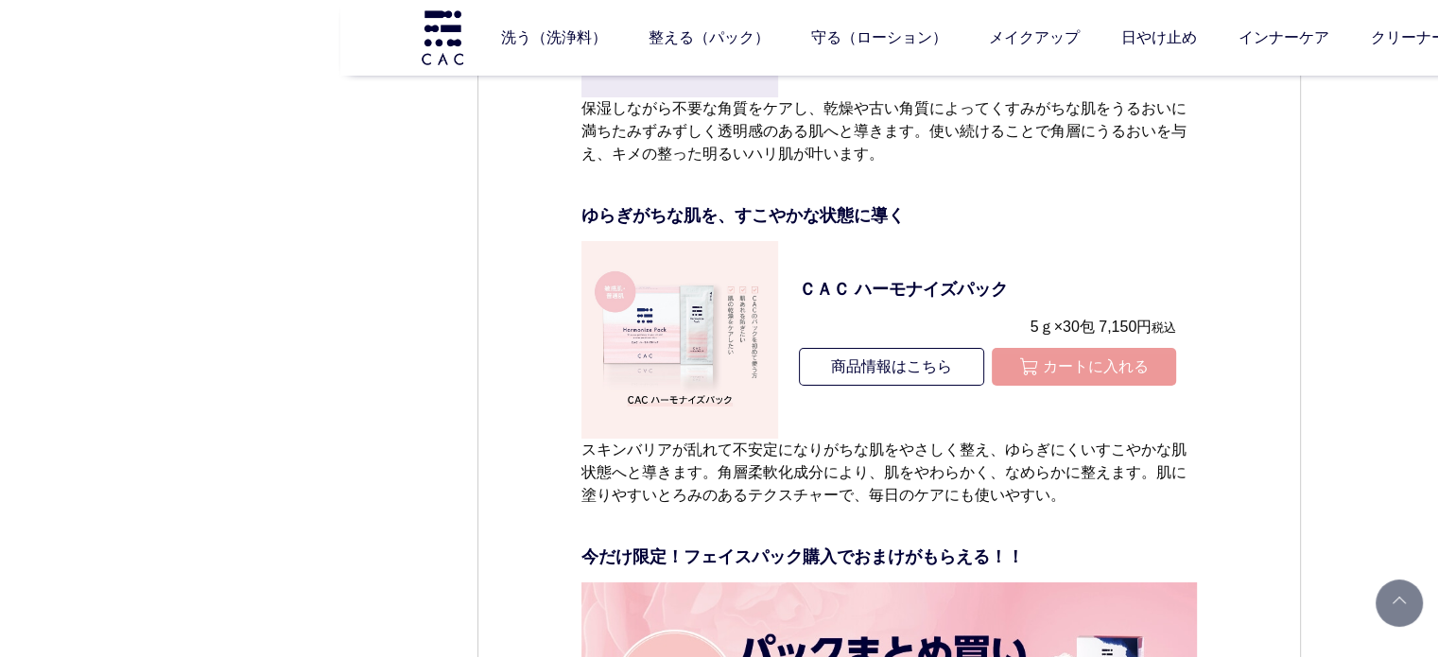
scroll to position [6900, 0]
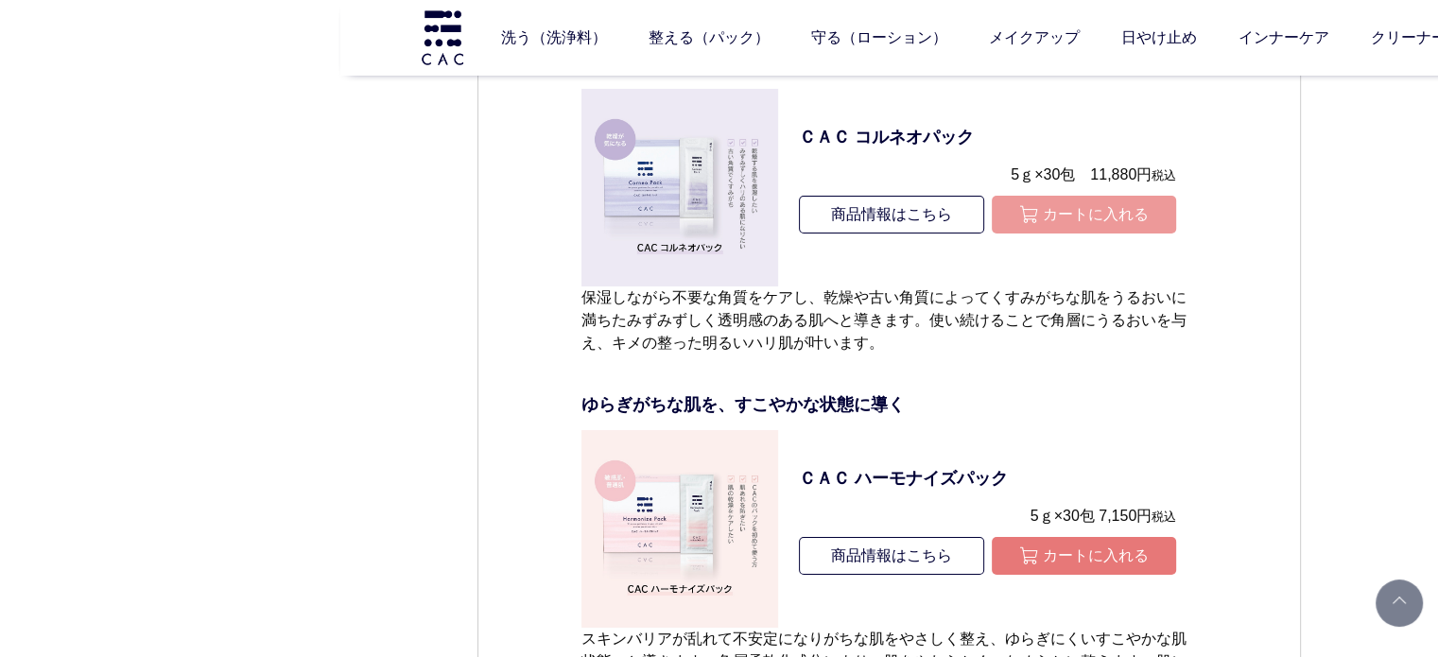
click at [1119, 211] on button "カートに入れる" at bounding box center [1083, 215] width 184 height 38
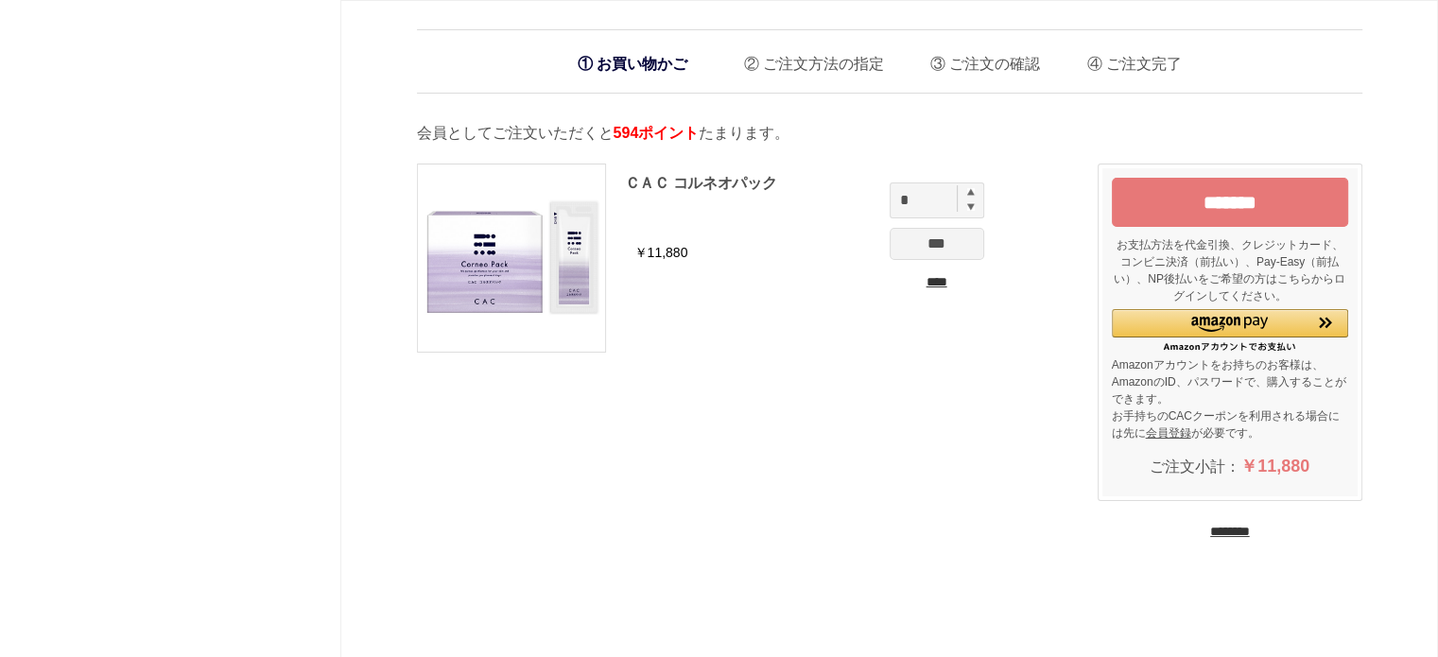
click at [907, 265] on div "*** ****" at bounding box center [936, 260] width 95 height 64
click at [933, 277] on input "****" at bounding box center [936, 282] width 95 height 20
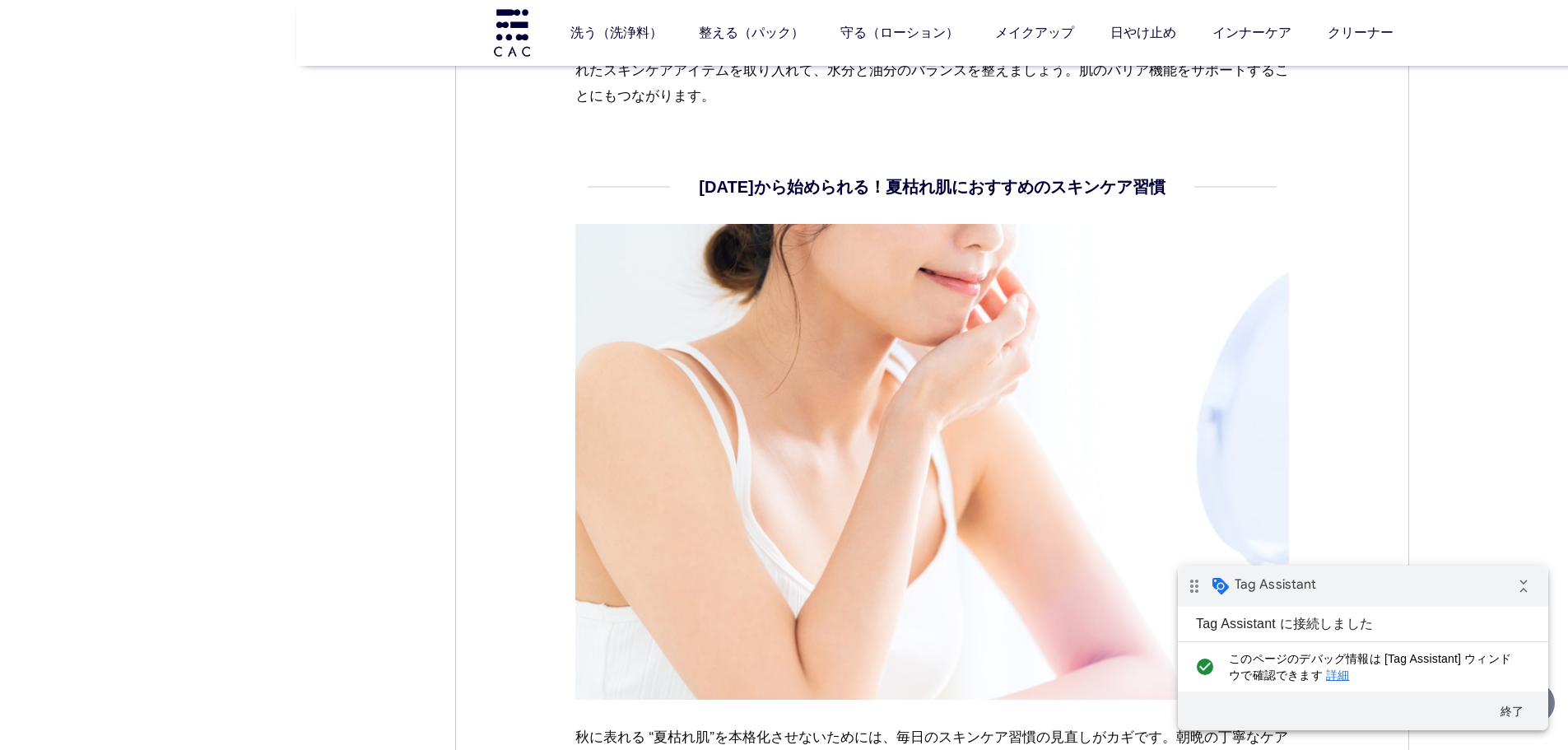
scroll to position [3705, 0]
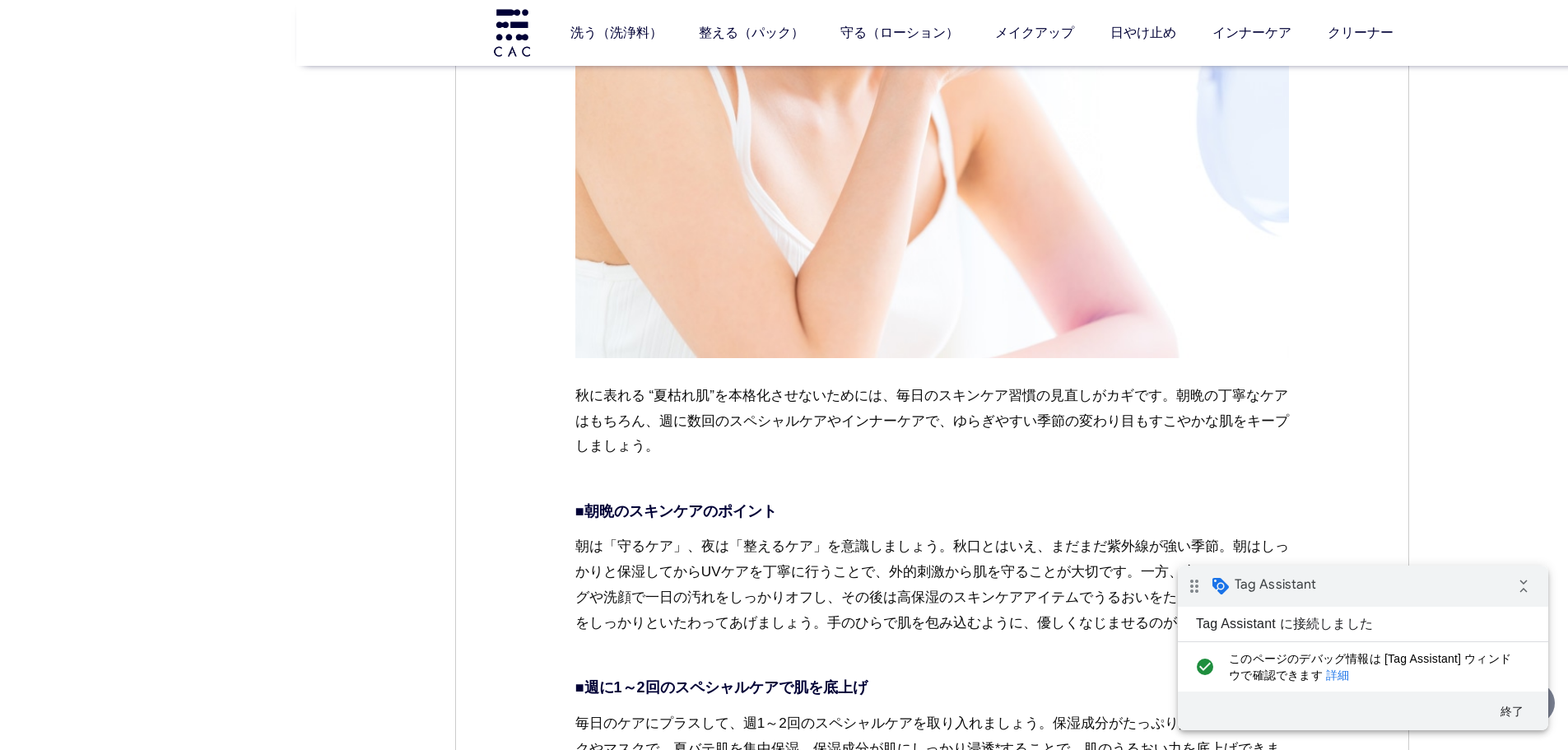
click at [1340, 672] on link "詳細" at bounding box center [1338, 674] width 23 height 13
click at [1535, 581] on icon "collapse_all" at bounding box center [1524, 586] width 33 height 33
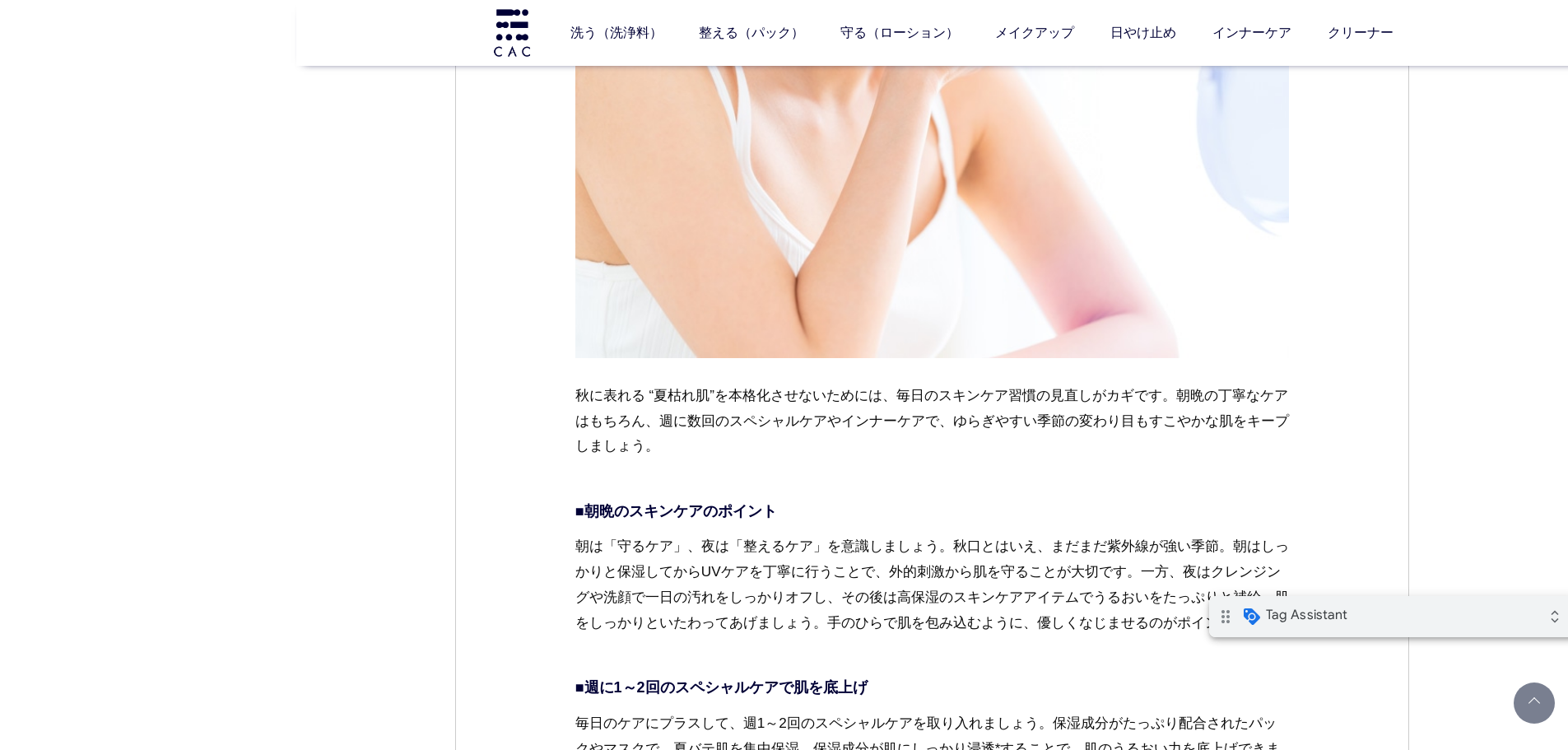
drag, startPoint x: 1496, startPoint y: 624, endPoint x: 1539, endPoint y: 624, distance: 43.0
click at [1496, 624] on div "drag_indicator Tag Assistant expand_all" at bounding box center [1394, 616] width 370 height 41
click at [1544, 624] on icon "expand_all" at bounding box center [1556, 617] width 33 height 33
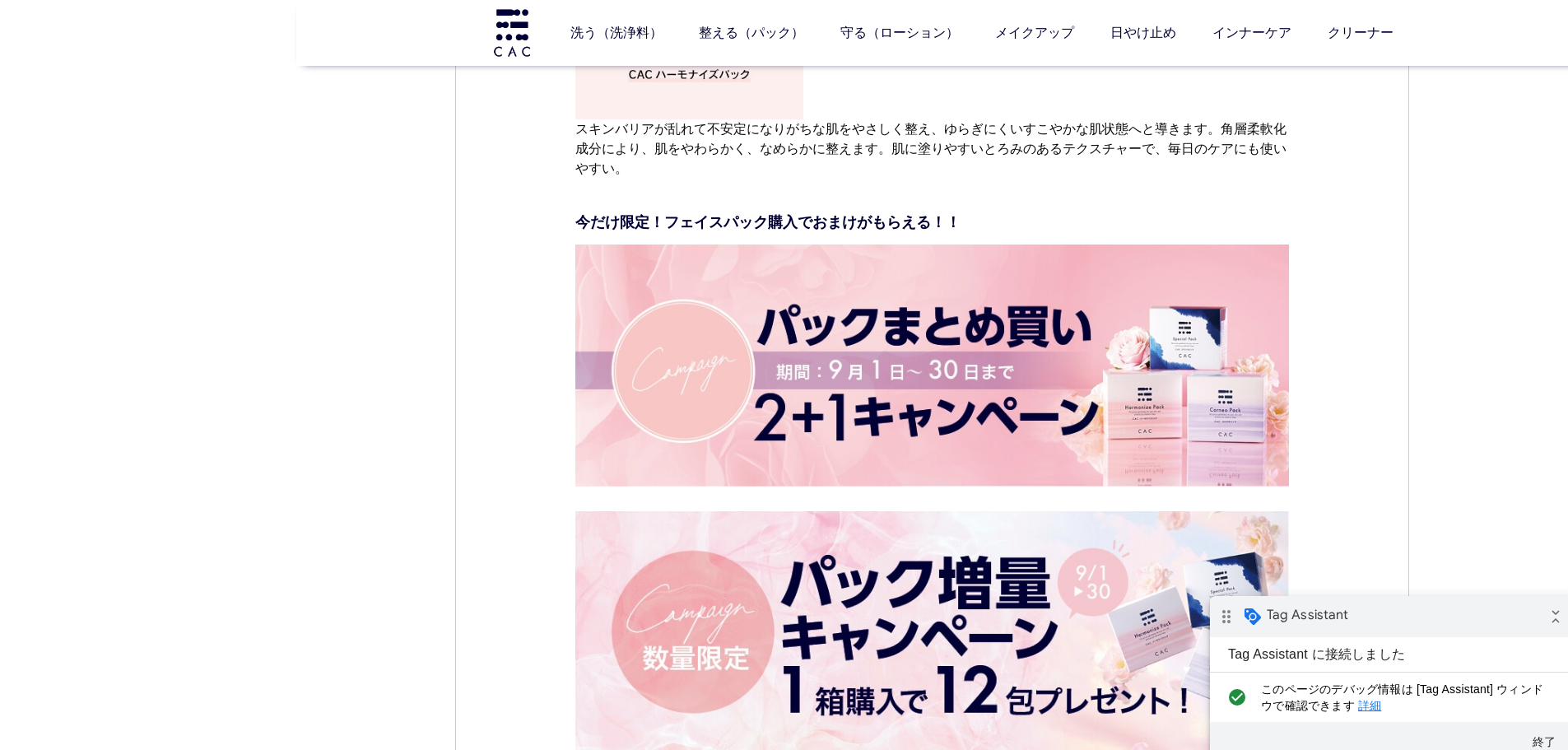
scroll to position [6998, 0]
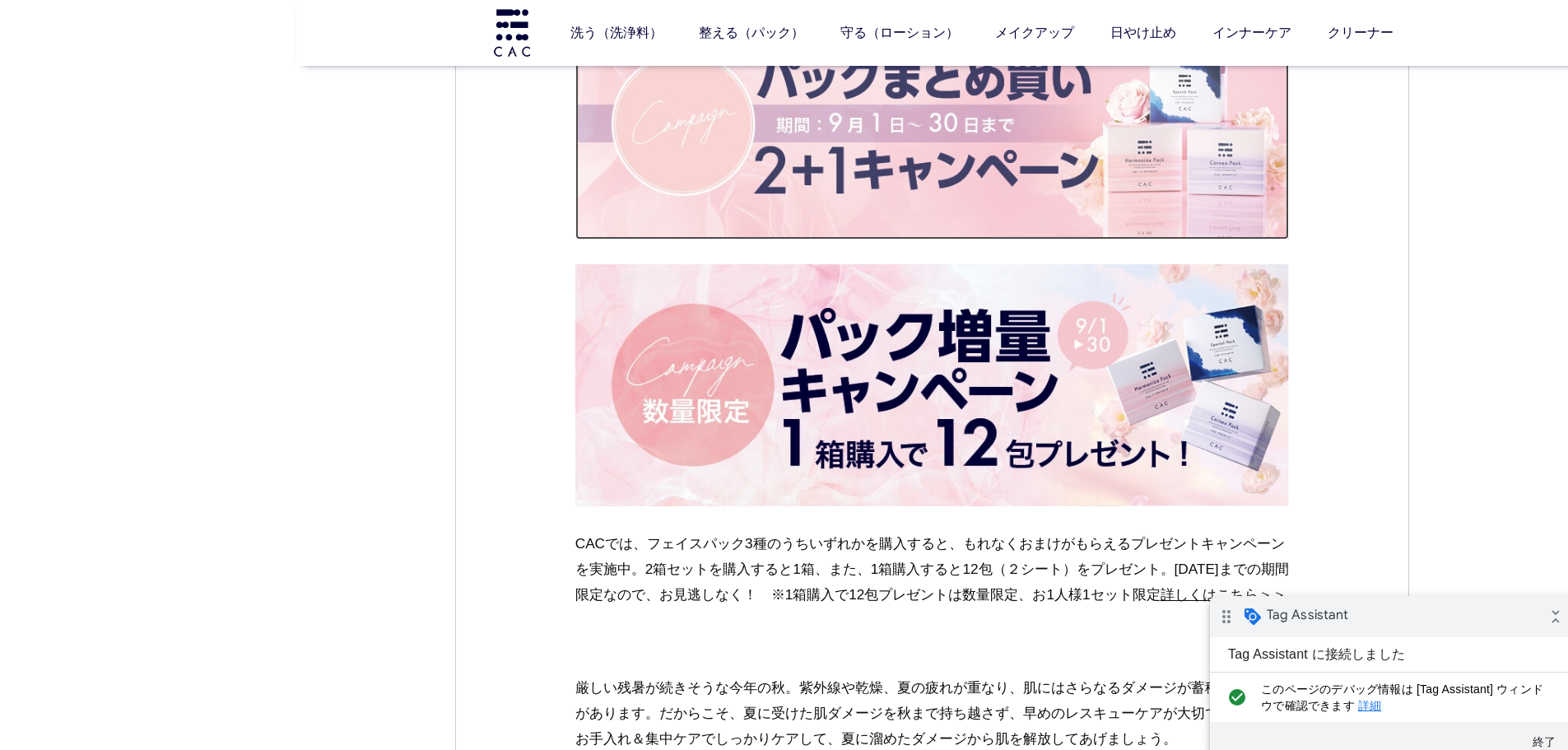
click at [818, 168] on img at bounding box center [933, 118] width 714 height 242
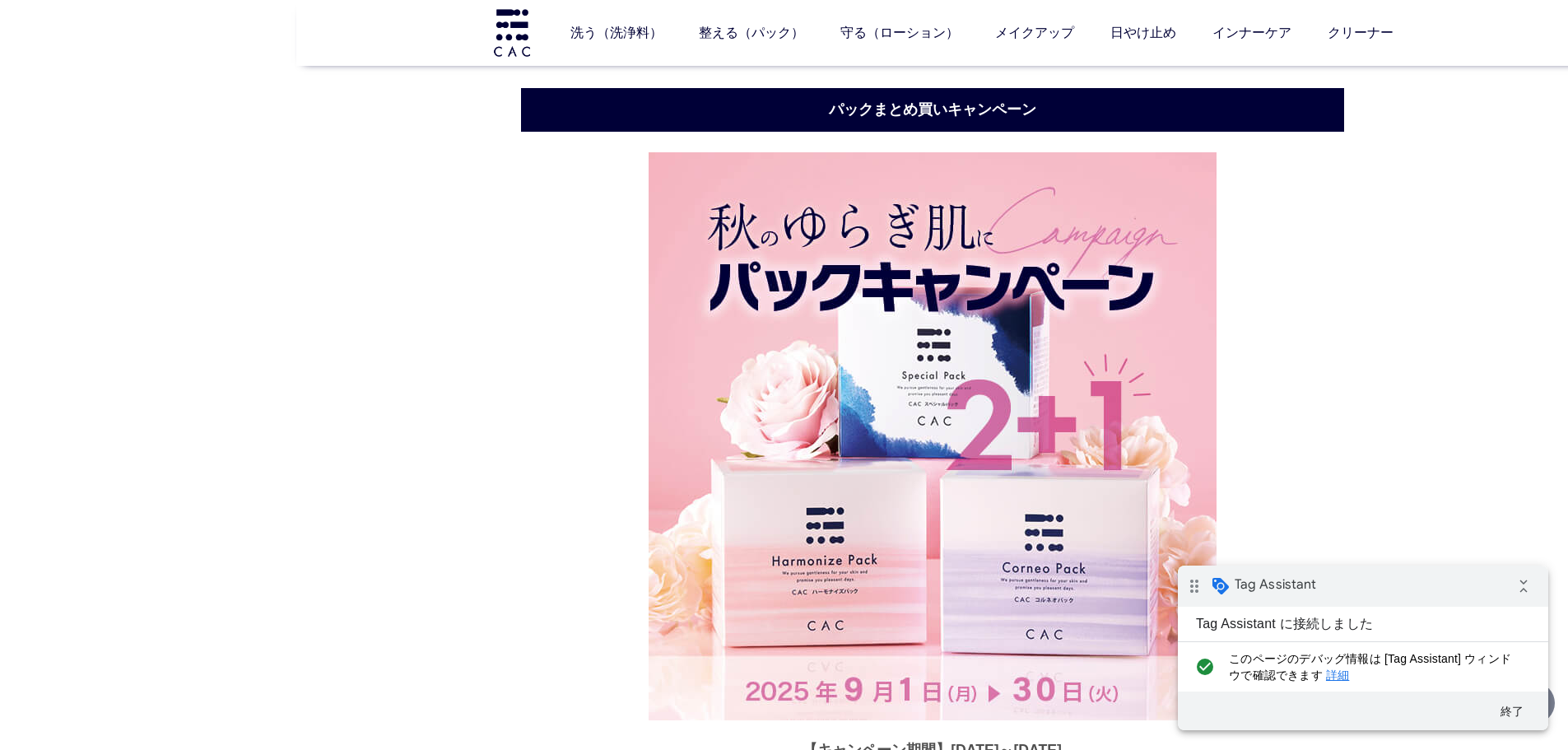
scroll to position [1857, 0]
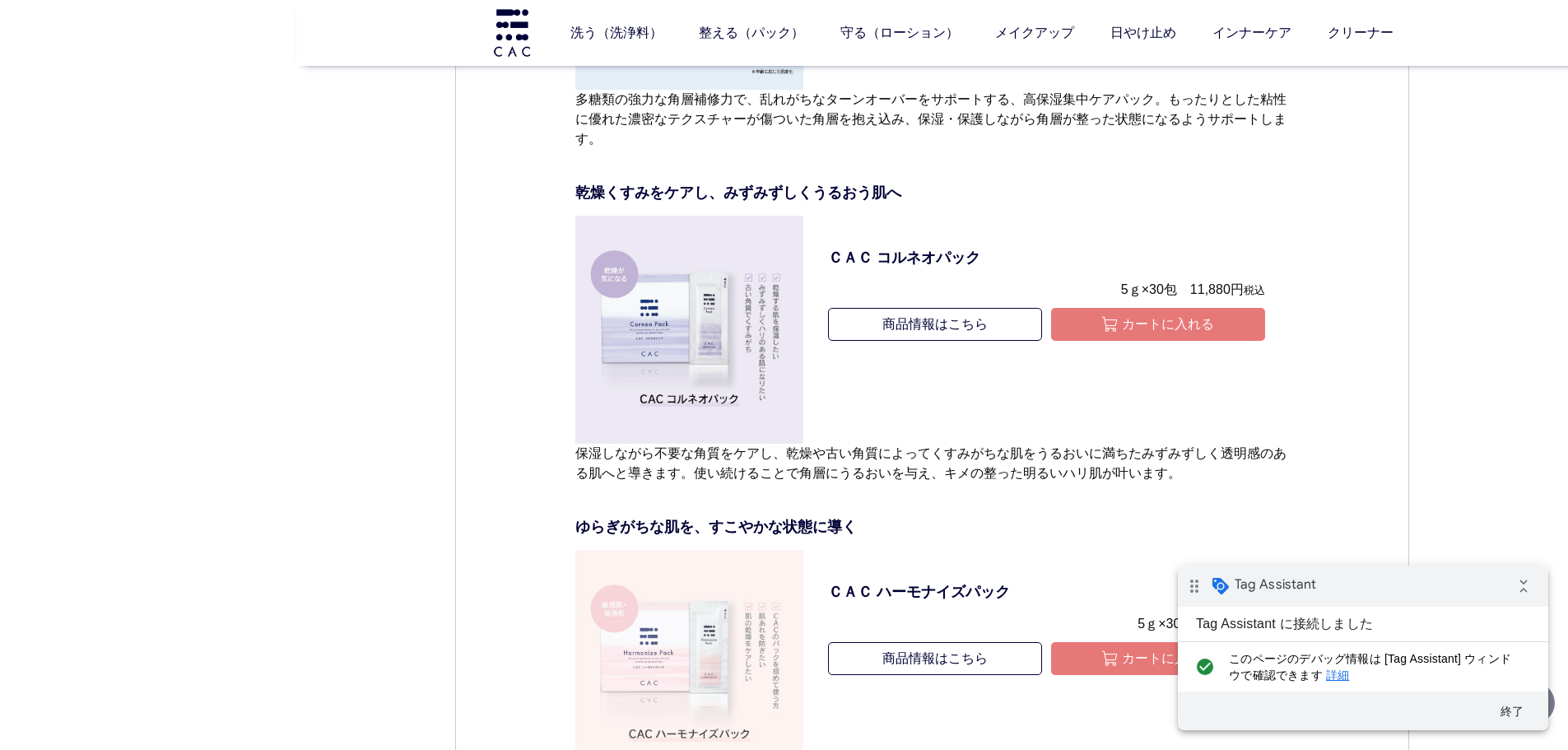
scroll to position [5598, 0]
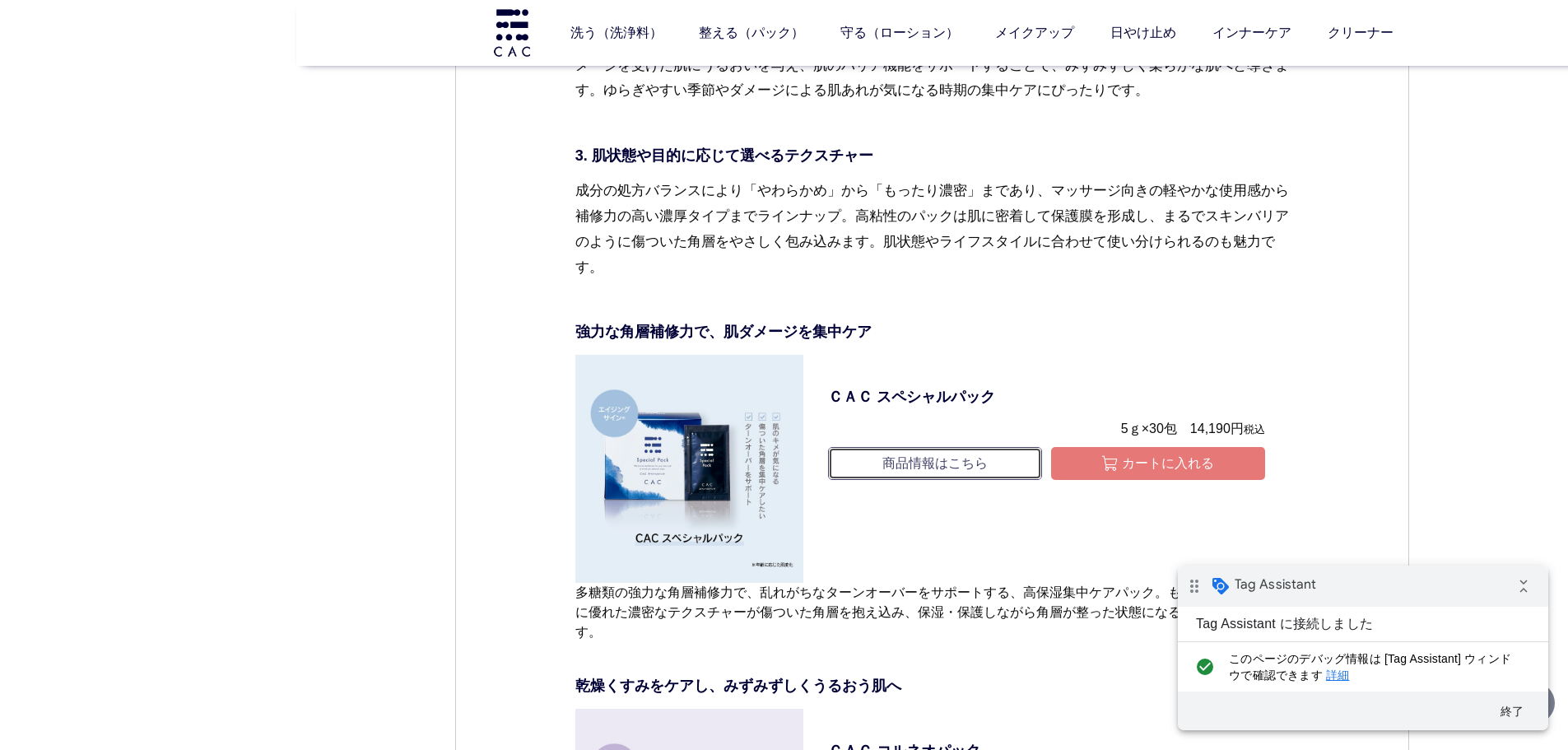
drag, startPoint x: 896, startPoint y: 477, endPoint x: 905, endPoint y: 480, distance: 9.5
click at [894, 477] on link "商品情報はこちら" at bounding box center [936, 463] width 214 height 33
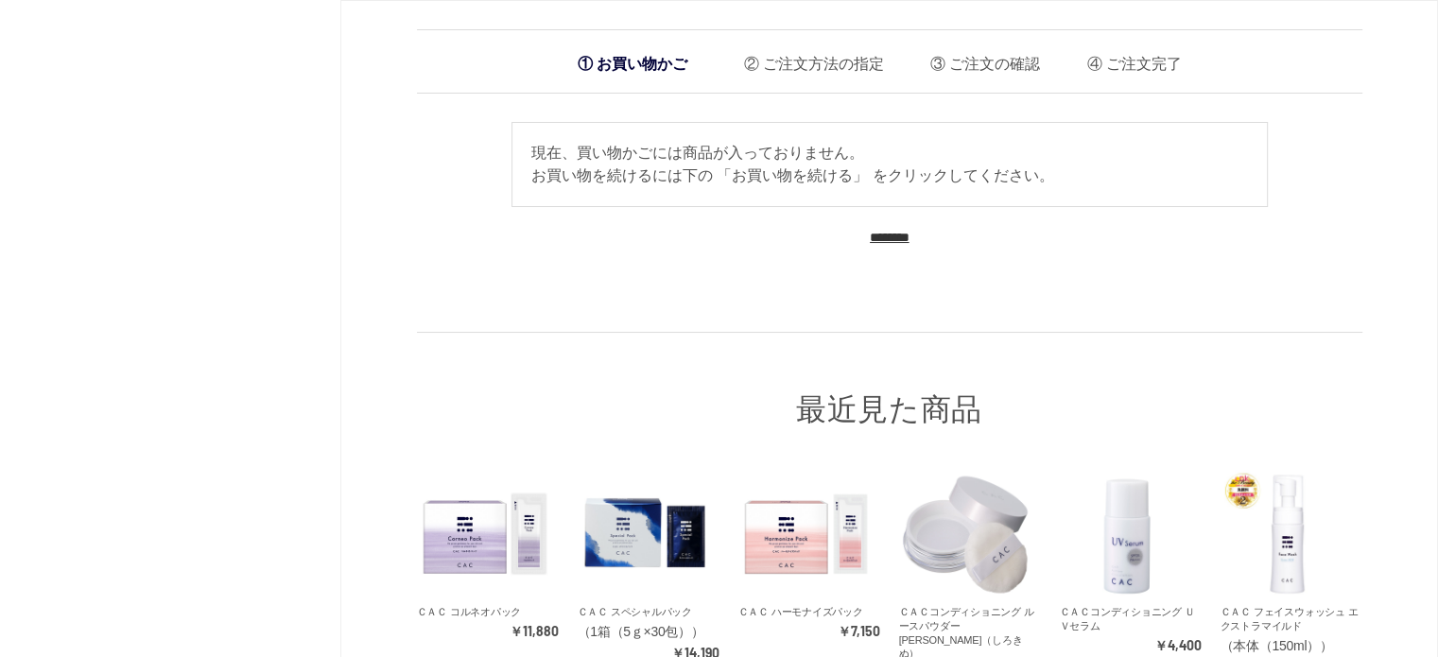
click at [909, 233] on input "********" at bounding box center [890, 238] width 40 height 18
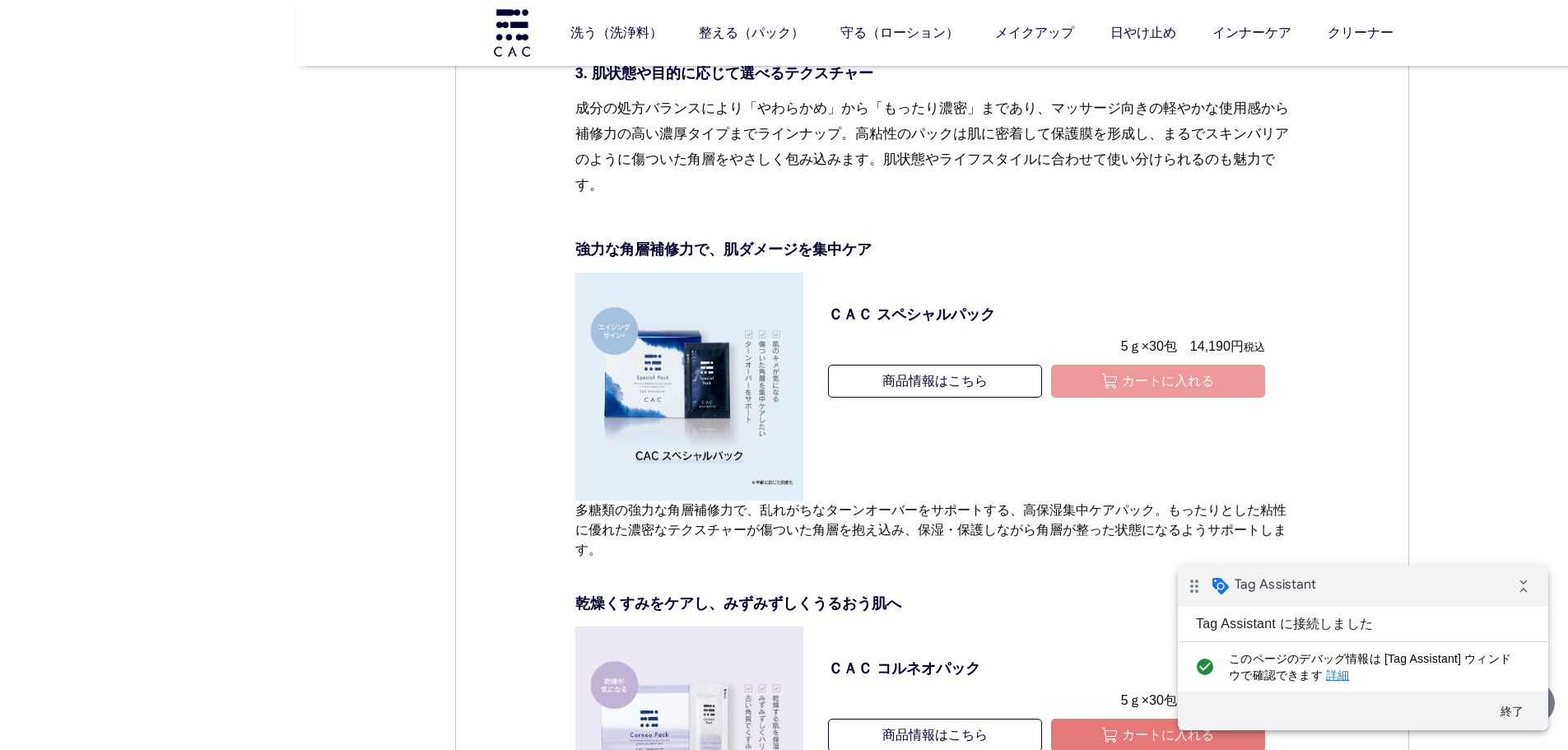
click at [1152, 398] on button "カートに入れる" at bounding box center [1159, 382] width 214 height 33
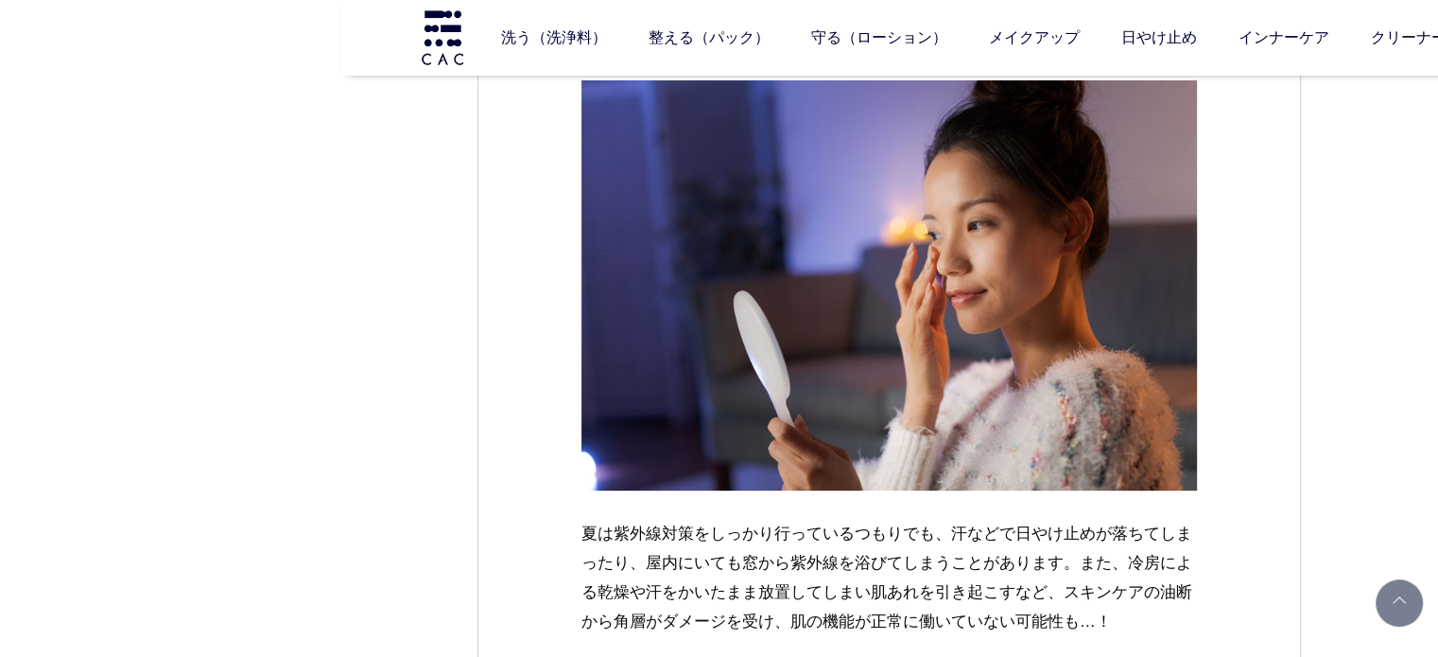
scroll to position [371, 0]
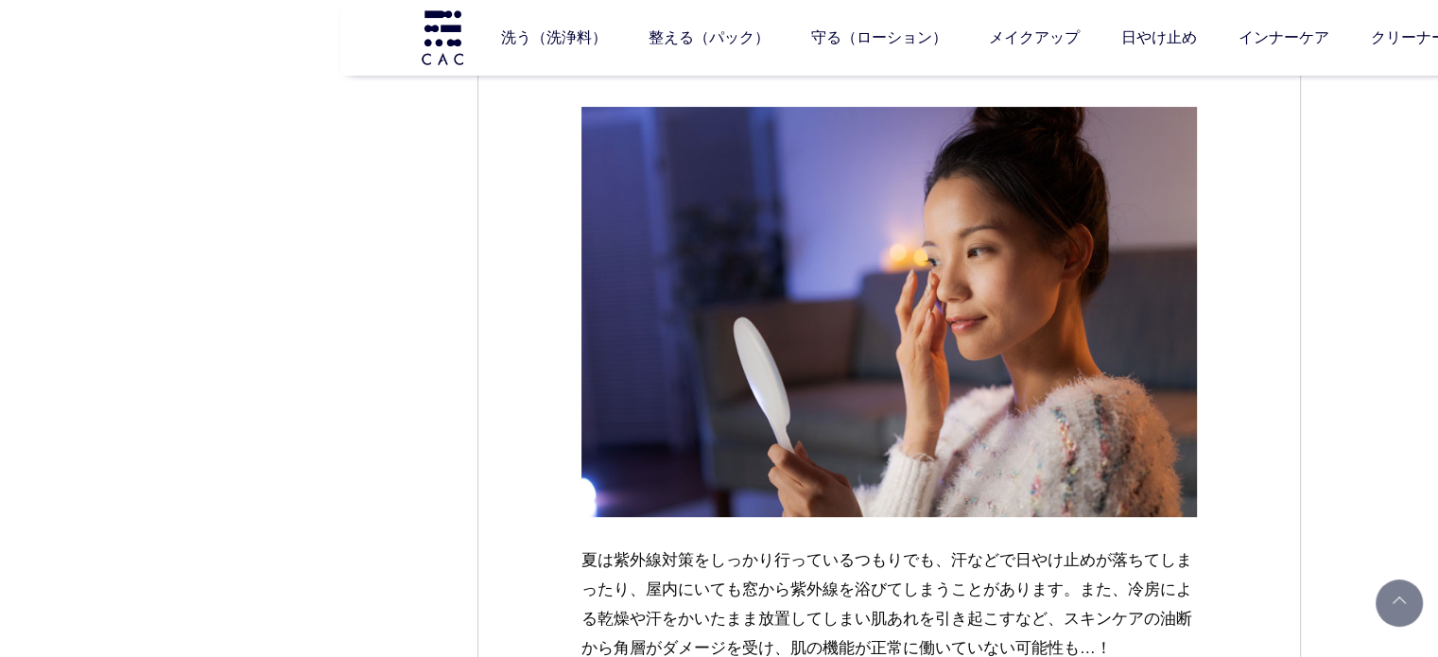
click at [673, 317] on img at bounding box center [889, 312] width 616 height 410
